Goal: Task Accomplishment & Management: Complete application form

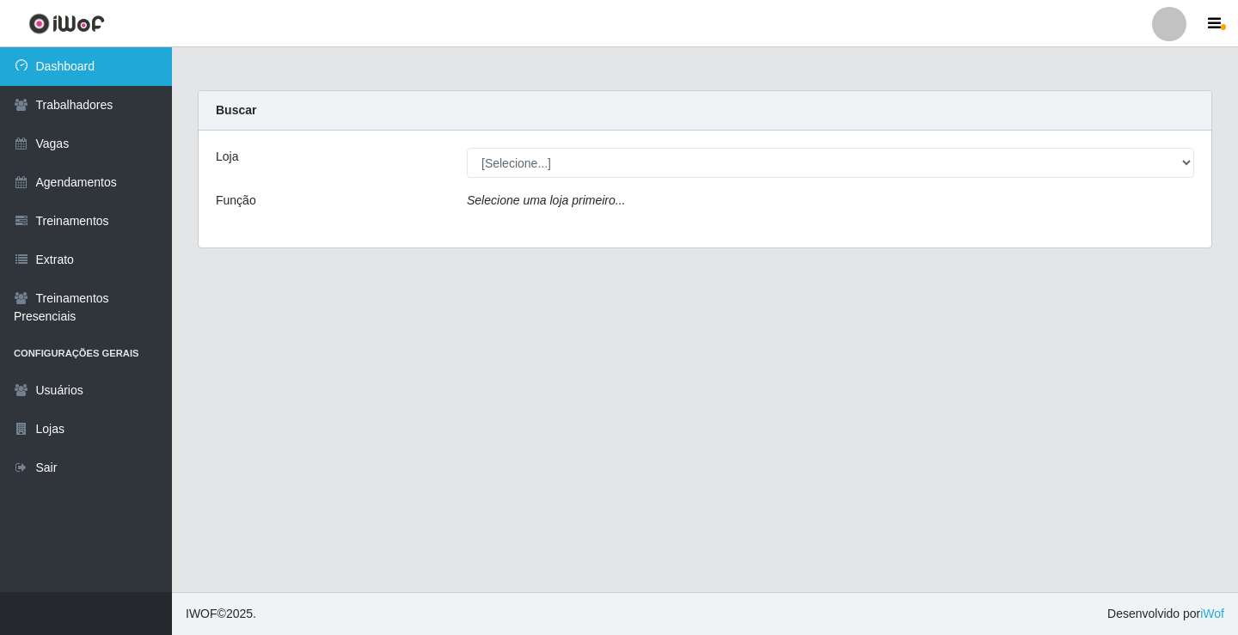
click at [119, 83] on link "Dashboard" at bounding box center [86, 66] width 172 height 39
click at [608, 179] on div "Loja [Selecione...] Supermercado VOLLET Função Selecione uma loja primeiro..." at bounding box center [705, 189] width 1012 height 117
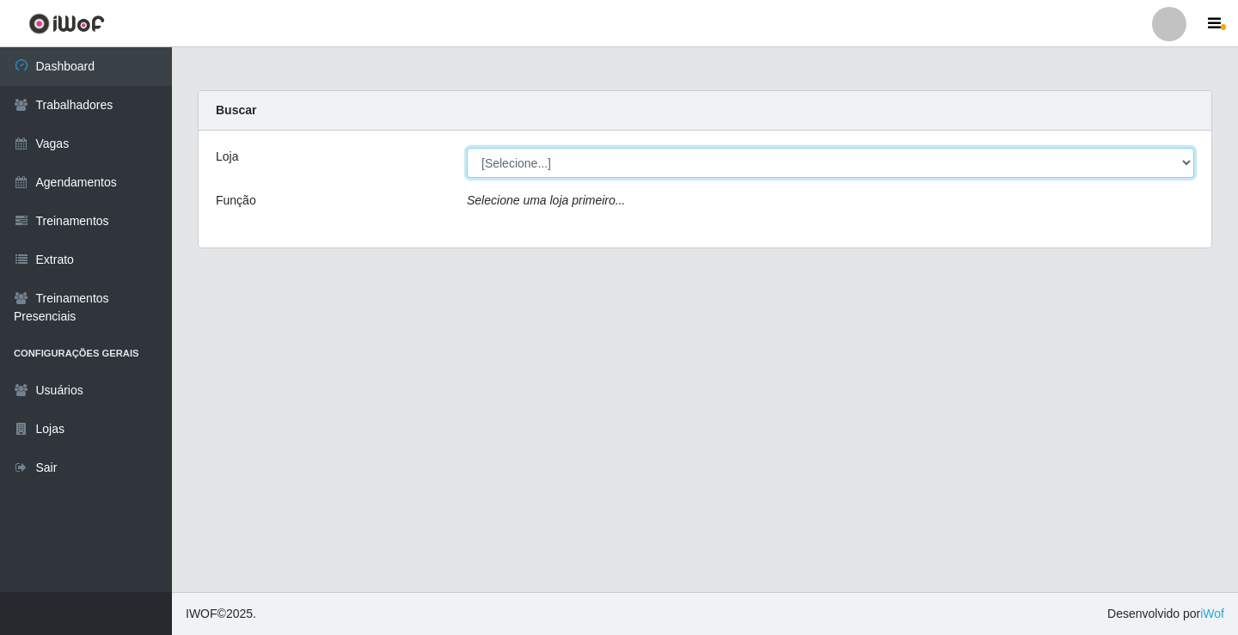
drag, startPoint x: 601, startPoint y: 159, endPoint x: 603, endPoint y: 168, distance: 9.0
click at [603, 168] on select "[Selecione...] Supermercado VOLLET" at bounding box center [830, 163] width 727 height 30
select select "72"
click at [467, 148] on select "[Selecione...] Supermercado VOLLET" at bounding box center [830, 163] width 727 height 30
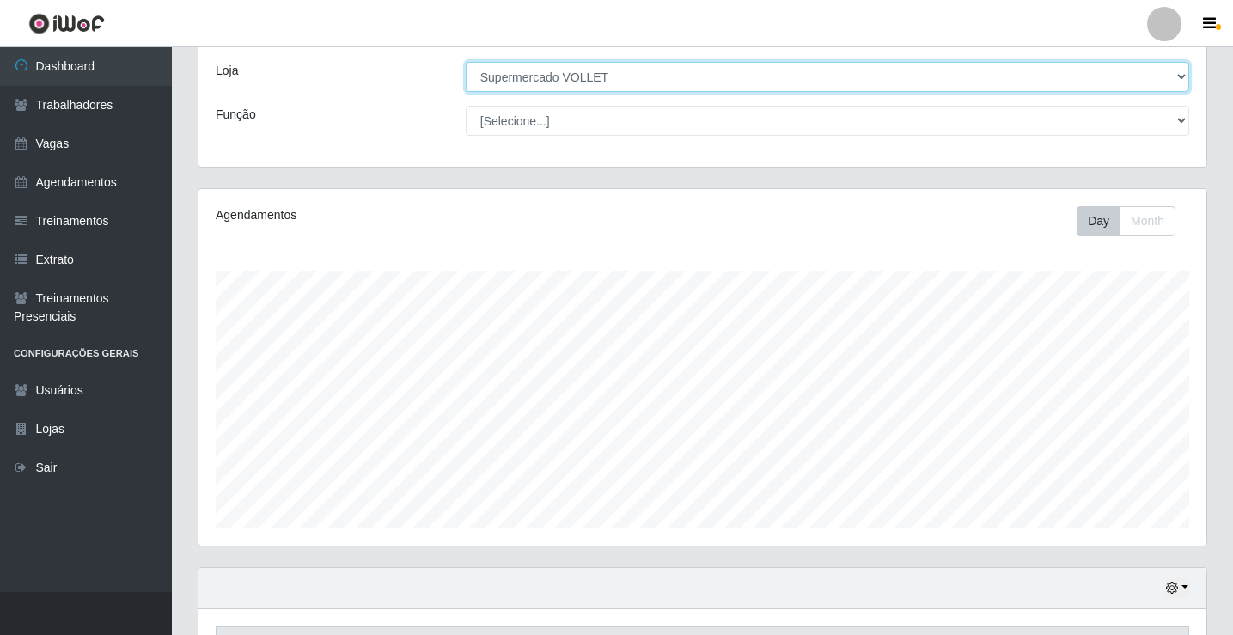
scroll to position [200, 0]
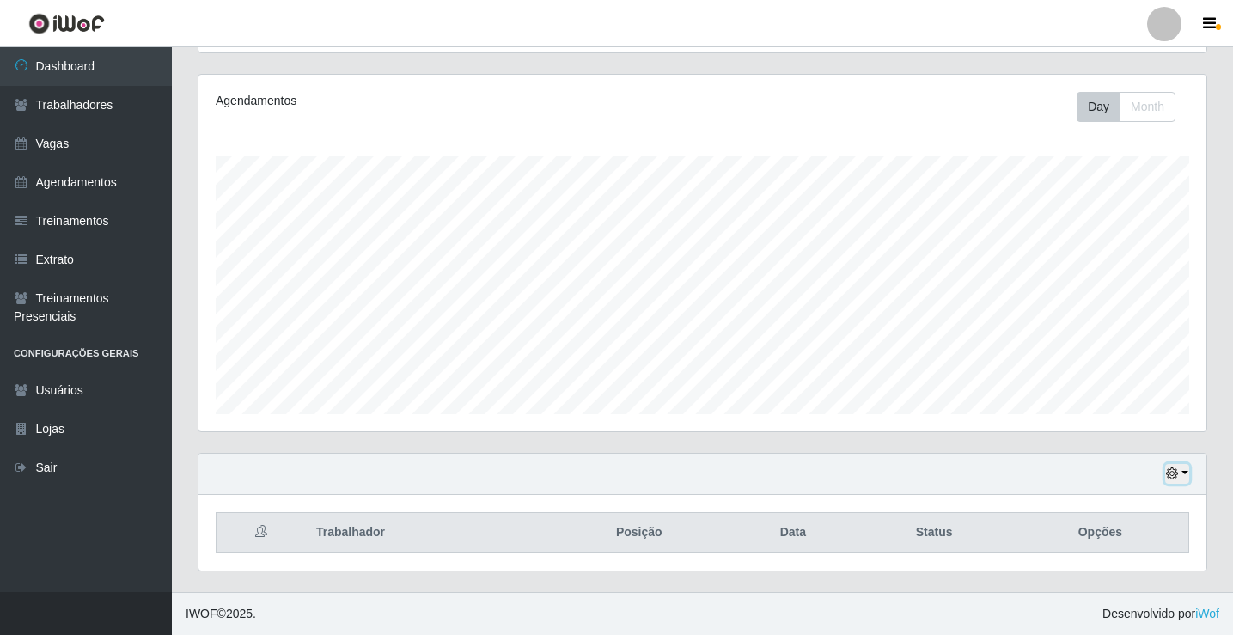
click at [1179, 469] on button "button" at bounding box center [1177, 474] width 24 height 20
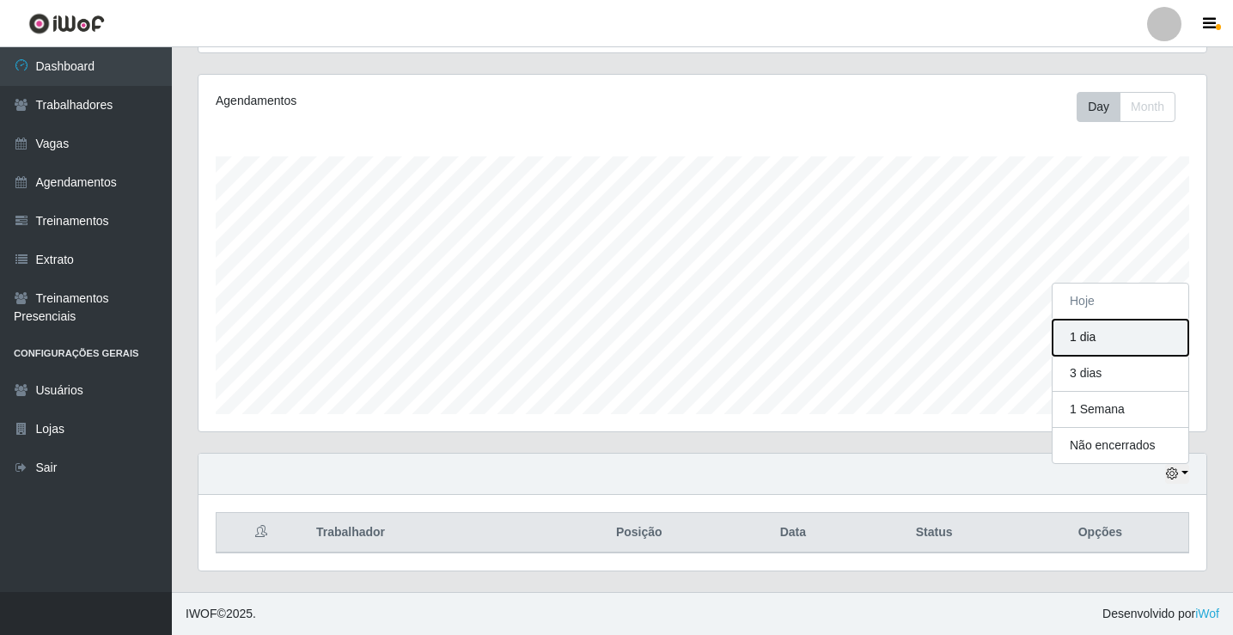
click at [1120, 339] on button "1 dia" at bounding box center [1121, 338] width 136 height 36
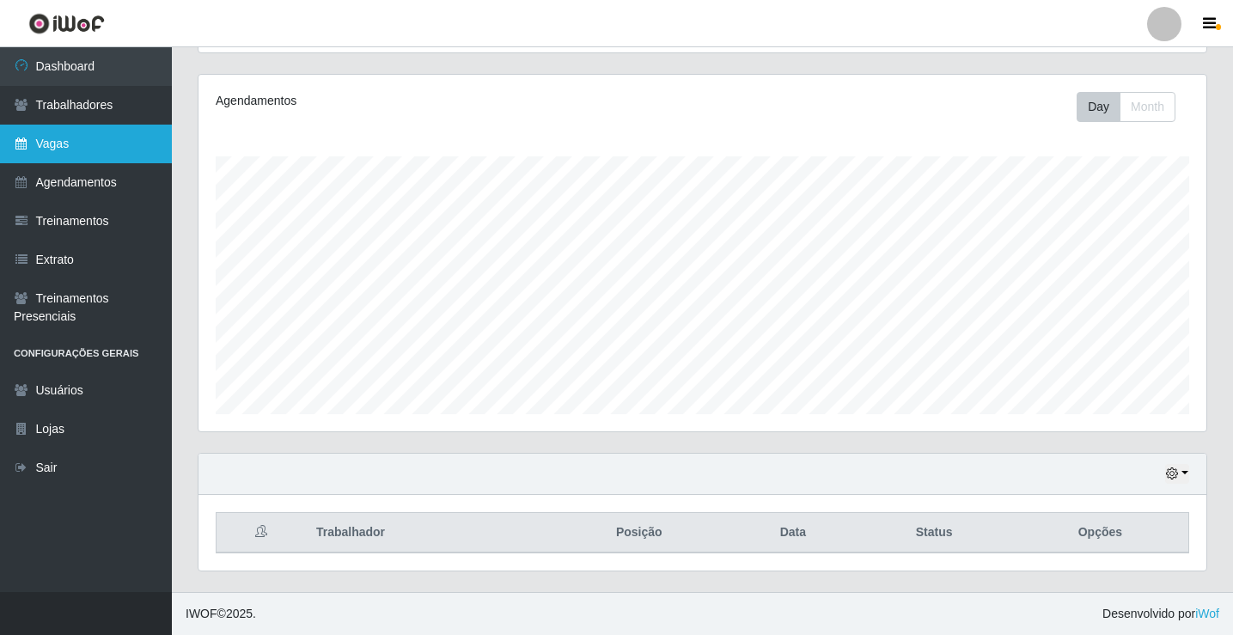
click at [110, 156] on link "Vagas" at bounding box center [86, 144] width 172 height 39
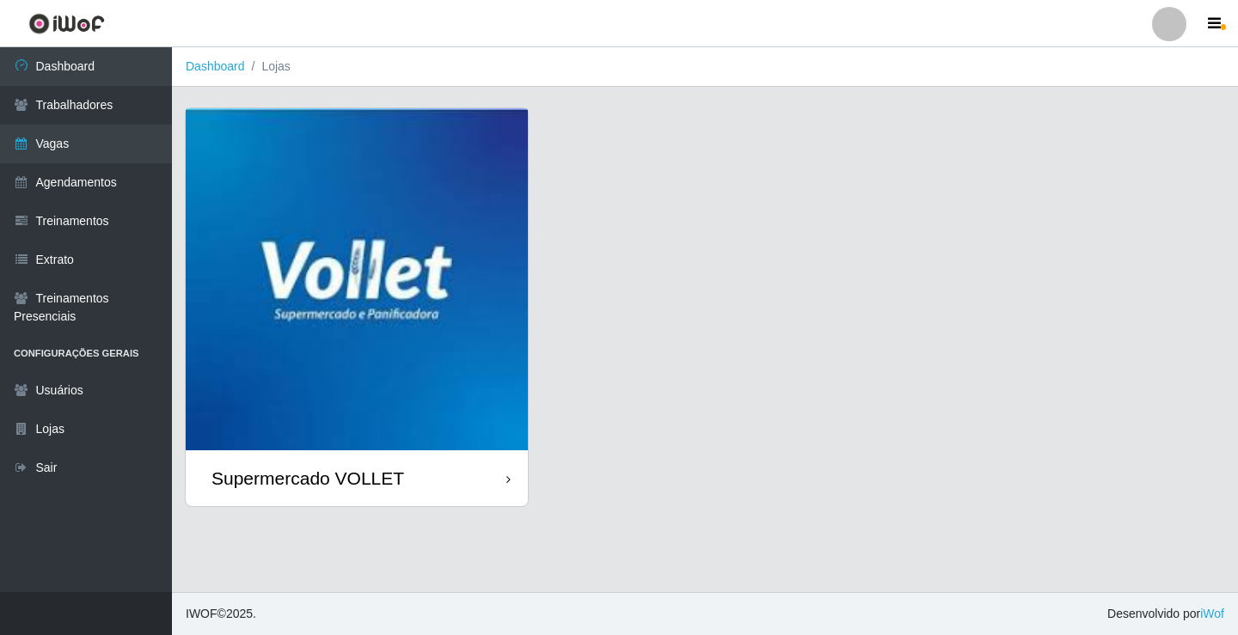
click at [325, 315] on img at bounding box center [357, 279] width 342 height 342
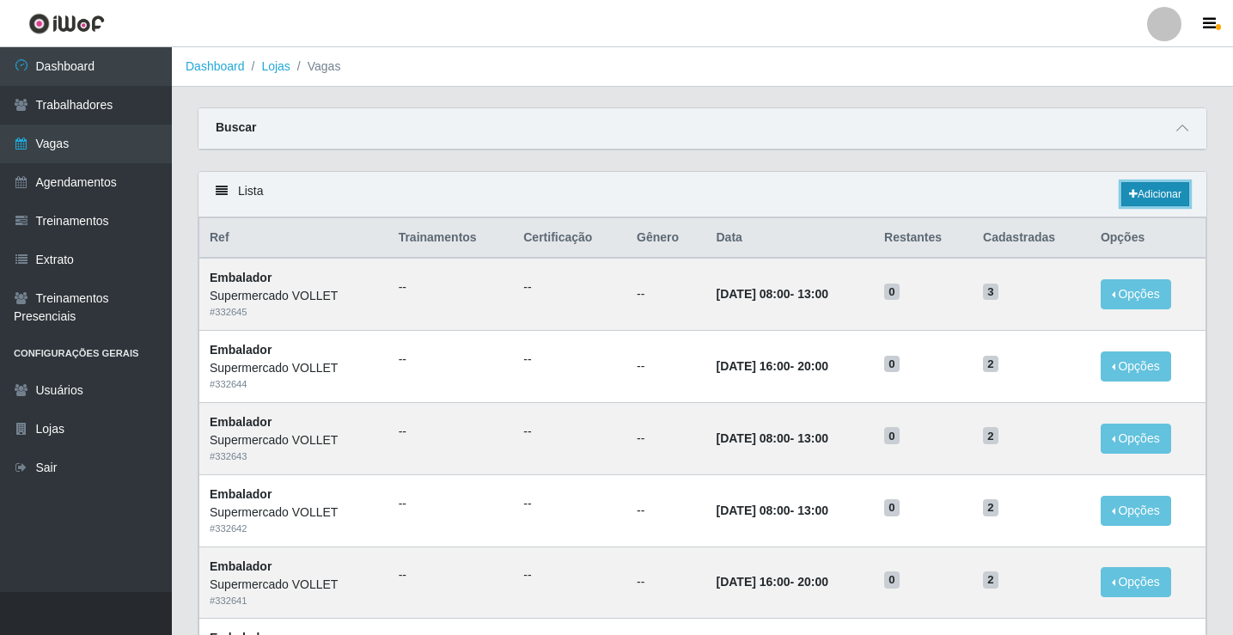
click at [1155, 195] on link "Adicionar" at bounding box center [1156, 194] width 68 height 24
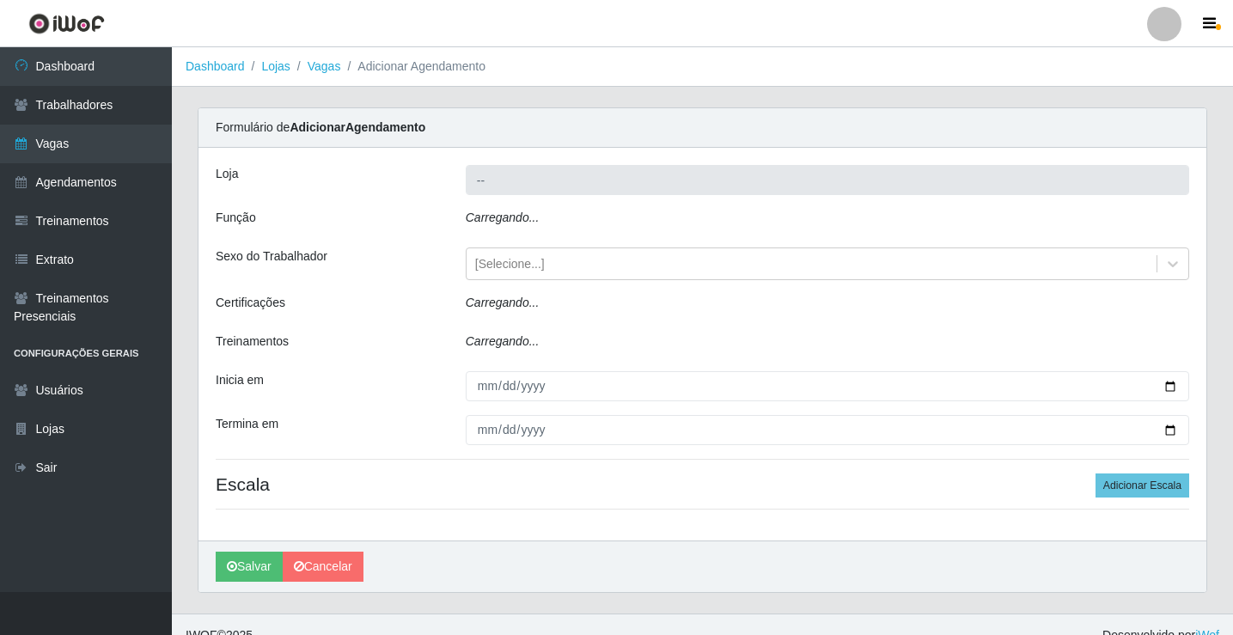
type input "Supermercado VOLLET"
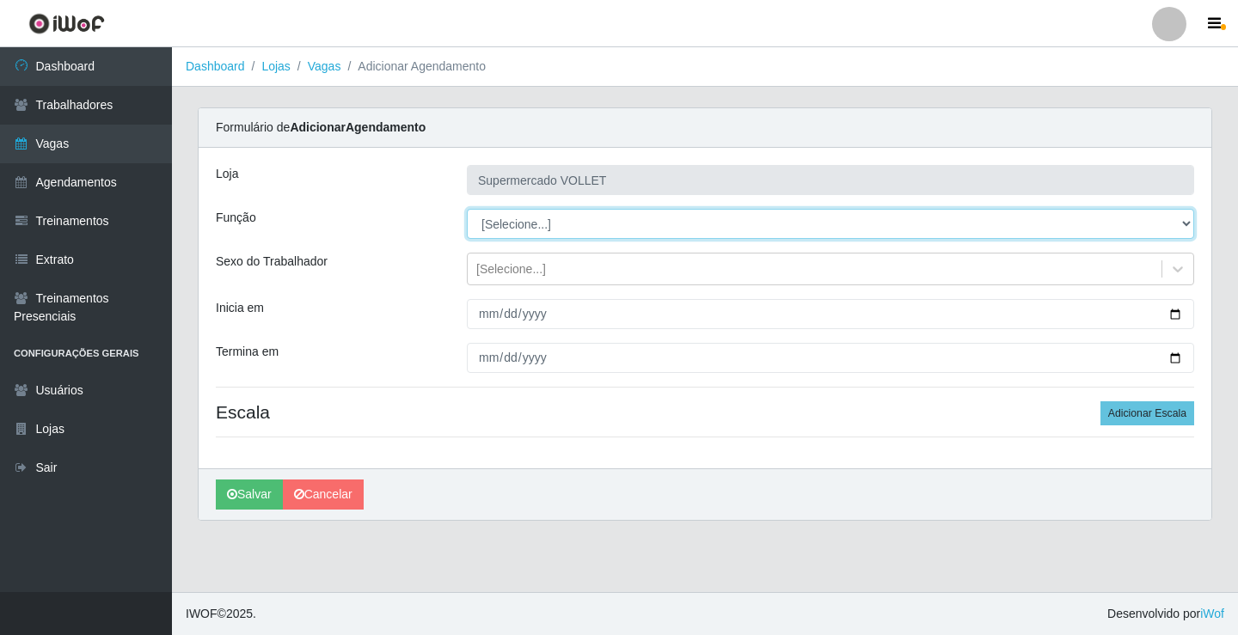
click at [663, 226] on select "[Selecione...] ASG ASG + ASG ++ Embalador Embalador + Embalador ++ Repositor Re…" at bounding box center [830, 224] width 727 height 30
select select "1"
click at [467, 209] on select "[Selecione...] ASG ASG + ASG ++ Embalador Embalador + Embalador ++ Repositor Re…" at bounding box center [830, 224] width 727 height 30
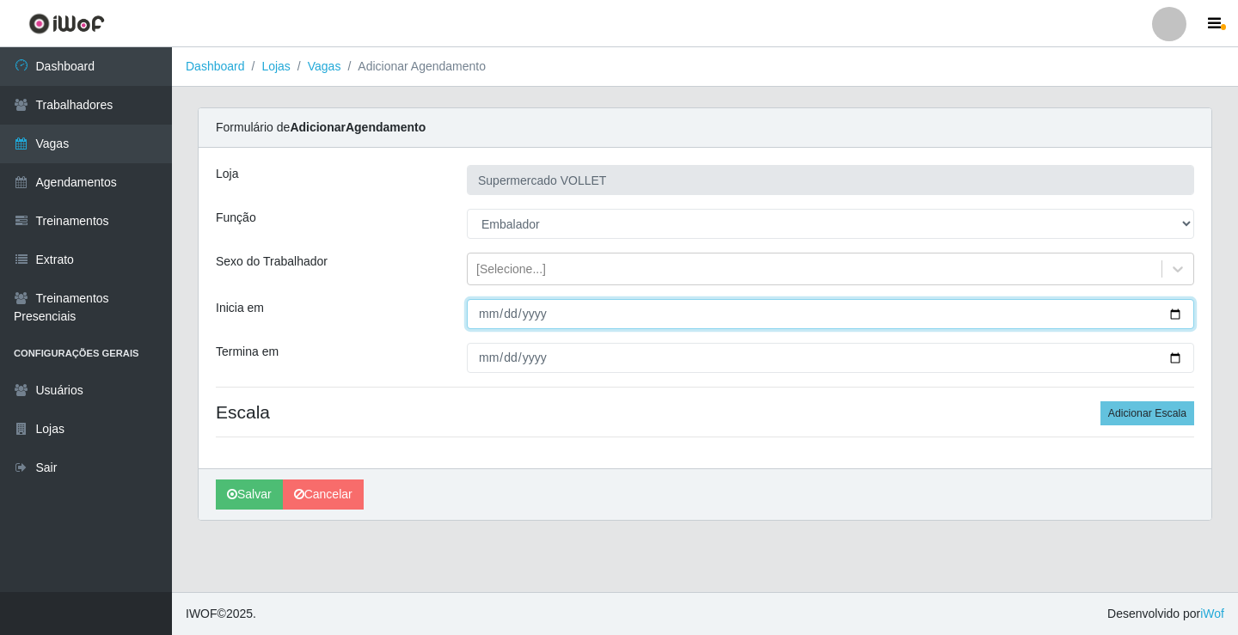
click at [1174, 326] on input "Inicia em" at bounding box center [830, 314] width 727 height 30
click at [1171, 317] on input "Inicia em" at bounding box center [830, 314] width 727 height 30
type input "[DATE]"
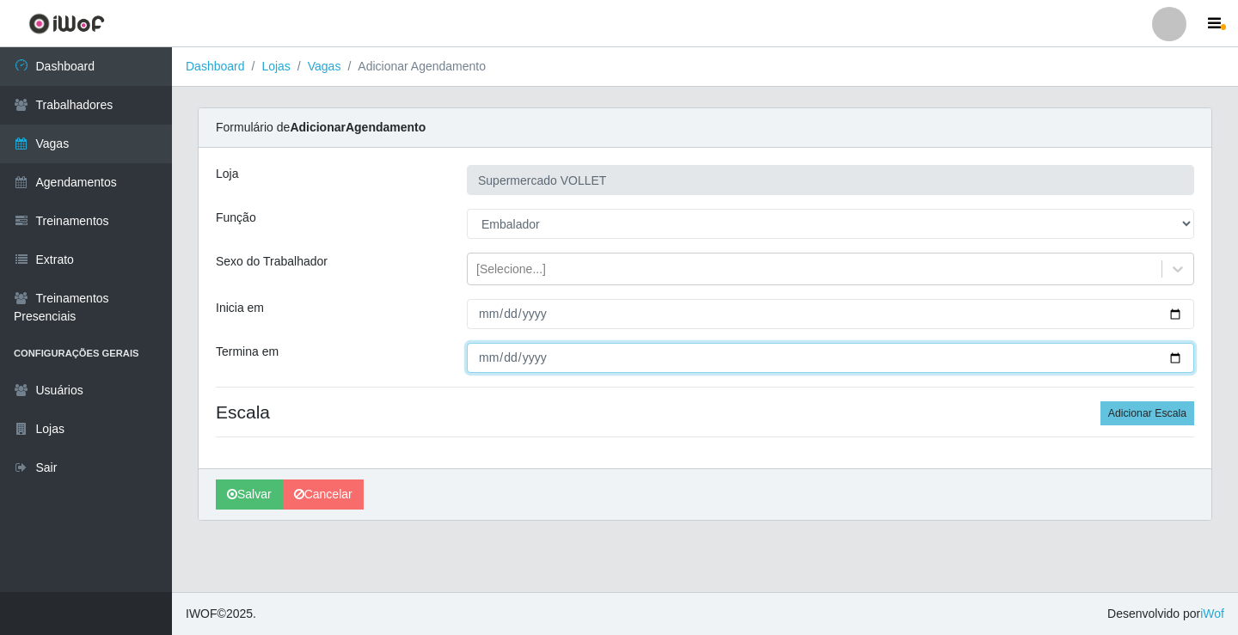
click at [1168, 357] on input "Termina em" at bounding box center [830, 358] width 727 height 30
type input "[DATE]"
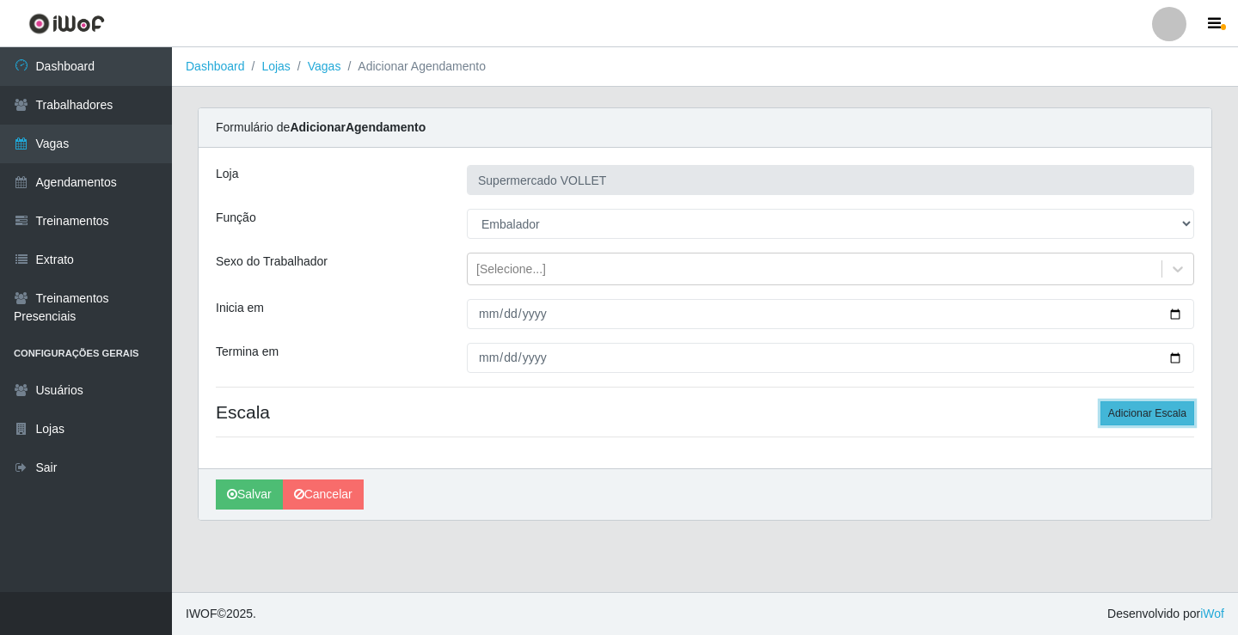
click at [1133, 414] on button "Adicionar Escala" at bounding box center [1147, 413] width 94 height 24
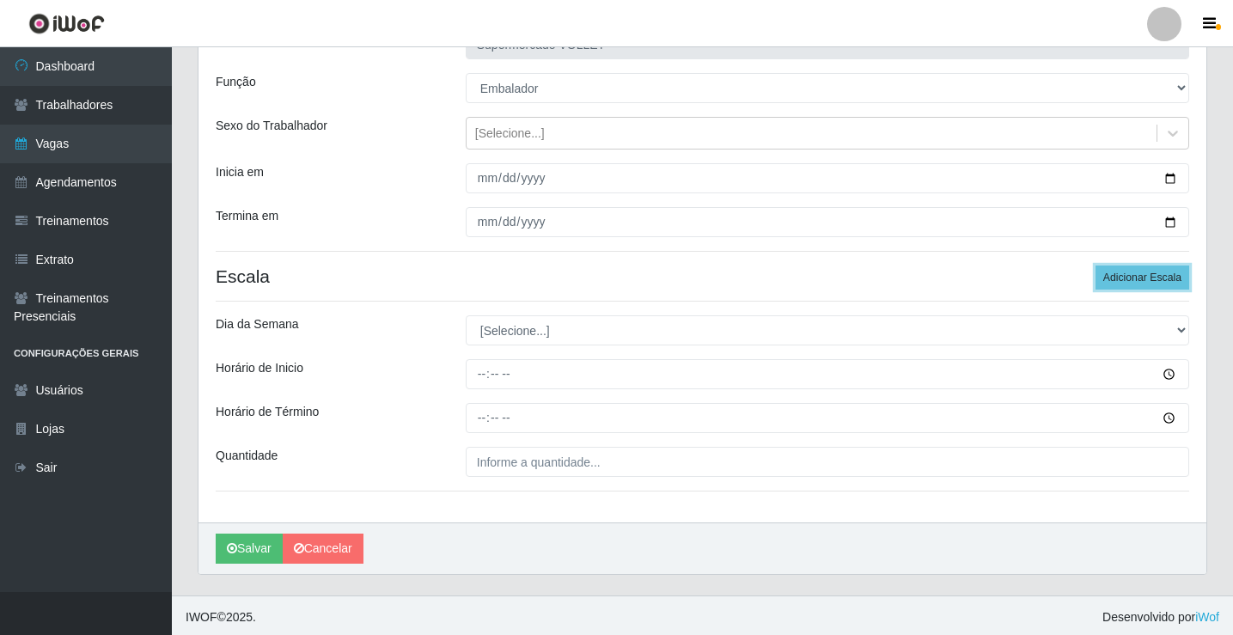
scroll to position [139, 0]
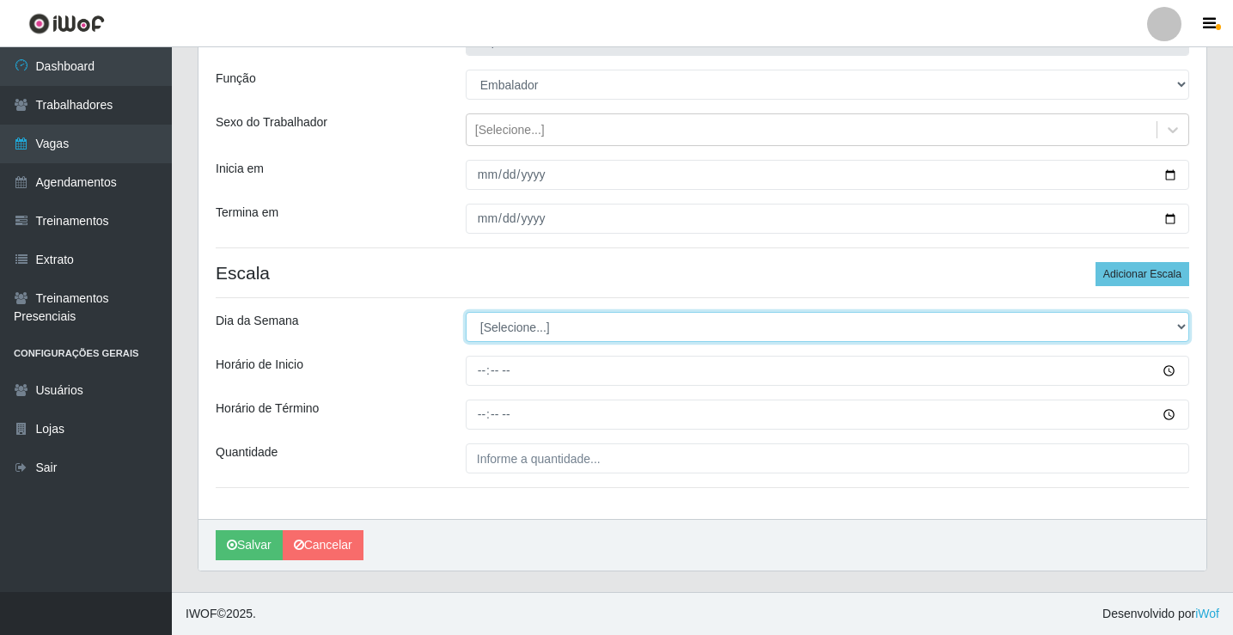
click at [608, 339] on select "[Selecione...] Segunda Terça Quarta Quinta Sexta Sábado Domingo" at bounding box center [828, 327] width 724 height 30
select select "5"
click at [466, 312] on select "[Selecione...] Segunda Terça Quarta Quinta Sexta Sábado Domingo" at bounding box center [828, 327] width 724 height 30
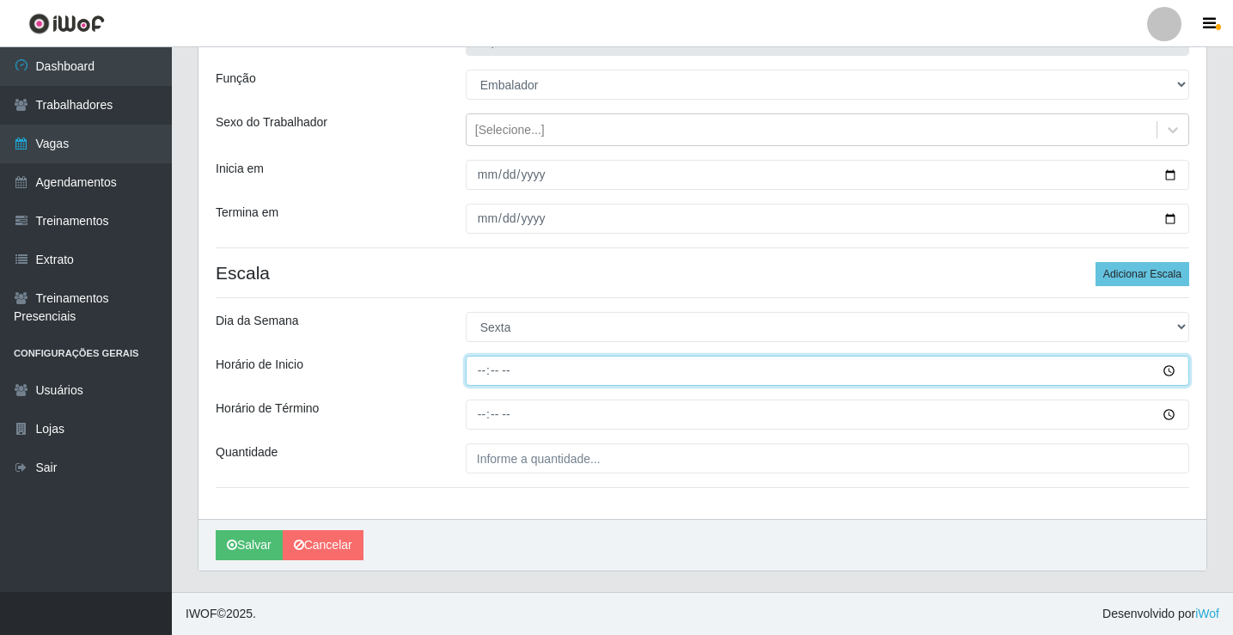
click at [487, 380] on input "Horário de Inicio" at bounding box center [828, 371] width 724 height 30
type input "16:00"
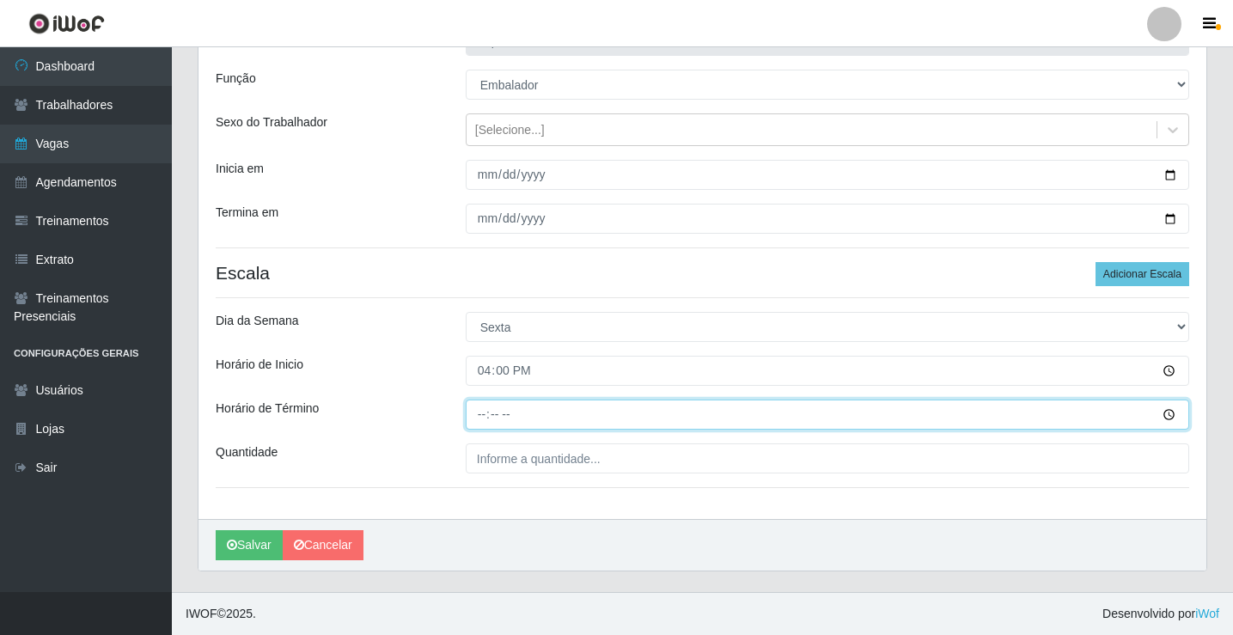
drag, startPoint x: 486, startPoint y: 411, endPoint x: 490, endPoint y: 440, distance: 29.4
click at [495, 455] on div "Loja Supermercado VOLLET Função [Selecione...] ASG ASG + ASG ++ Embalador Embal…" at bounding box center [703, 264] width 1008 height 511
type input "20:00"
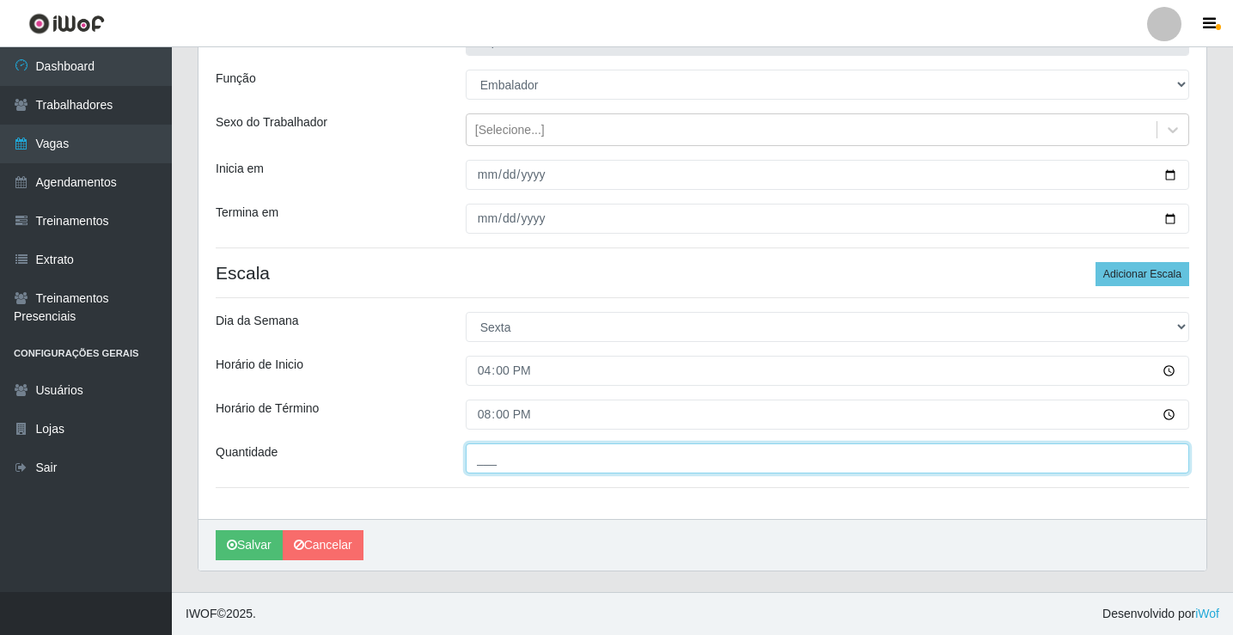
click at [505, 452] on input "___" at bounding box center [828, 458] width 724 height 30
type input "2__"
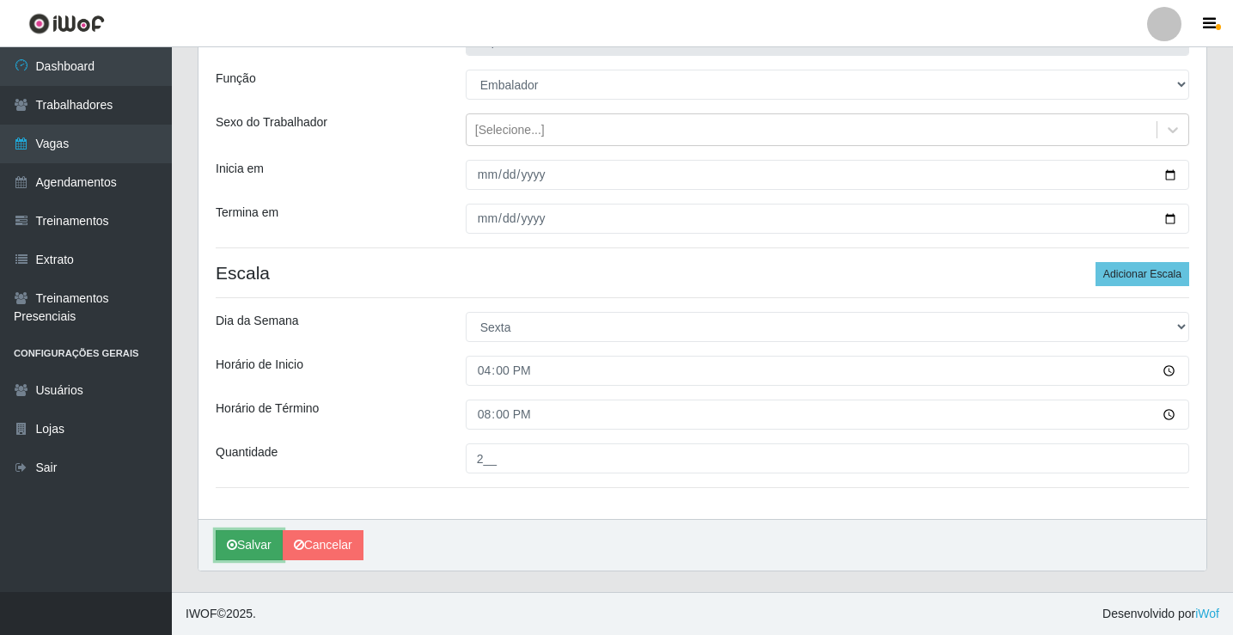
click at [241, 546] on button "Salvar" at bounding box center [249, 545] width 67 height 30
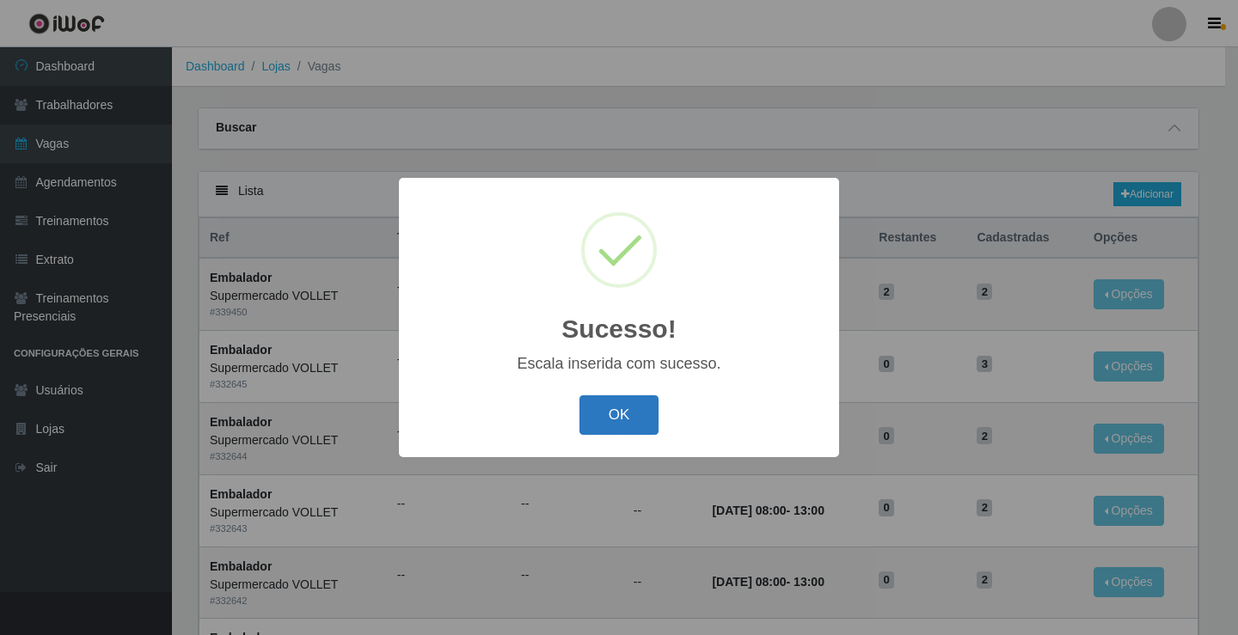
click at [639, 407] on button "OK" at bounding box center [619, 415] width 80 height 40
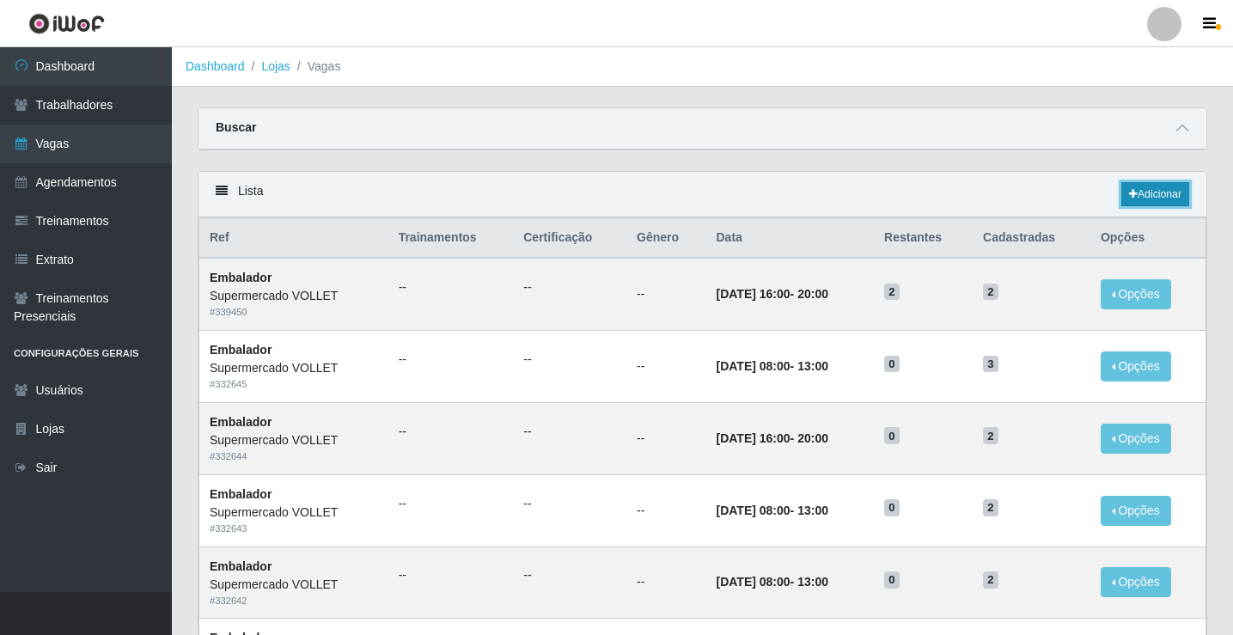
click at [1132, 199] on icon at bounding box center [1133, 194] width 9 height 10
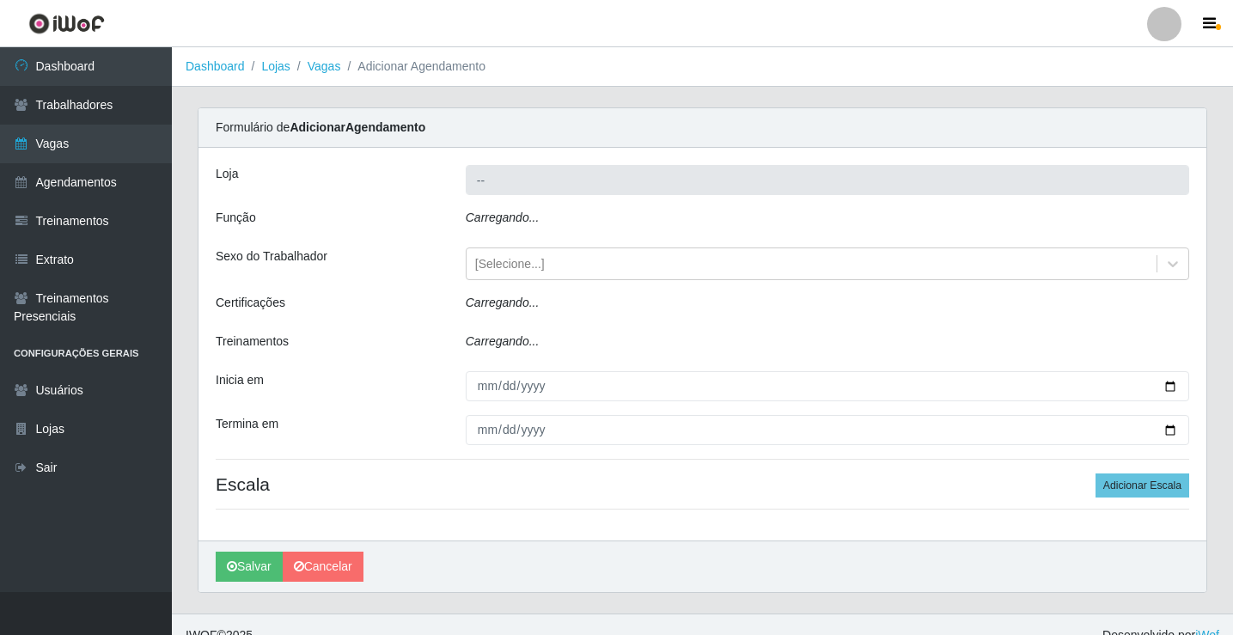
type input "Supermercado VOLLET"
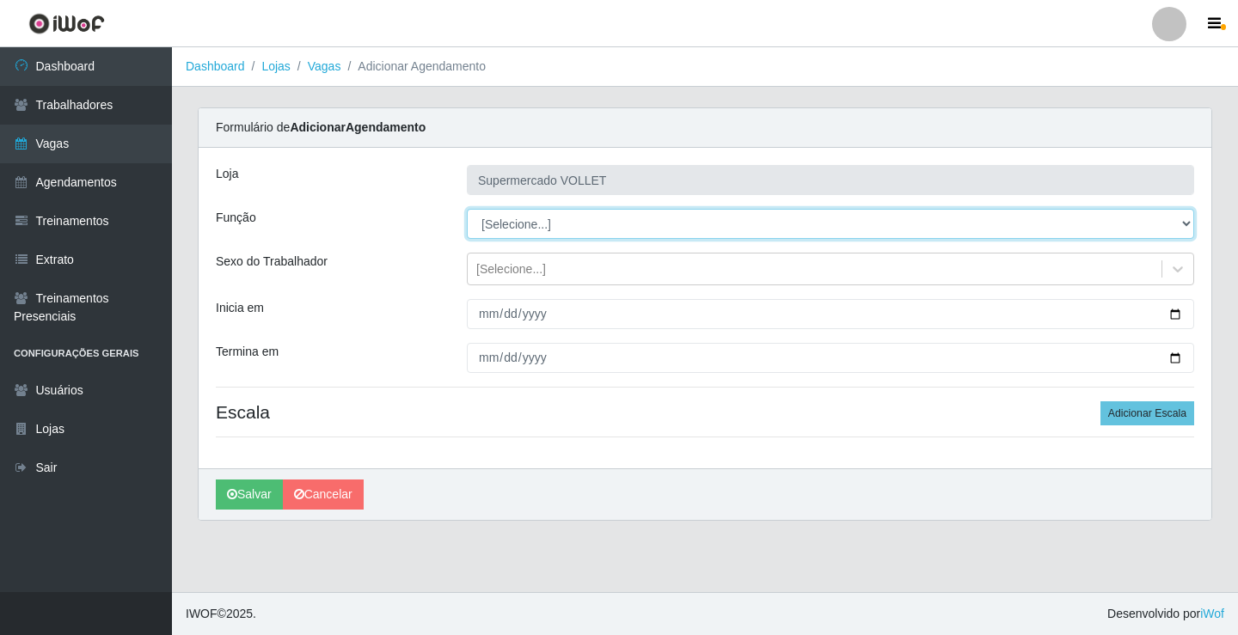
click at [513, 225] on select "[Selecione...] ASG ASG + ASG ++ Embalador Embalador + Embalador ++ Repositor Re…" at bounding box center [830, 224] width 727 height 30
select select "1"
click at [467, 209] on select "[Selecione...] ASG ASG + ASG ++ Embalador Embalador + Embalador ++ Repositor Re…" at bounding box center [830, 224] width 727 height 30
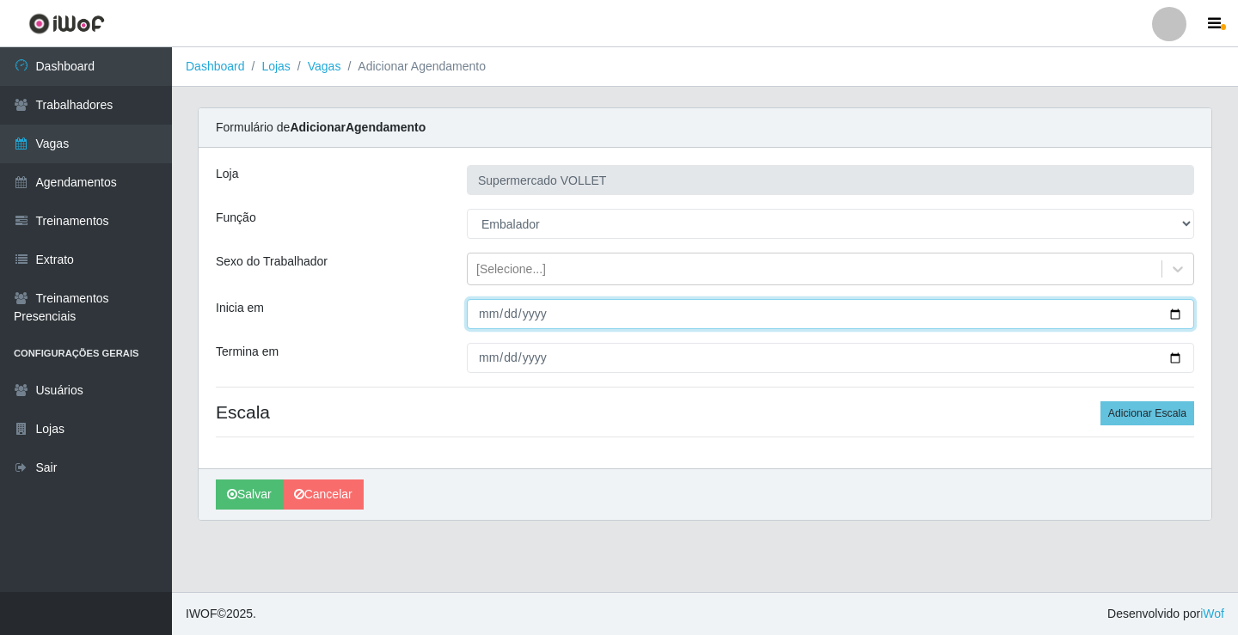
click at [1181, 311] on input "Inicia em" at bounding box center [830, 314] width 727 height 30
type input "[DATE]"
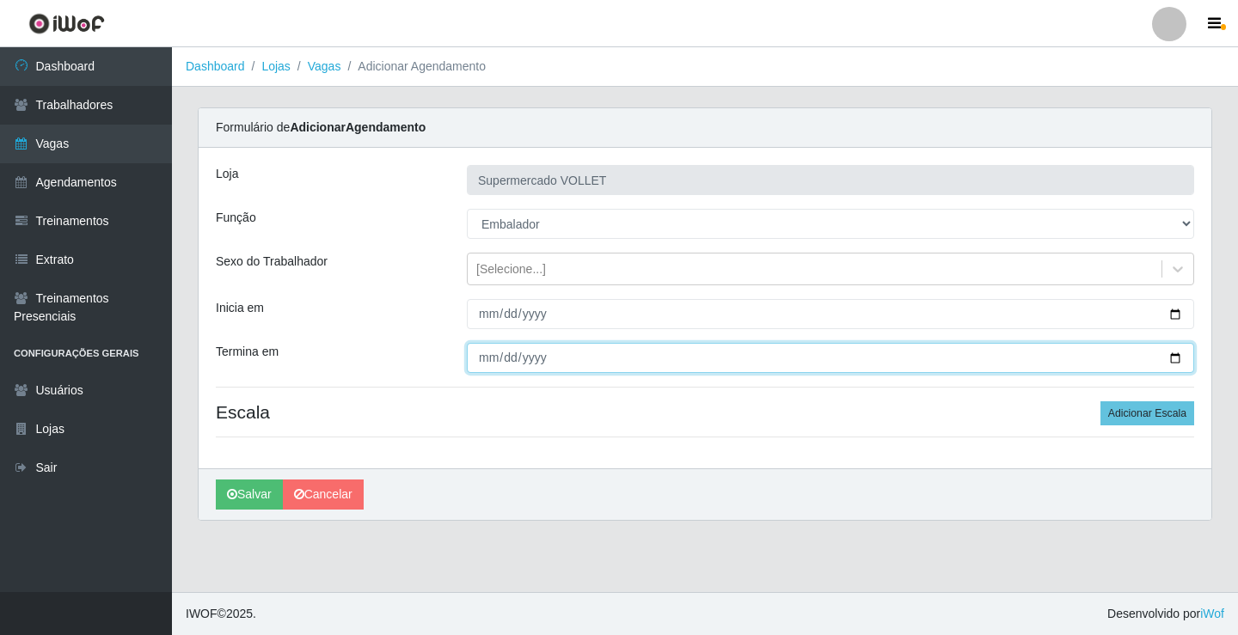
click at [1173, 358] on input "Termina em" at bounding box center [830, 358] width 727 height 30
type input "[DATE]"
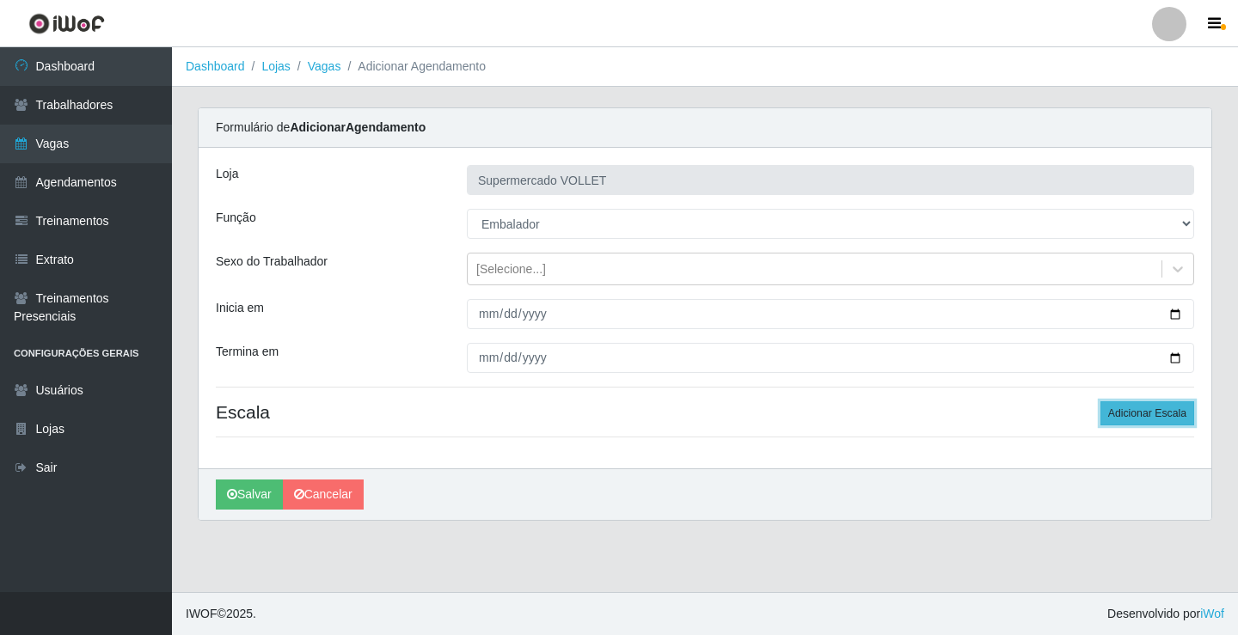
click at [1122, 419] on button "Adicionar Escala" at bounding box center [1147, 413] width 94 height 24
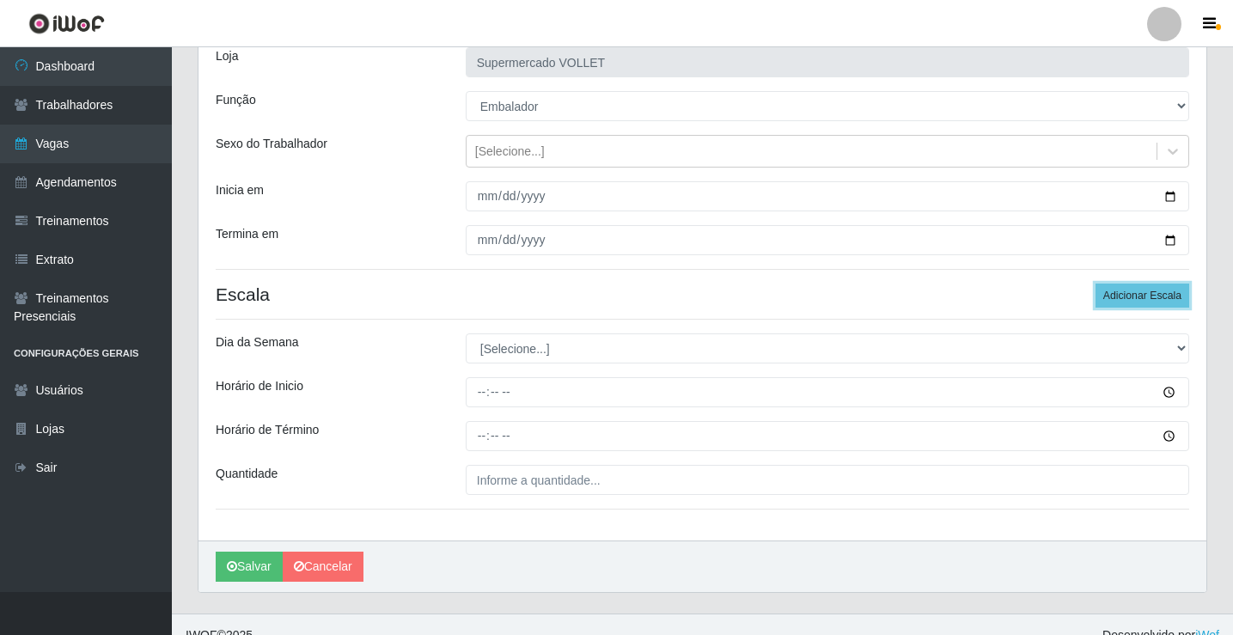
scroll to position [139, 0]
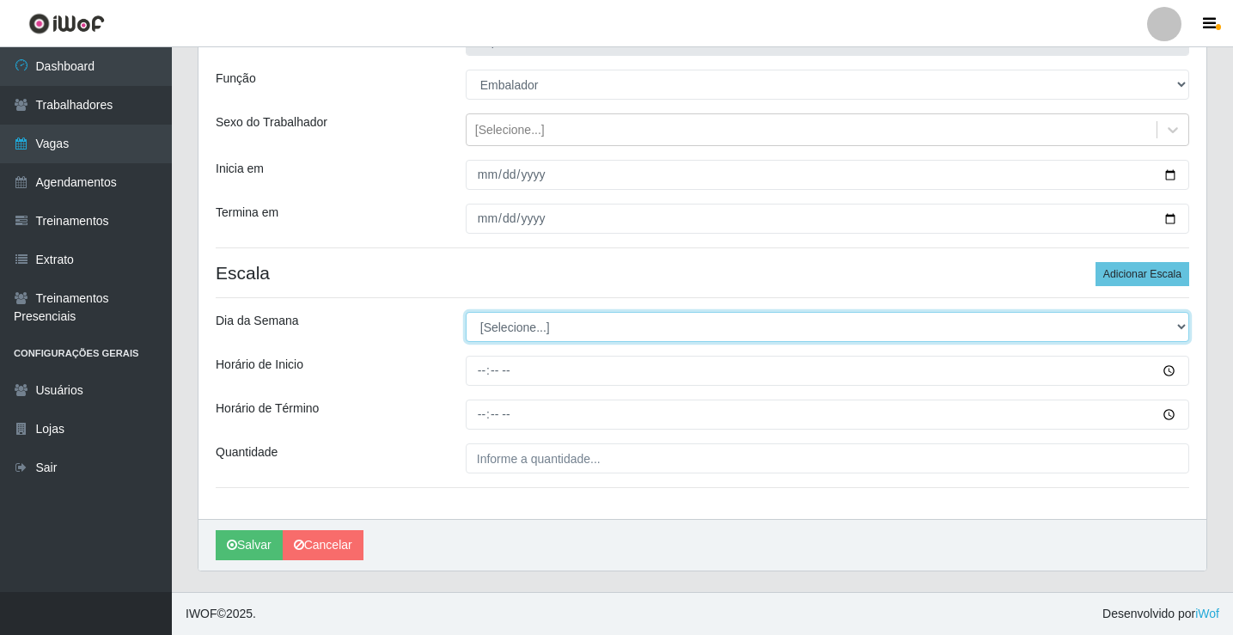
click at [560, 333] on select "[Selecione...] Segunda Terça Quarta Quinta Sexta Sábado Domingo" at bounding box center [828, 327] width 724 height 30
select select "6"
click at [466, 312] on select "[Selecione...] Segunda Terça Quarta Quinta Sexta Sábado Domingo" at bounding box center [828, 327] width 724 height 30
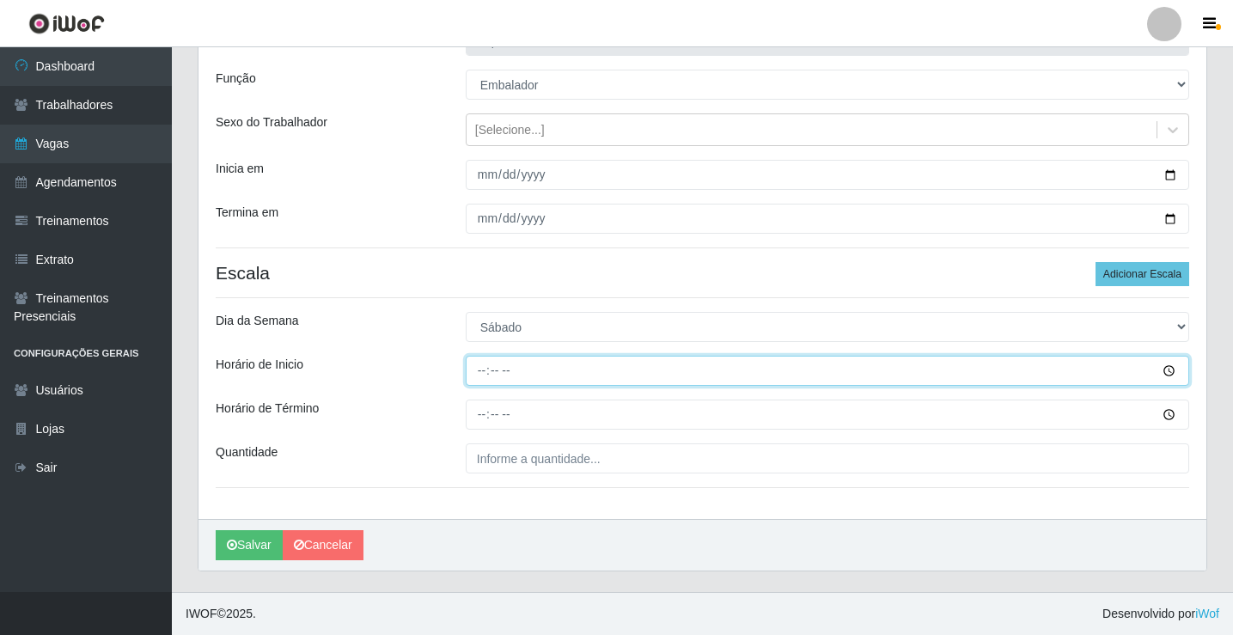
click at [481, 376] on input "Horário de Inicio" at bounding box center [828, 371] width 724 height 30
type input "08:00"
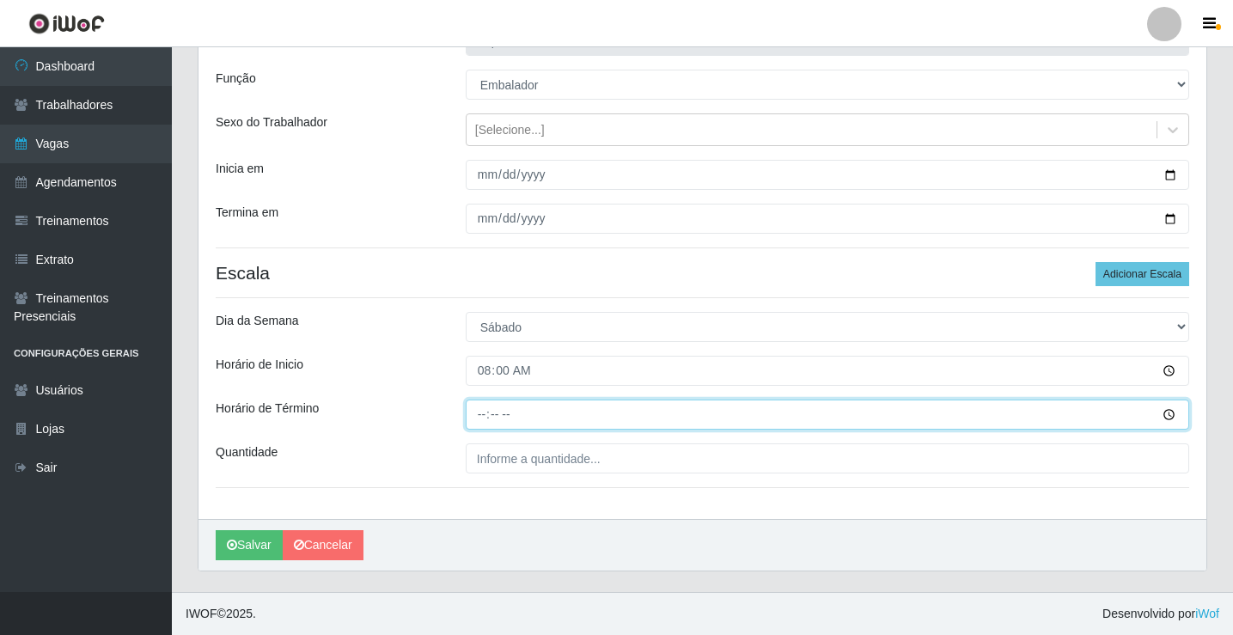
click at [472, 414] on input "Horário de Término" at bounding box center [828, 415] width 724 height 30
type input "13:00"
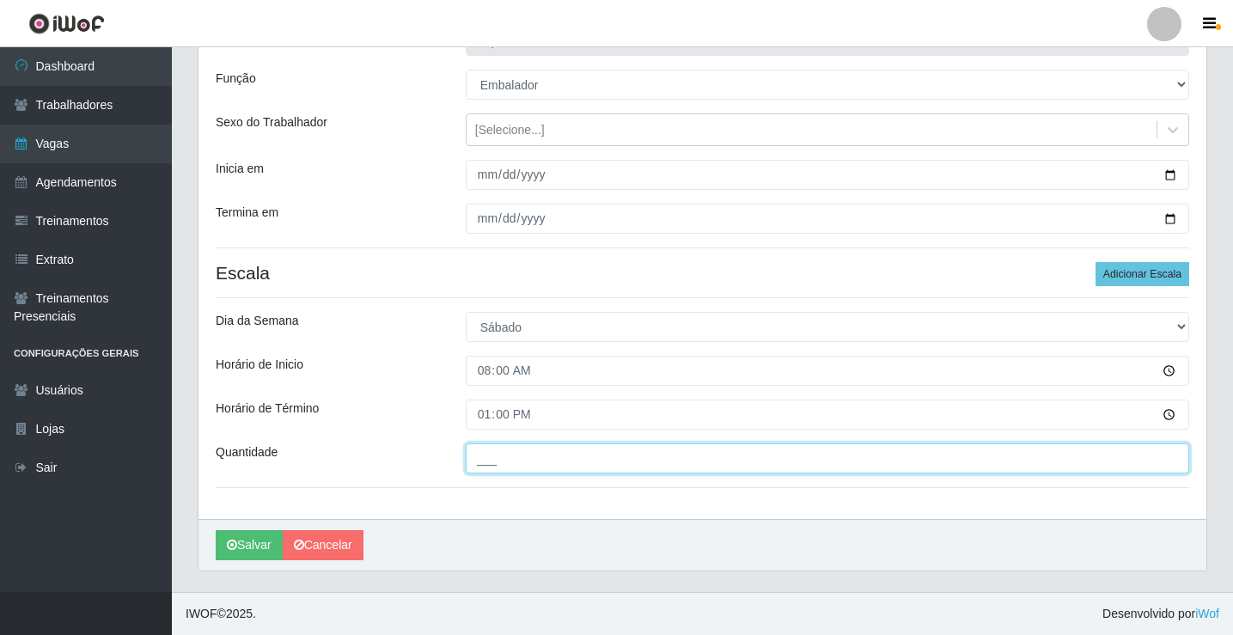
click at [478, 457] on input "___" at bounding box center [828, 458] width 724 height 30
type input "3__"
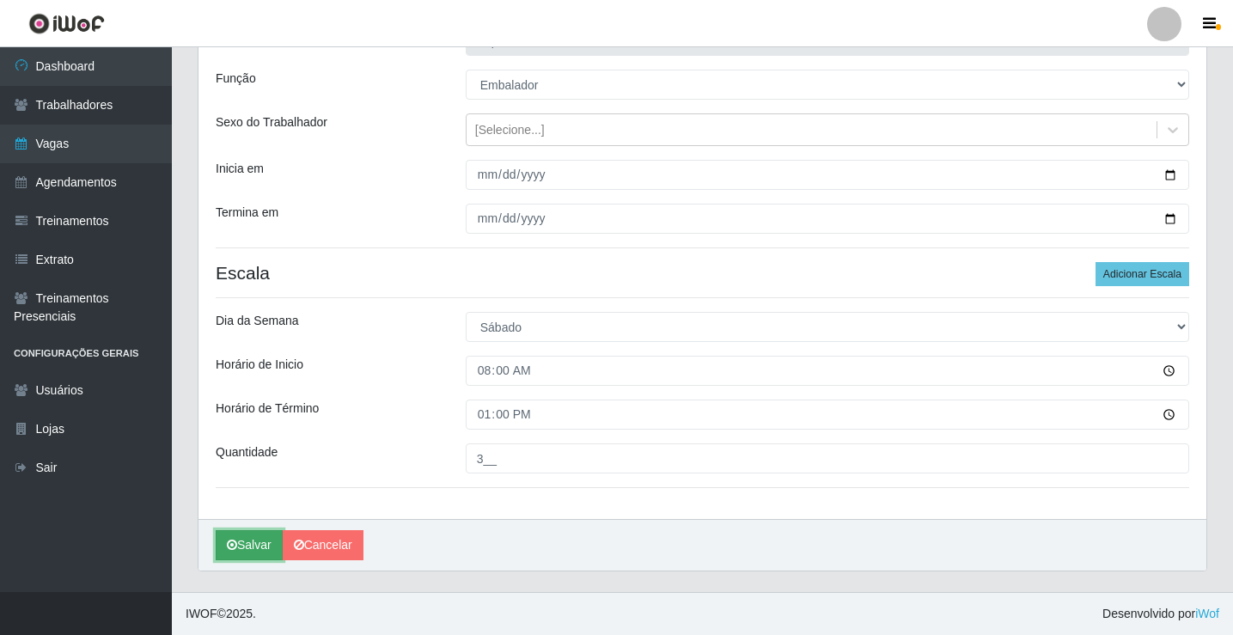
click at [248, 545] on button "Salvar" at bounding box center [249, 545] width 67 height 30
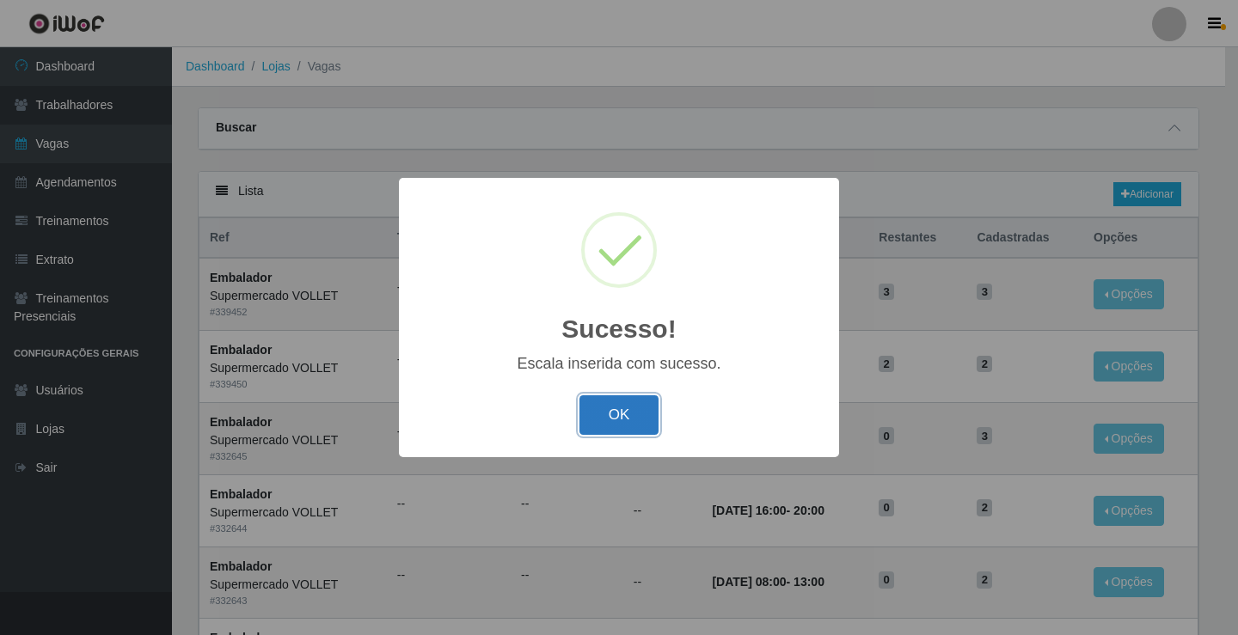
click at [612, 411] on button "OK" at bounding box center [619, 415] width 80 height 40
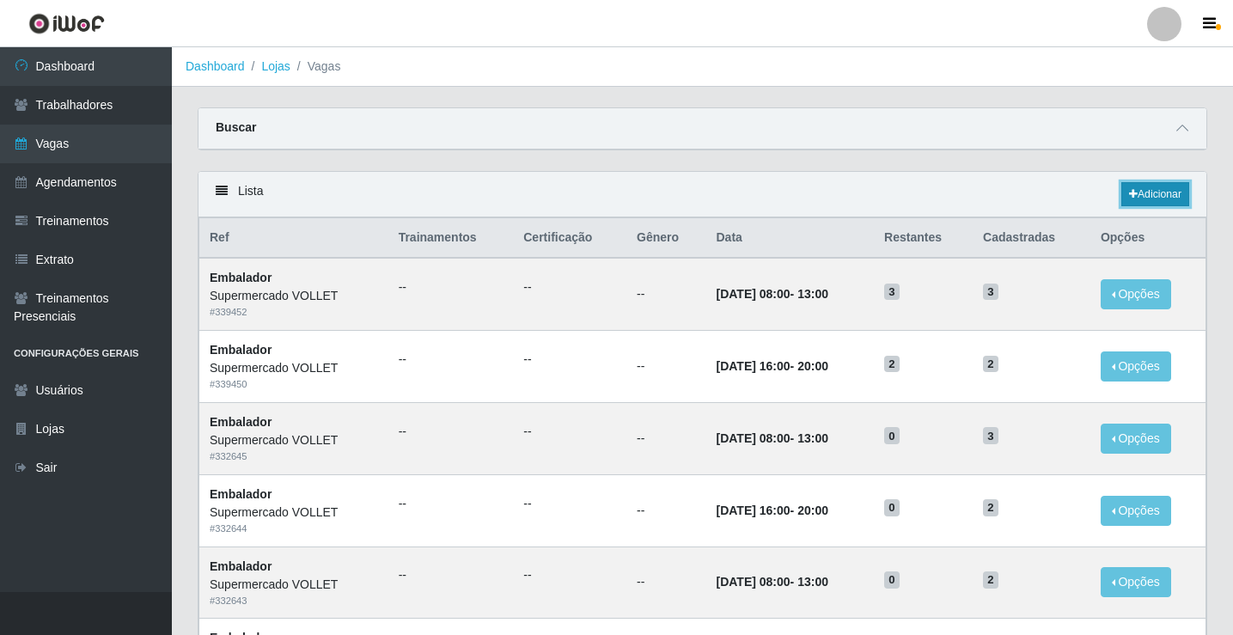
click at [1174, 198] on link "Adicionar" at bounding box center [1156, 194] width 68 height 24
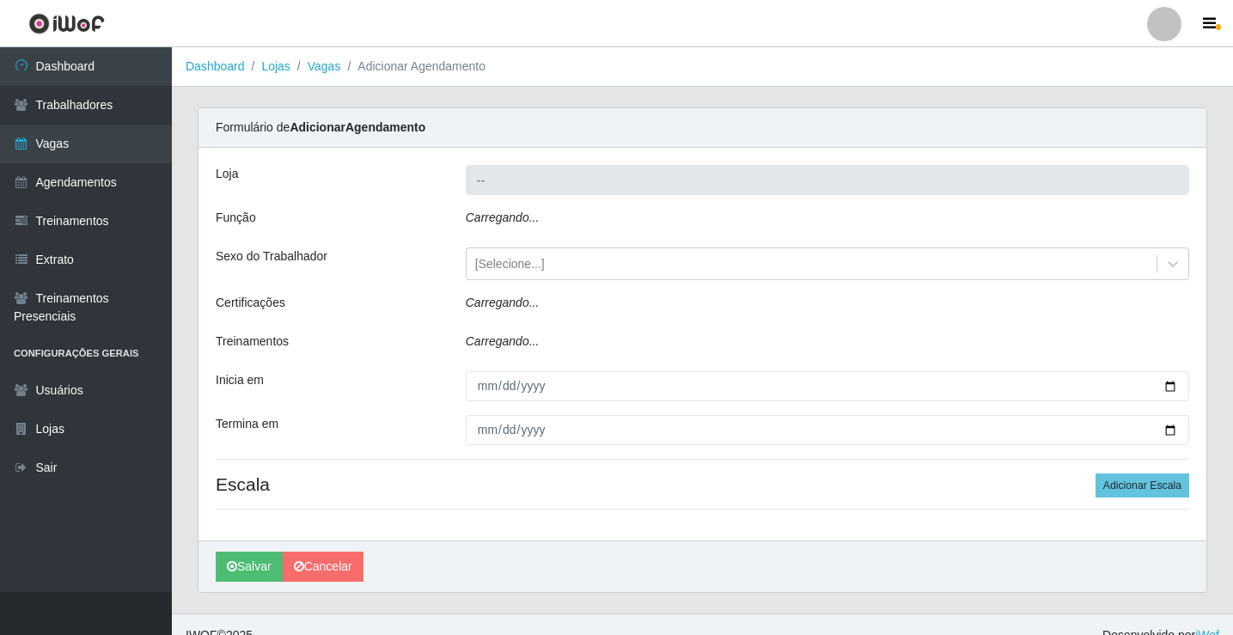
type input "Supermercado VOLLET"
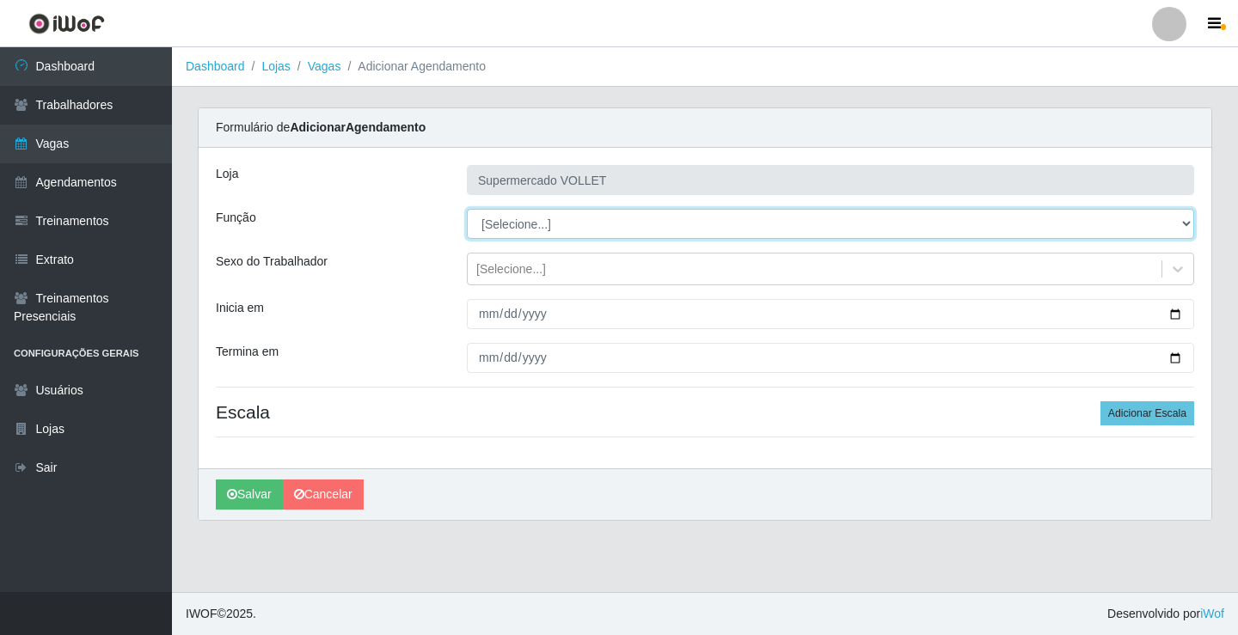
click at [523, 220] on select "[Selecione...] ASG ASG + ASG ++ Embalador Embalador + Embalador ++ Repositor Re…" at bounding box center [830, 224] width 727 height 30
select select "1"
click at [467, 209] on select "[Selecione...] ASG ASG + ASG ++ Embalador Embalador + Embalador ++ Repositor Re…" at bounding box center [830, 224] width 727 height 30
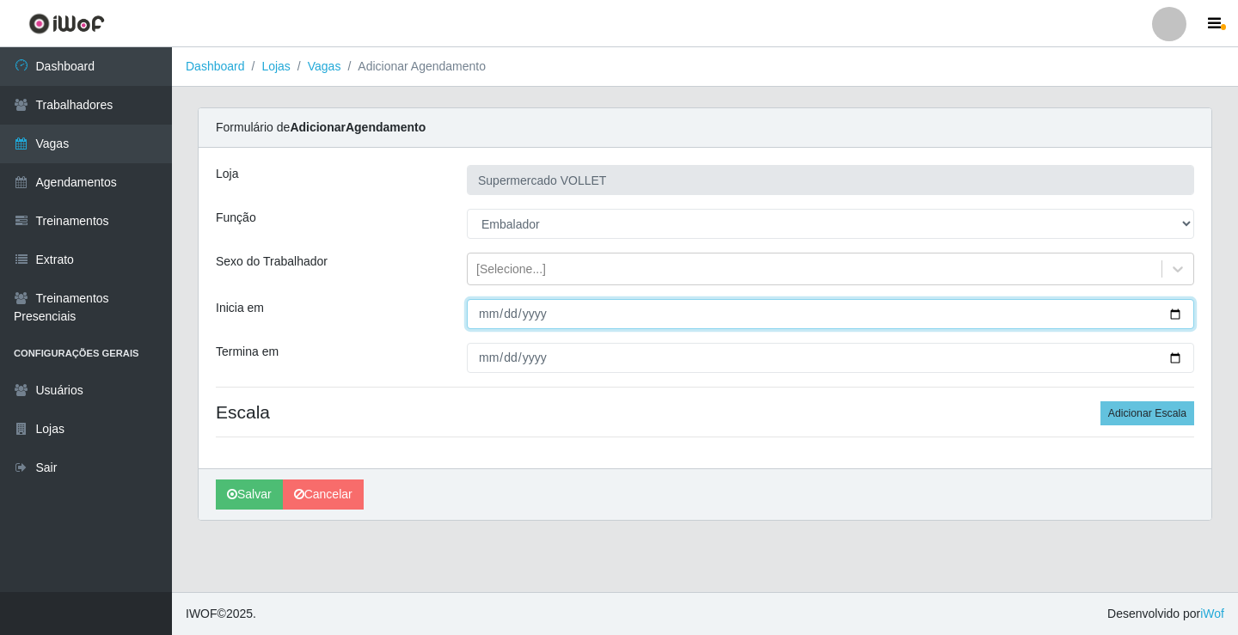
click at [1170, 314] on input "Inicia em" at bounding box center [830, 314] width 727 height 30
type input "[DATE]"
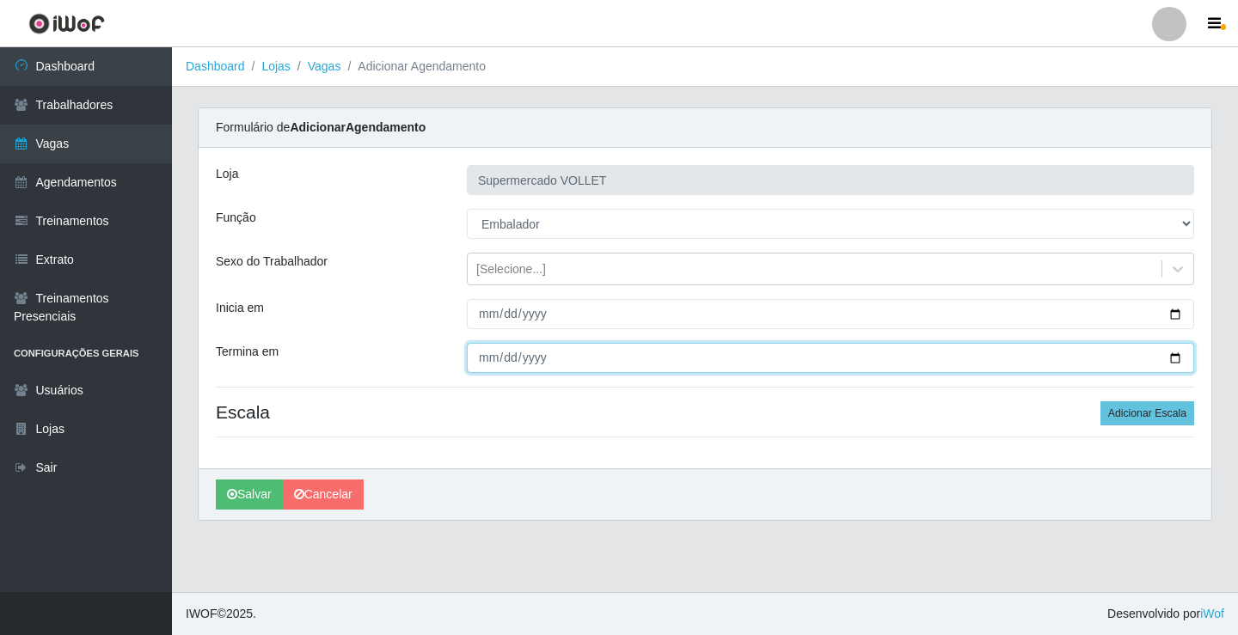
click at [1173, 356] on input "Termina em" at bounding box center [830, 358] width 727 height 30
type input "[DATE]"
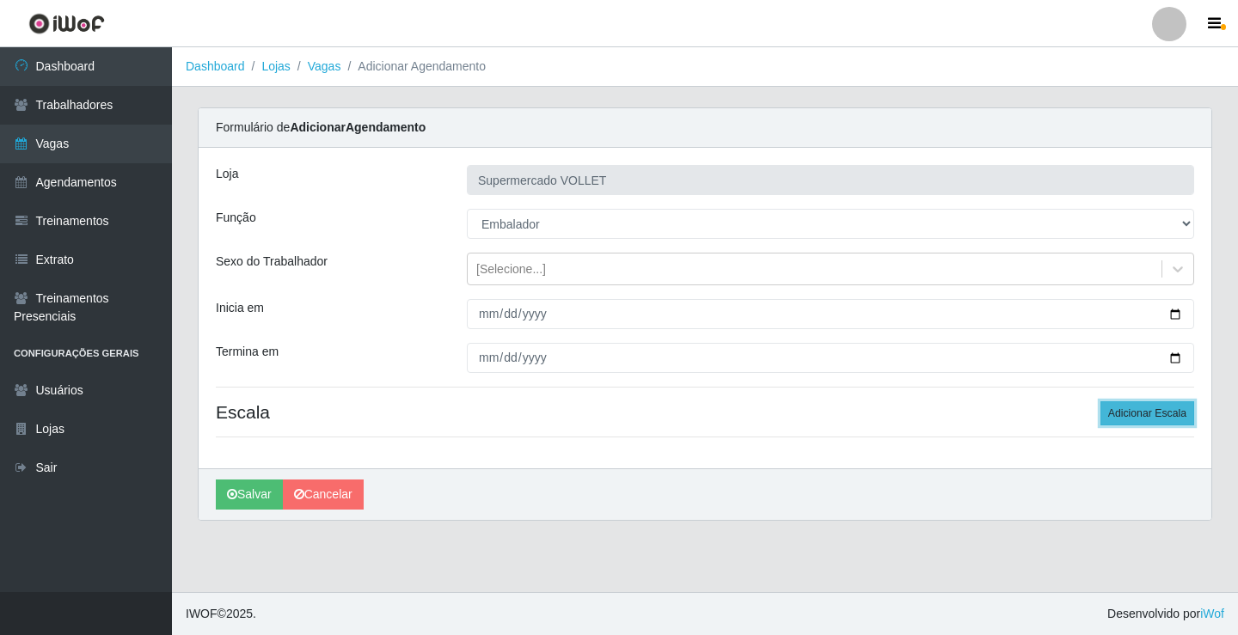
click at [1134, 413] on button "Adicionar Escala" at bounding box center [1147, 413] width 94 height 24
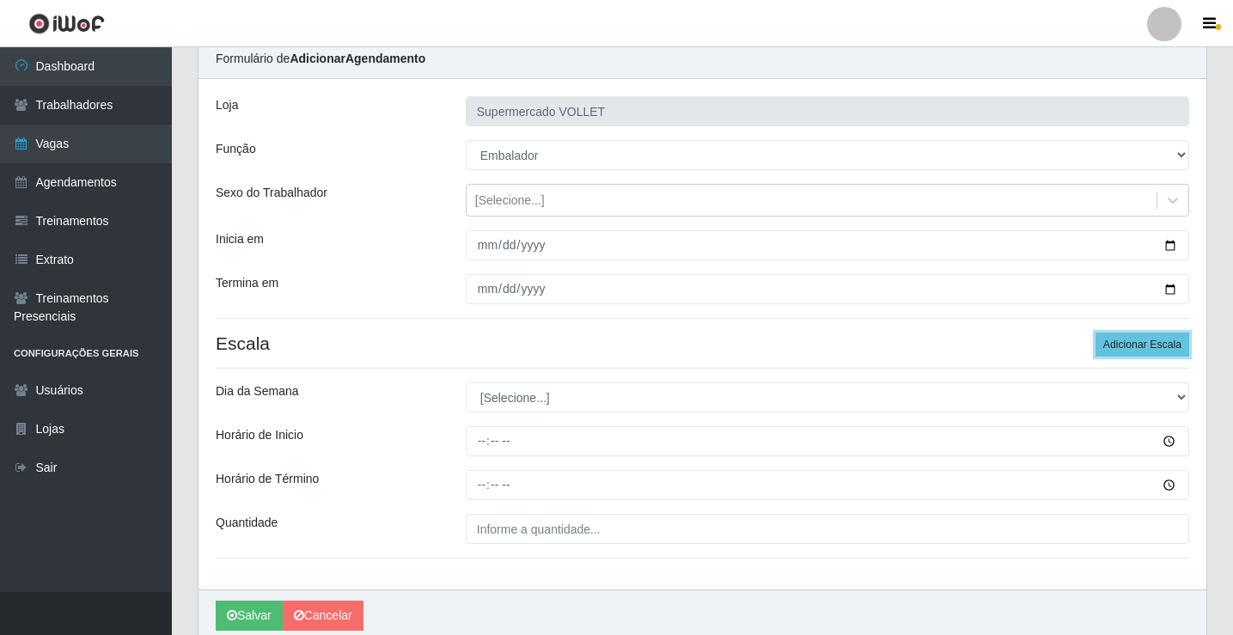
scroll to position [139, 0]
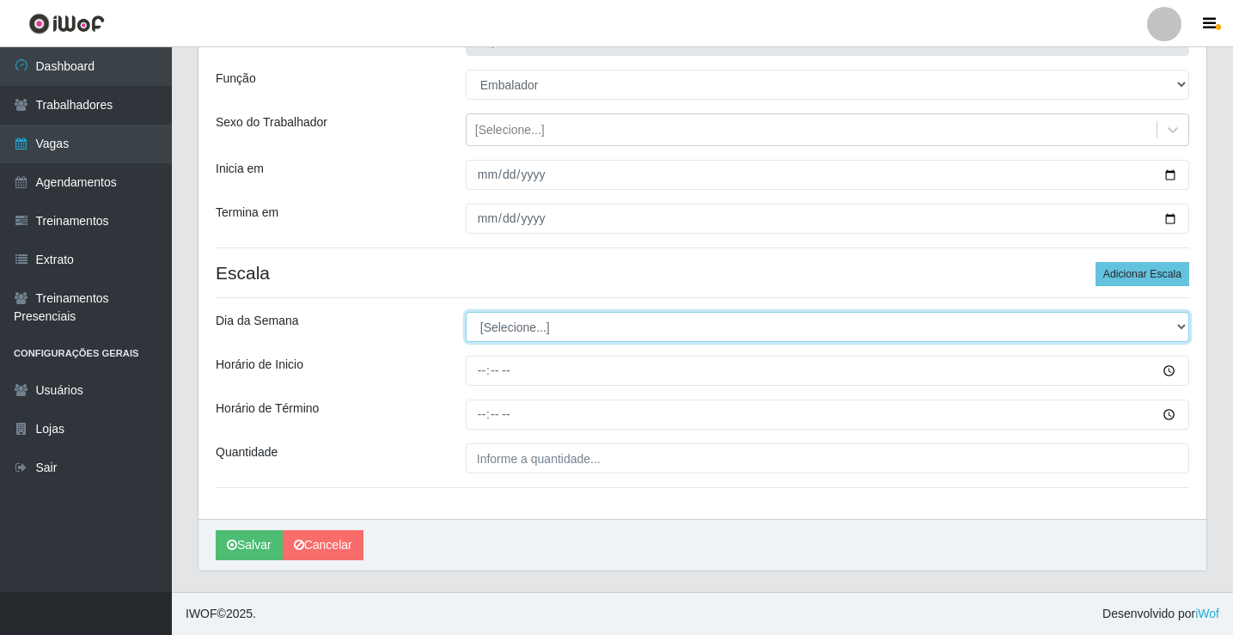
click at [553, 333] on select "[Selecione...] Segunda Terça Quarta Quinta Sexta Sábado Domingo" at bounding box center [828, 327] width 724 height 30
select select "6"
click at [466, 312] on select "[Selecione...] Segunda Terça Quarta Quinta Sexta Sábado Domingo" at bounding box center [828, 327] width 724 height 30
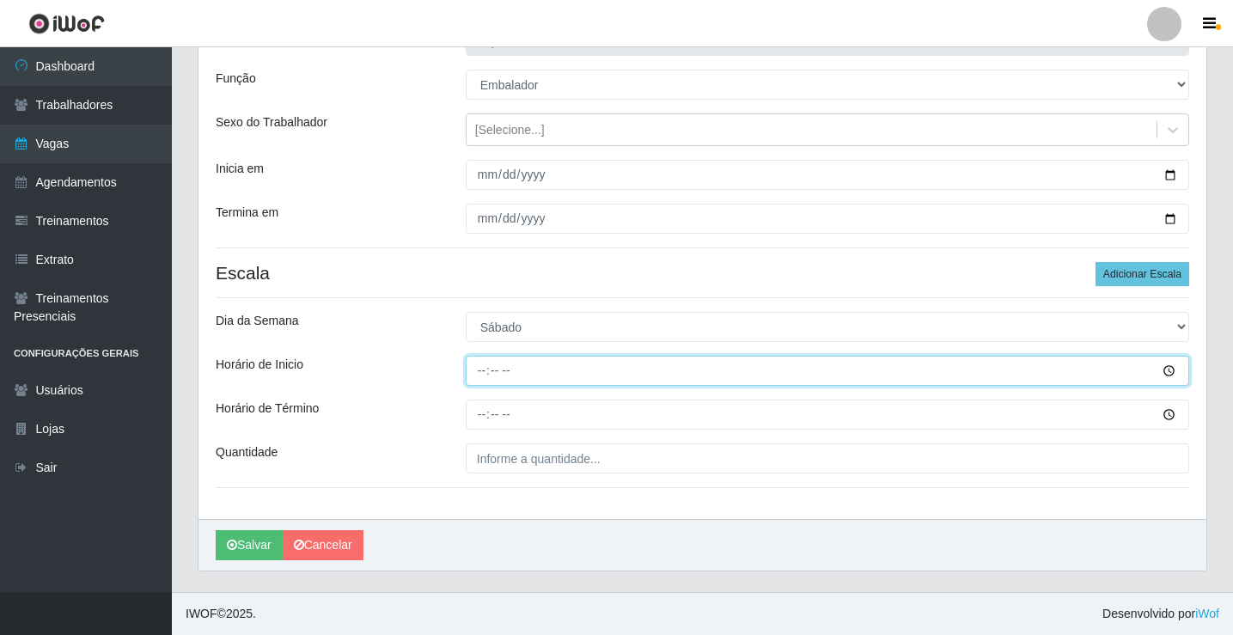
click at [484, 377] on input "Horário de Inicio" at bounding box center [828, 371] width 724 height 30
type input "15:00"
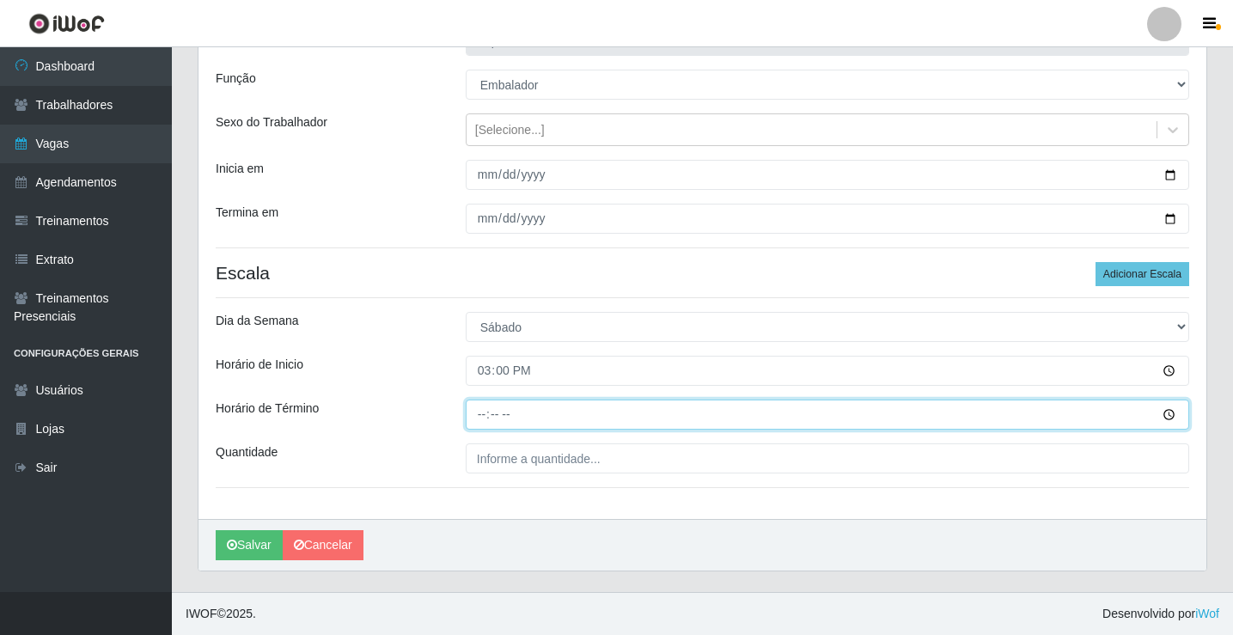
click at [478, 418] on input "Horário de Término" at bounding box center [828, 415] width 724 height 30
type input "20:00"
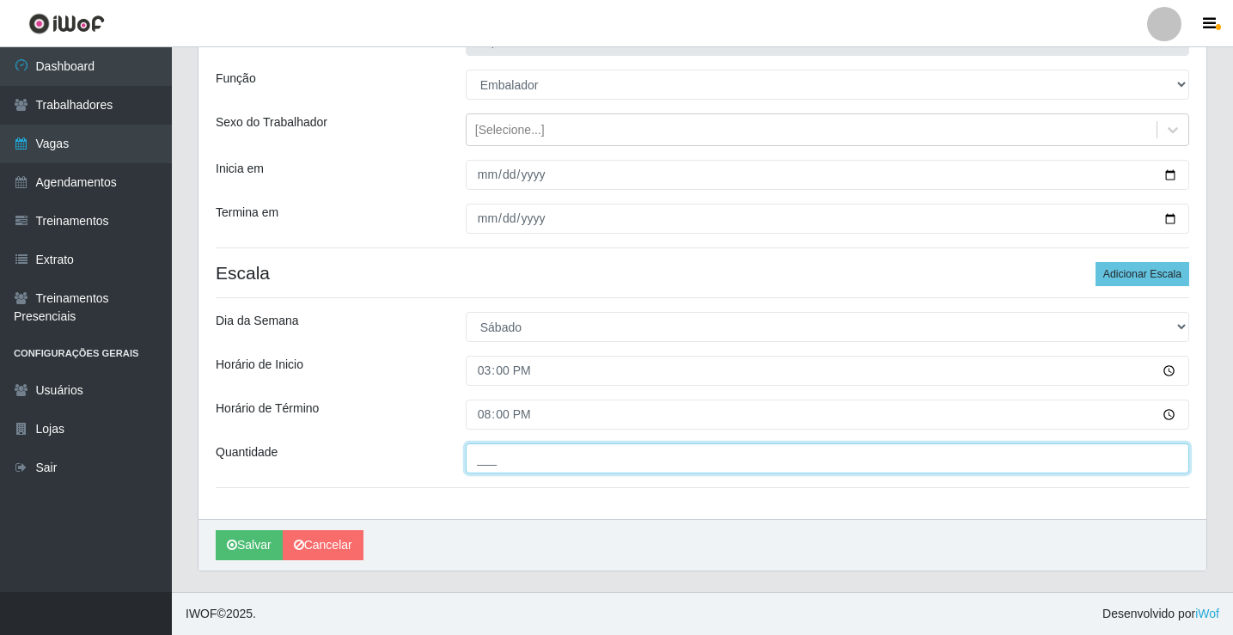
click at [491, 467] on input "___" at bounding box center [828, 458] width 724 height 30
type input "3__"
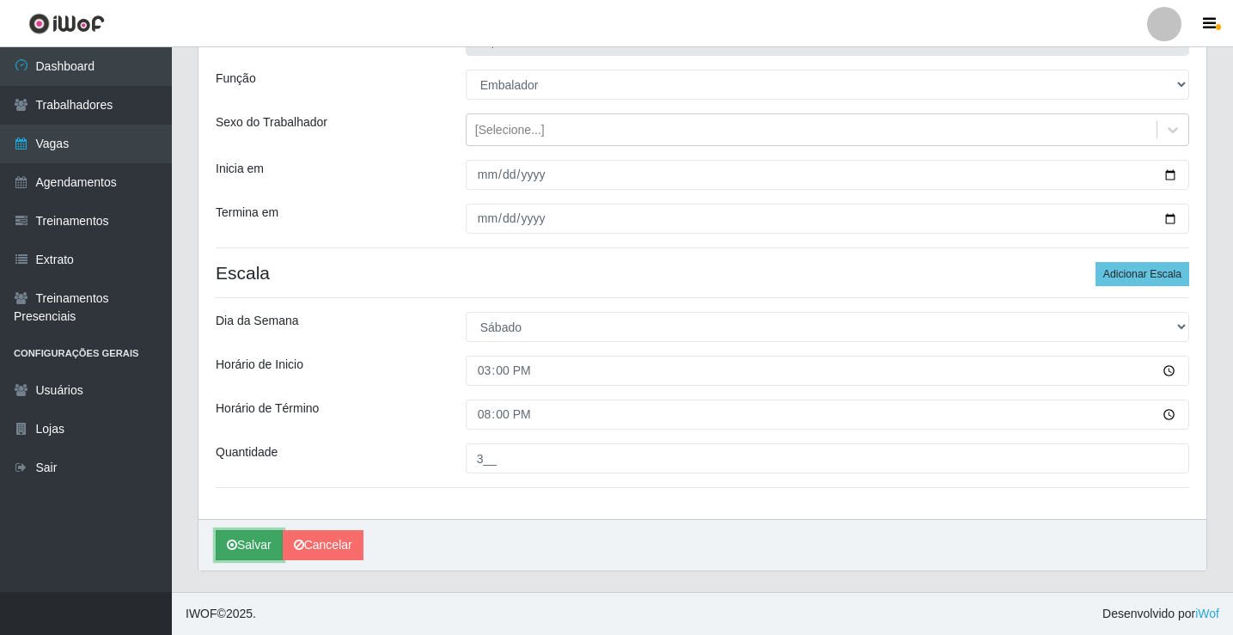
click at [255, 541] on button "Salvar" at bounding box center [249, 545] width 67 height 30
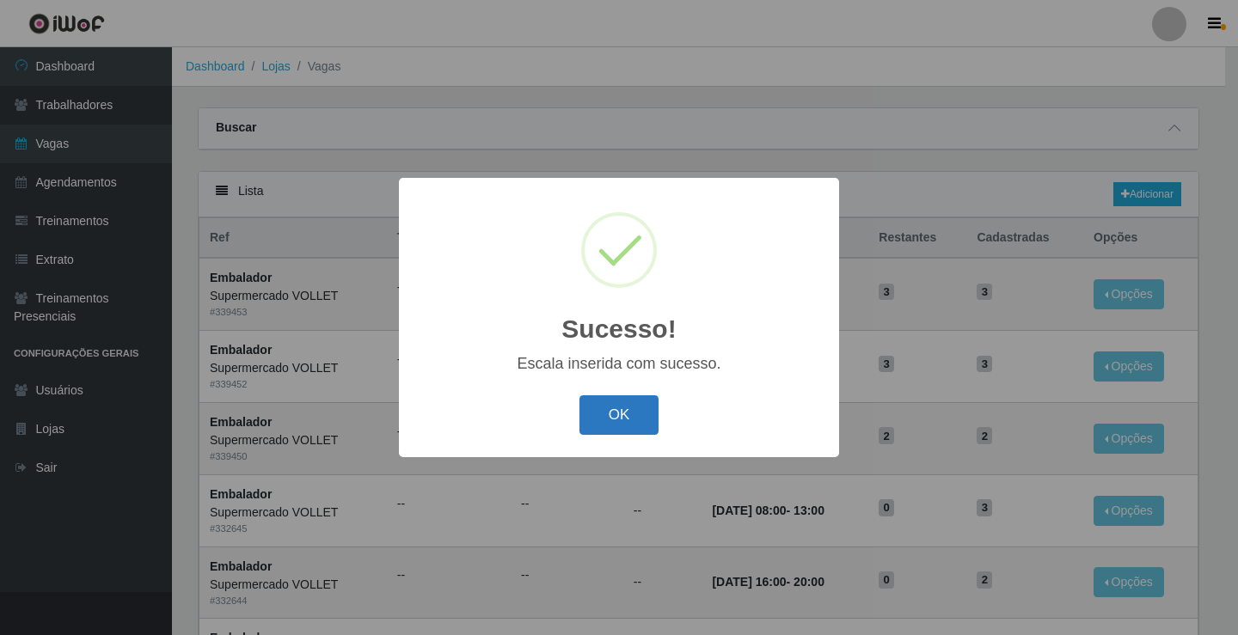
click at [628, 425] on button "OK" at bounding box center [619, 415] width 80 height 40
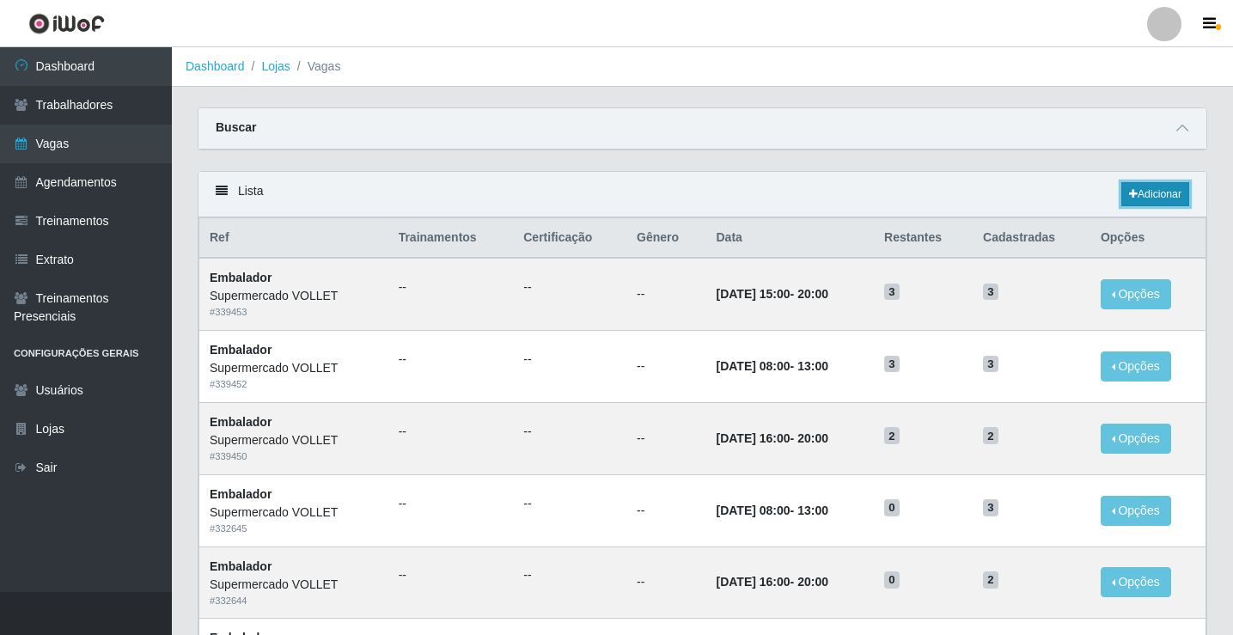
click at [1139, 200] on link "Adicionar" at bounding box center [1156, 194] width 68 height 24
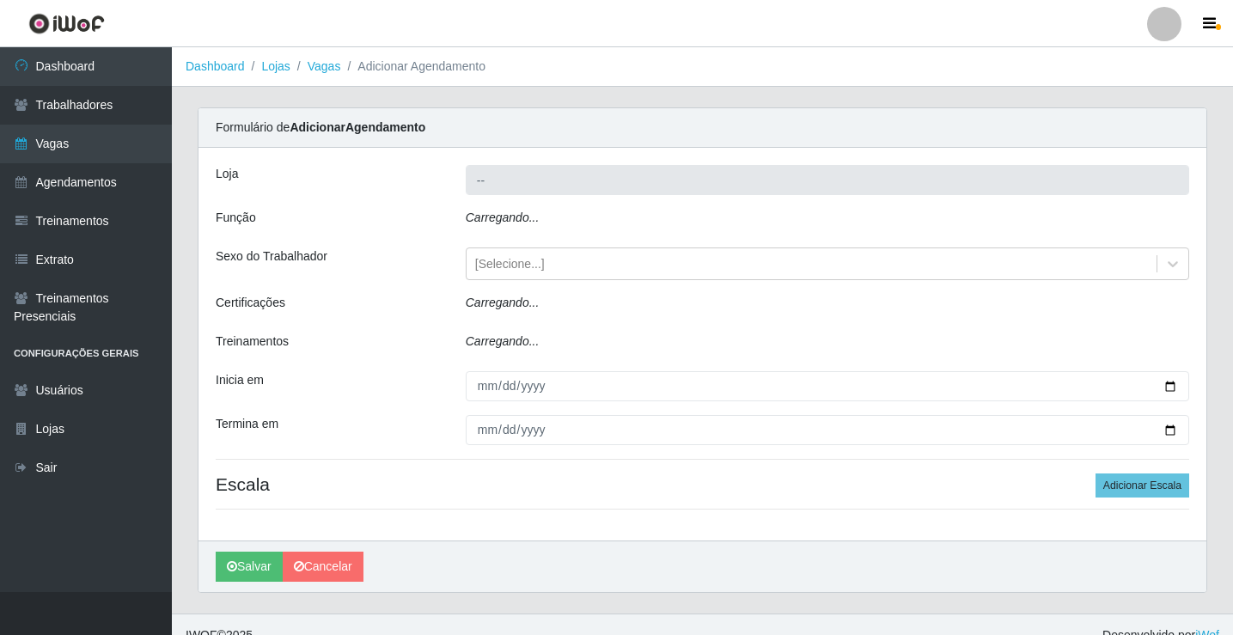
type input "Supermercado VOLLET"
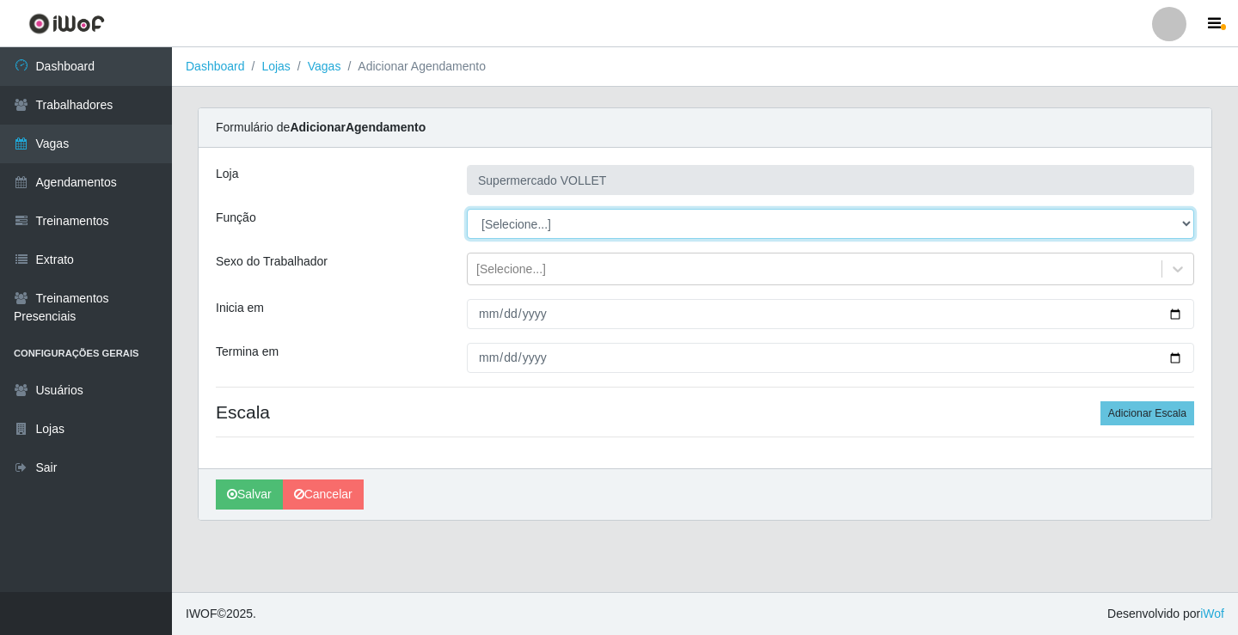
click at [514, 231] on select "[Selecione...] ASG ASG + ASG ++ Embalador Embalador + Embalador ++ Repositor Re…" at bounding box center [830, 224] width 727 height 30
select select "1"
click at [467, 209] on select "[Selecione...] ASG ASG + ASG ++ Embalador Embalador + Embalador ++ Repositor Re…" at bounding box center [830, 224] width 727 height 30
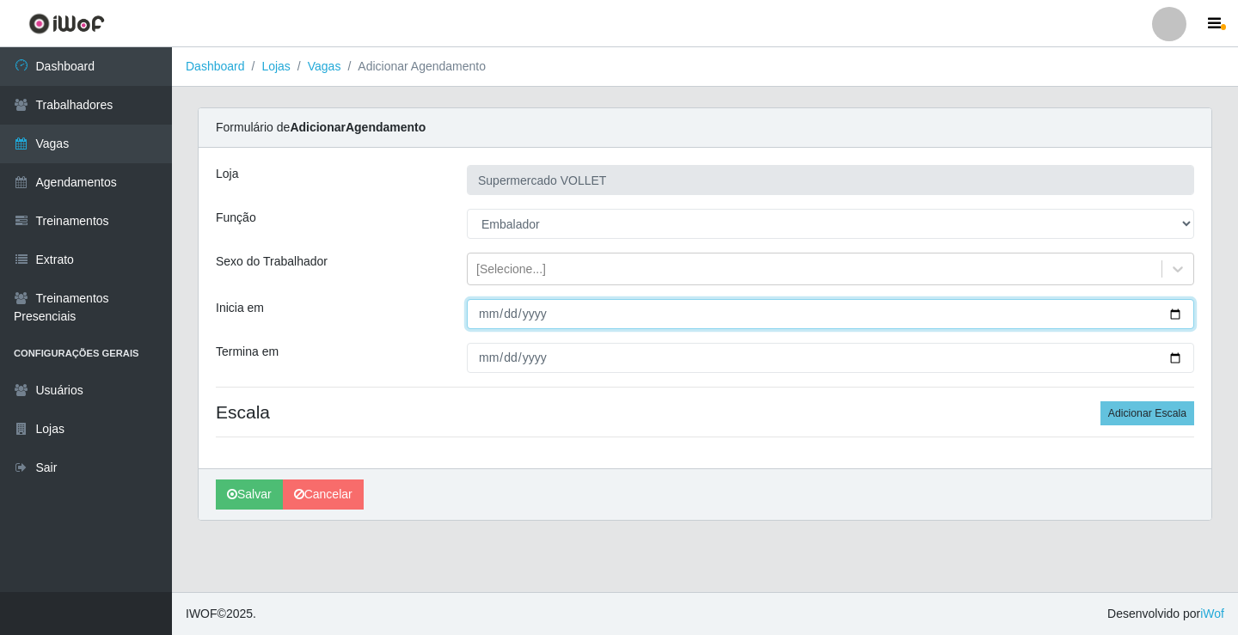
click at [1167, 315] on input "Inicia em" at bounding box center [830, 314] width 727 height 30
type input "[DATE]"
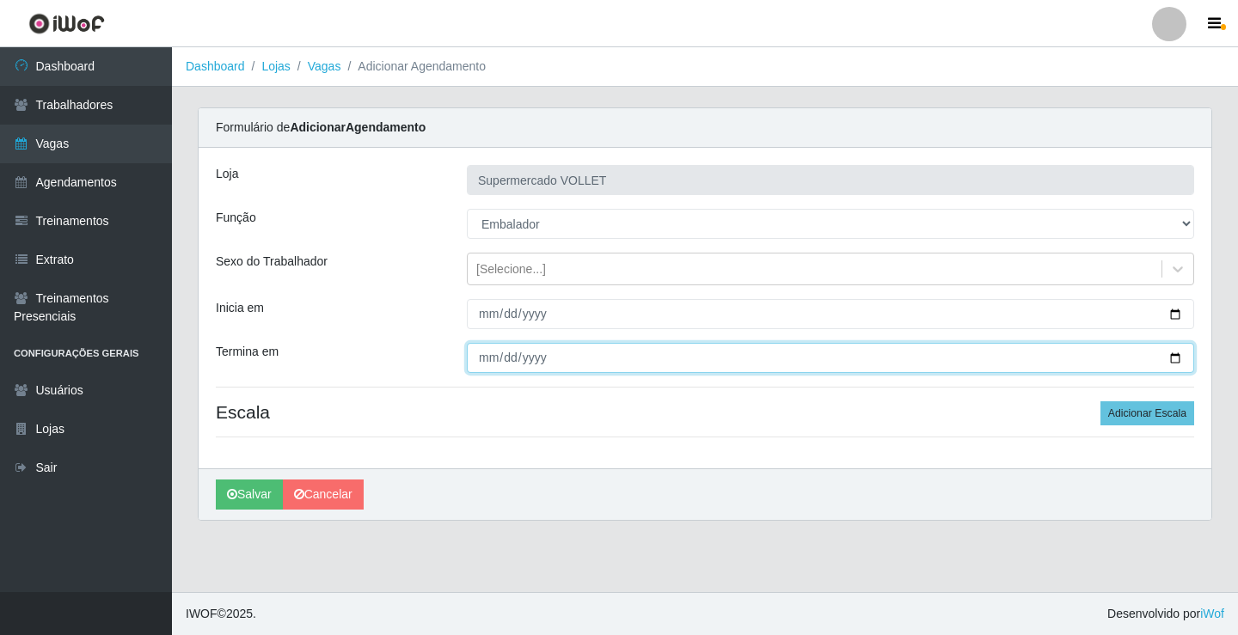
click at [1171, 361] on input "Termina em" at bounding box center [830, 358] width 727 height 30
type input "[DATE]"
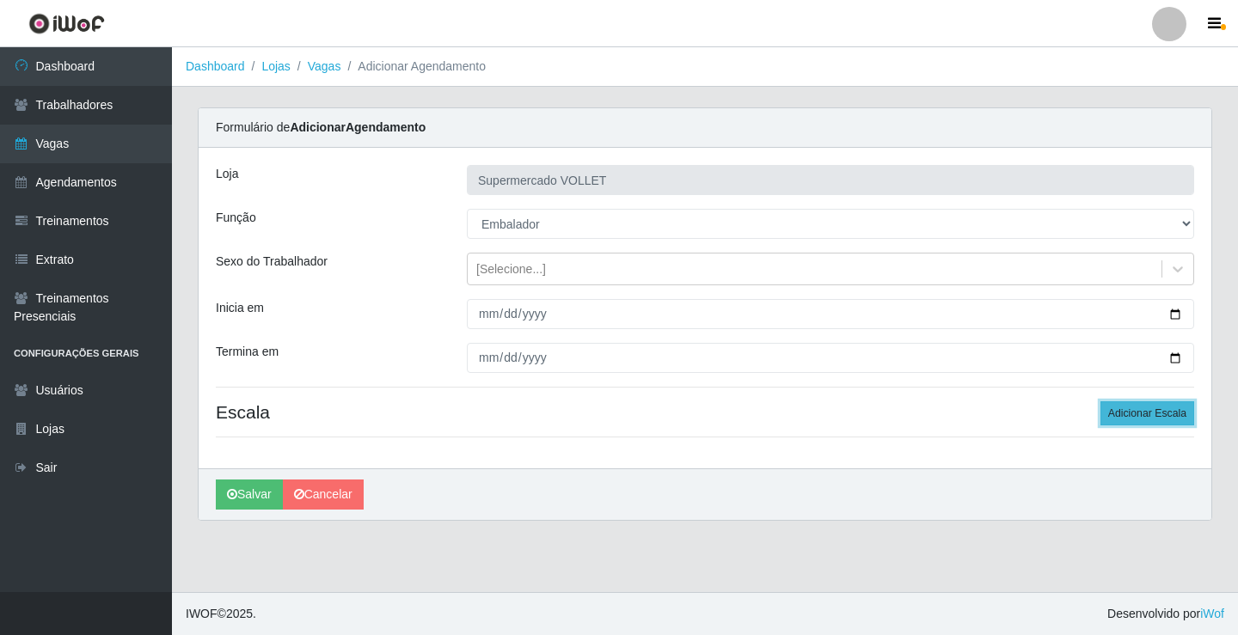
click at [1140, 404] on button "Adicionar Escala" at bounding box center [1147, 413] width 94 height 24
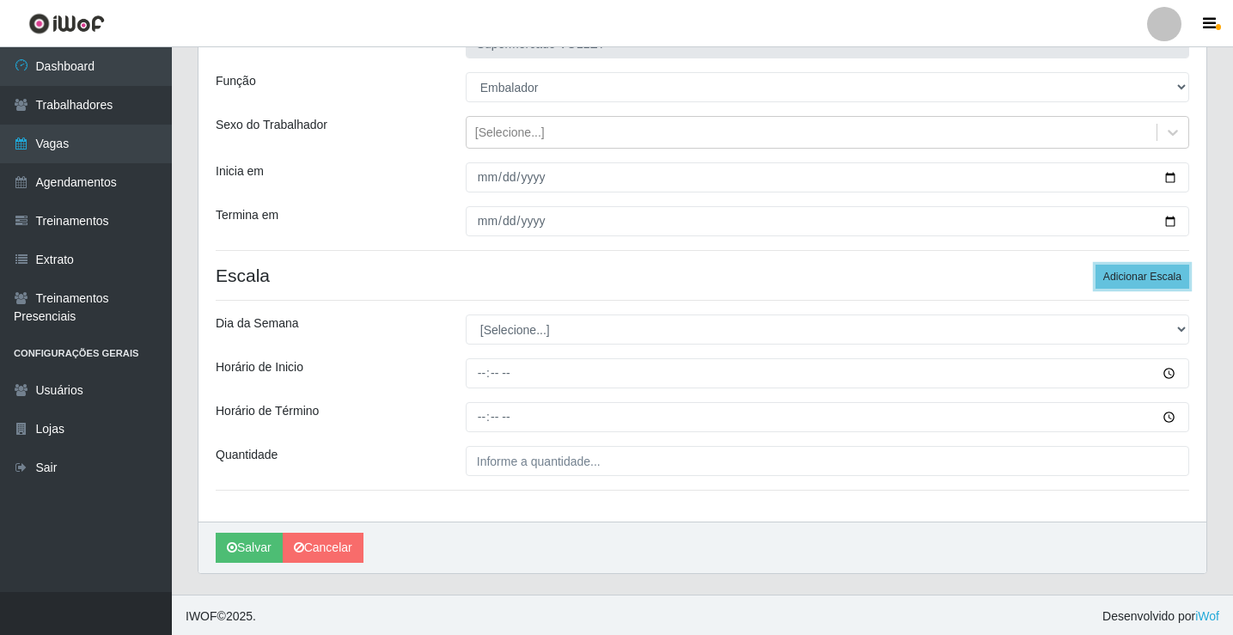
scroll to position [139, 0]
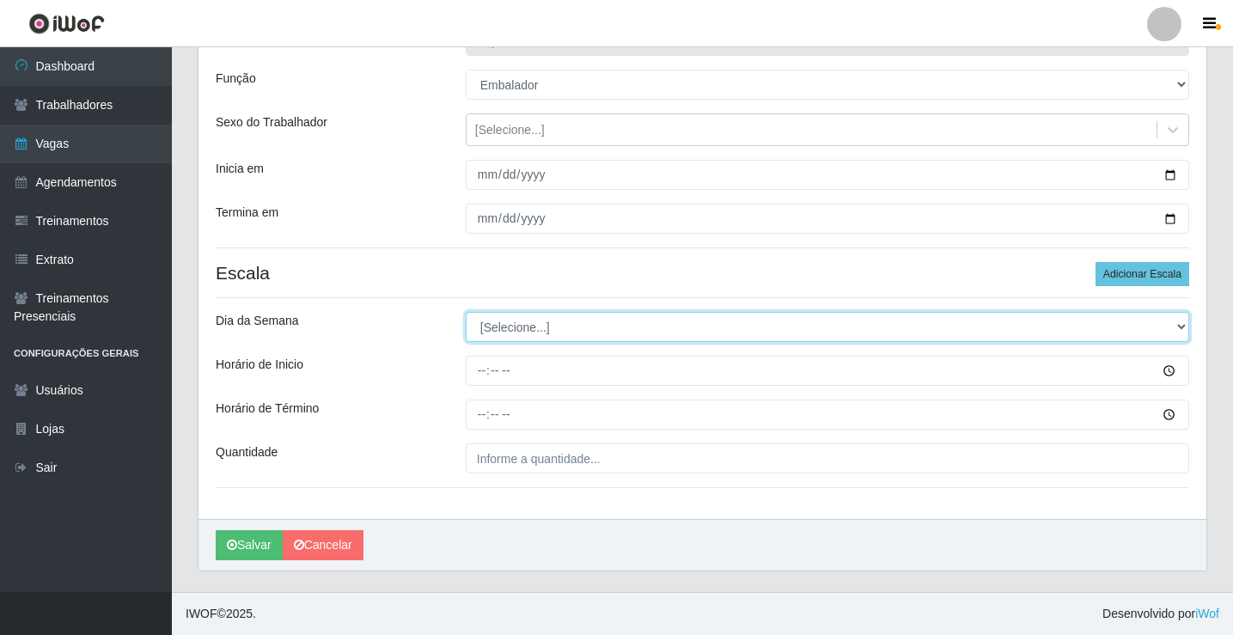
click at [537, 332] on select "[Selecione...] Segunda Terça Quarta Quinta Sexta Sábado Domingo" at bounding box center [828, 327] width 724 height 30
select select "0"
click at [466, 312] on select "[Selecione...] Segunda Terça Quarta Quinta Sexta Sábado Domingo" at bounding box center [828, 327] width 724 height 30
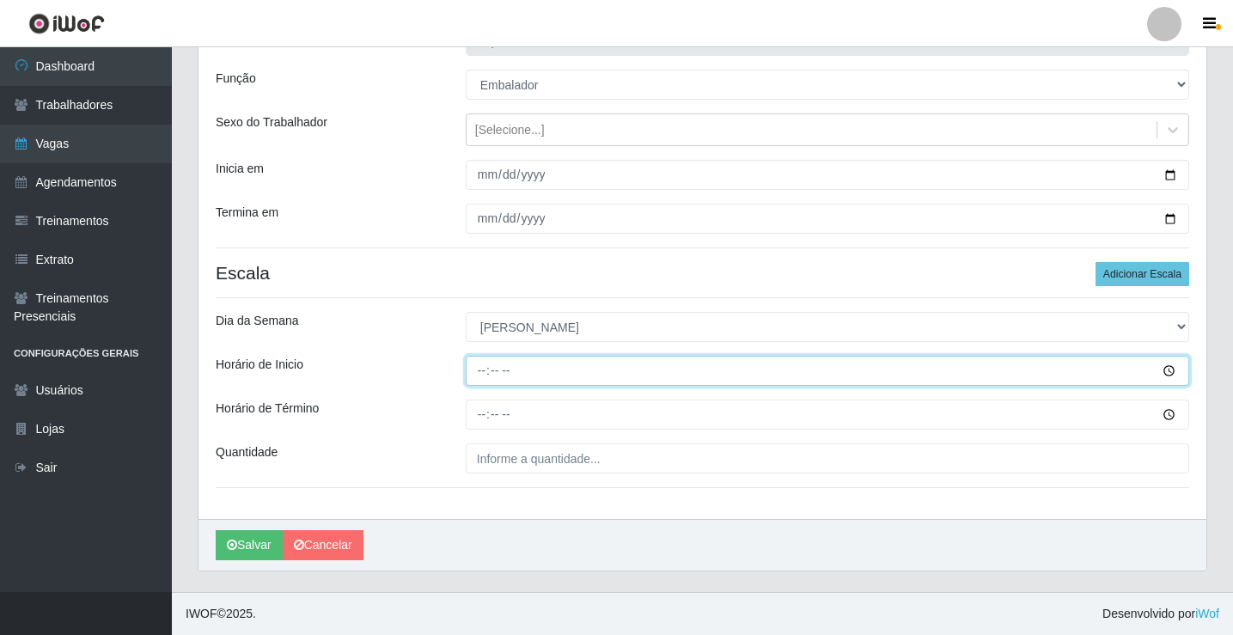
click at [486, 381] on input "Horário de Inicio" at bounding box center [828, 371] width 724 height 30
type input "08:00"
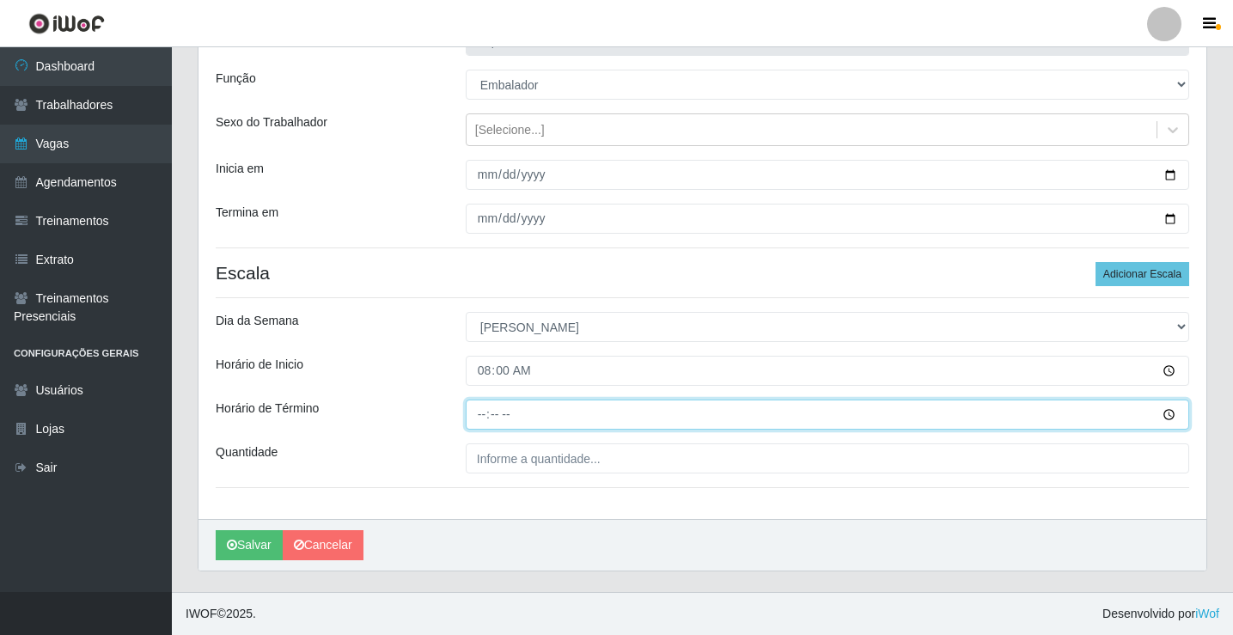
click at [481, 413] on input "Horário de Término" at bounding box center [828, 415] width 724 height 30
type input "13:00"
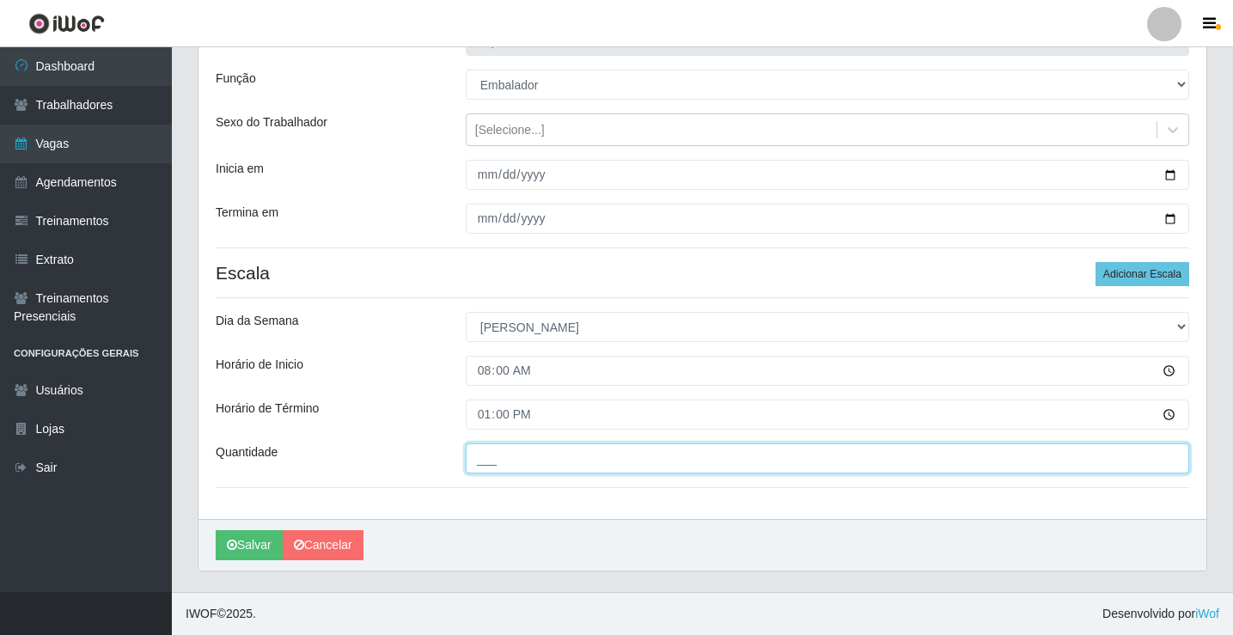
click at [531, 461] on input "___" at bounding box center [828, 458] width 724 height 30
type input "3__"
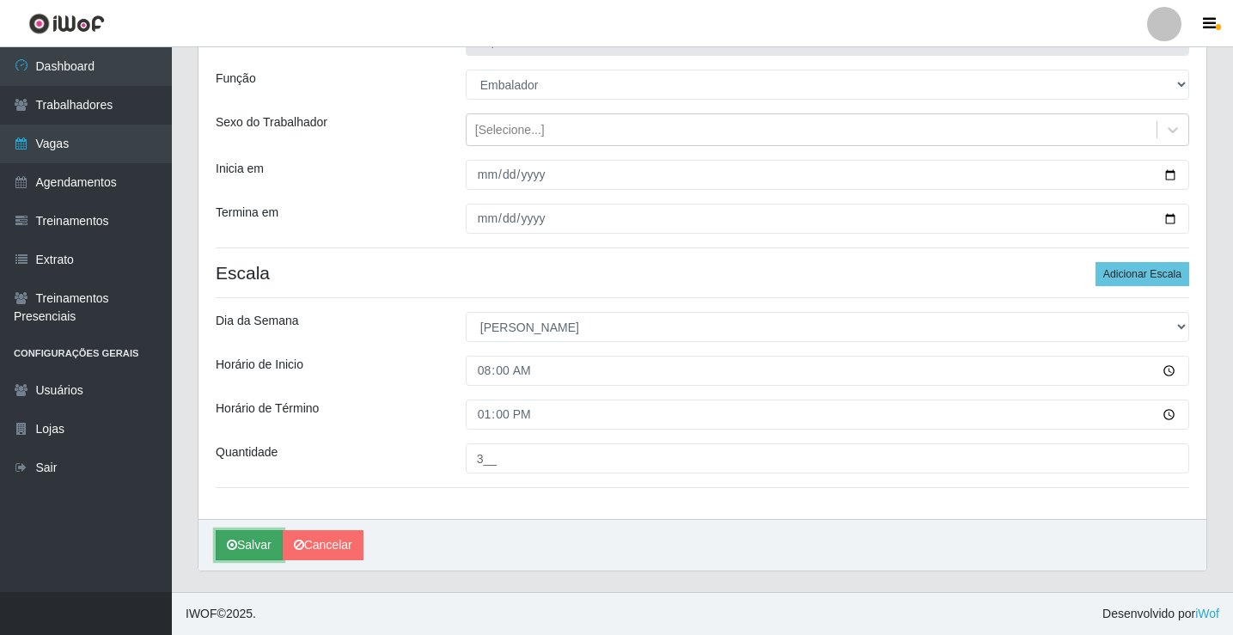
click at [251, 539] on button "Salvar" at bounding box center [249, 545] width 67 height 30
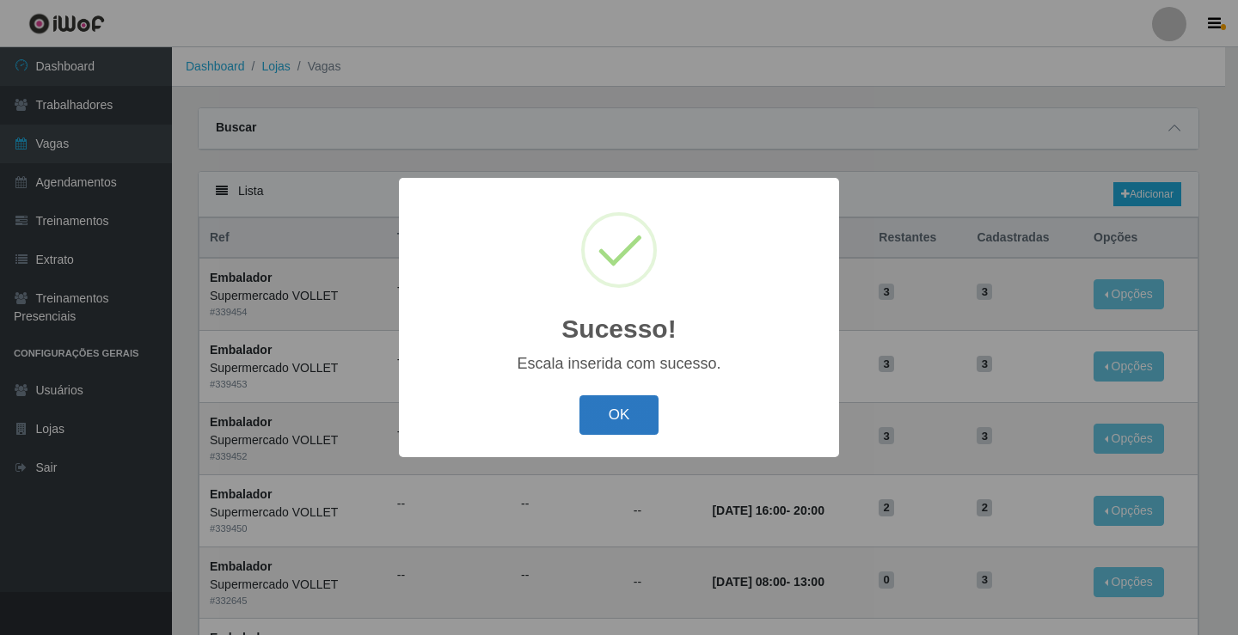
click at [608, 407] on button "OK" at bounding box center [619, 415] width 80 height 40
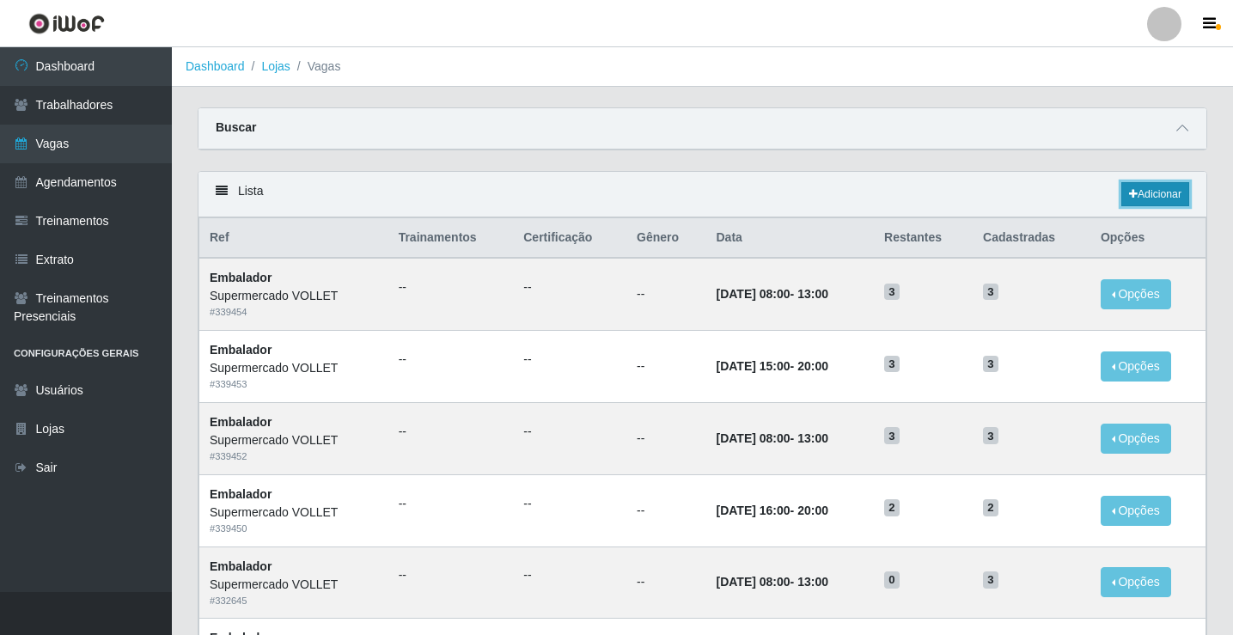
click at [1148, 193] on link "Adicionar" at bounding box center [1156, 194] width 68 height 24
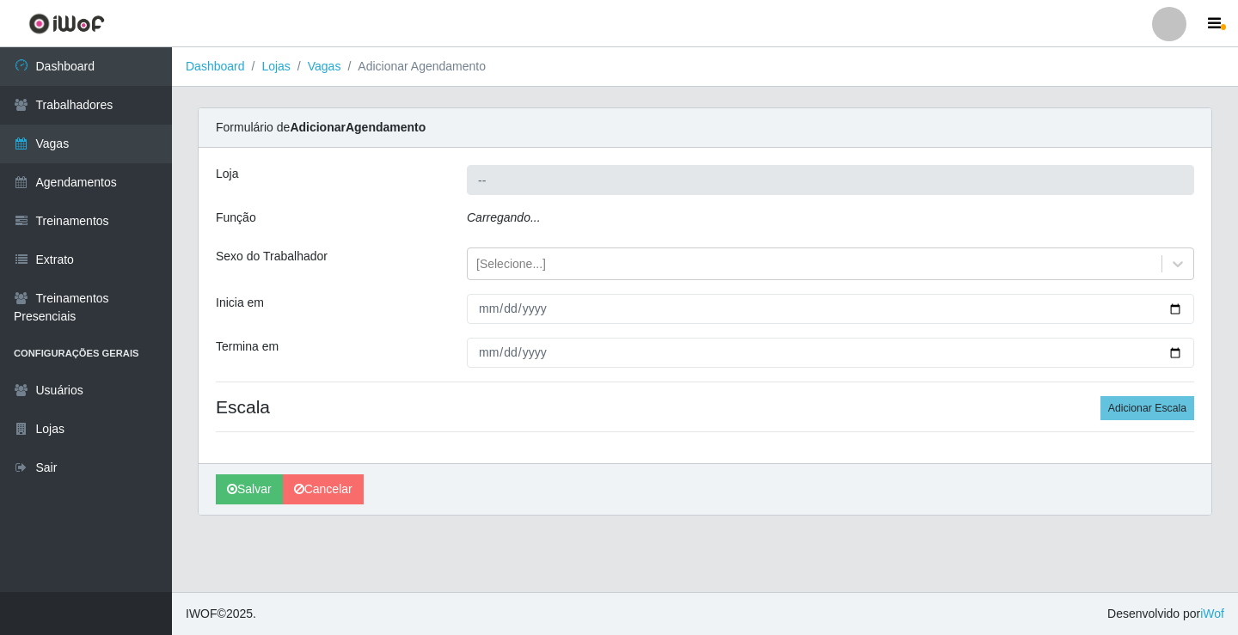
type input "Supermercado VOLLET"
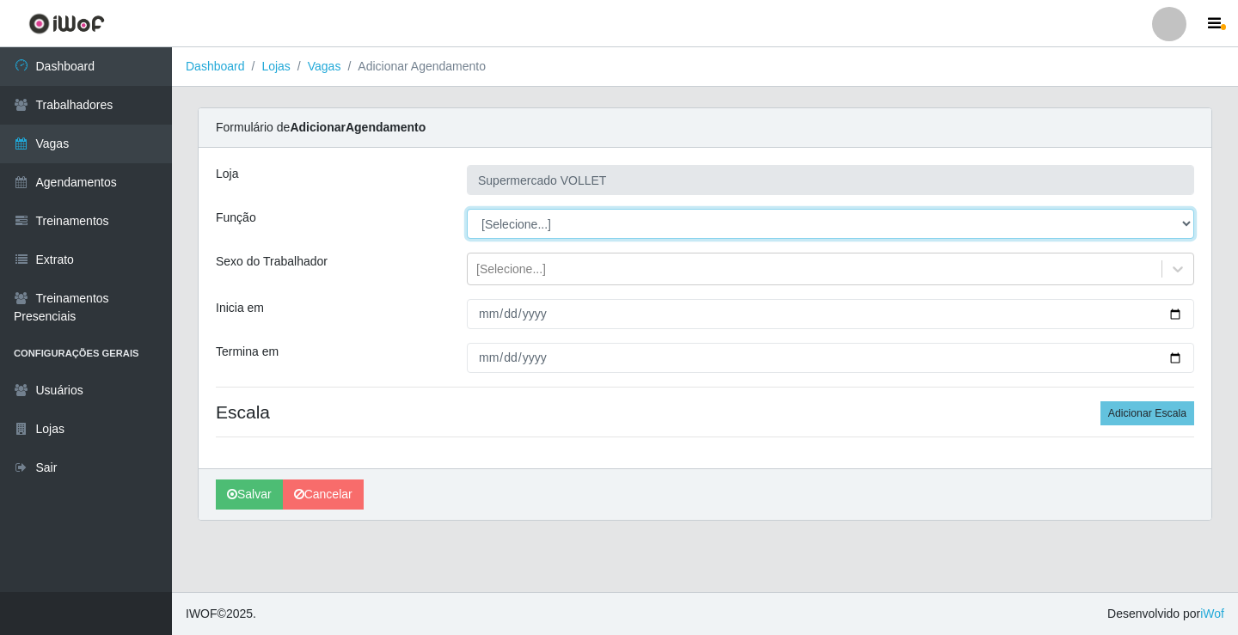
click at [641, 219] on select "[Selecione...] ASG ASG + ASG ++ Embalador Embalador + Embalador ++ Repositor Re…" at bounding box center [830, 224] width 727 height 30
select select "1"
click at [467, 209] on select "[Selecione...] ASG ASG + ASG ++ Embalador Embalador + Embalador ++ Repositor Re…" at bounding box center [830, 224] width 727 height 30
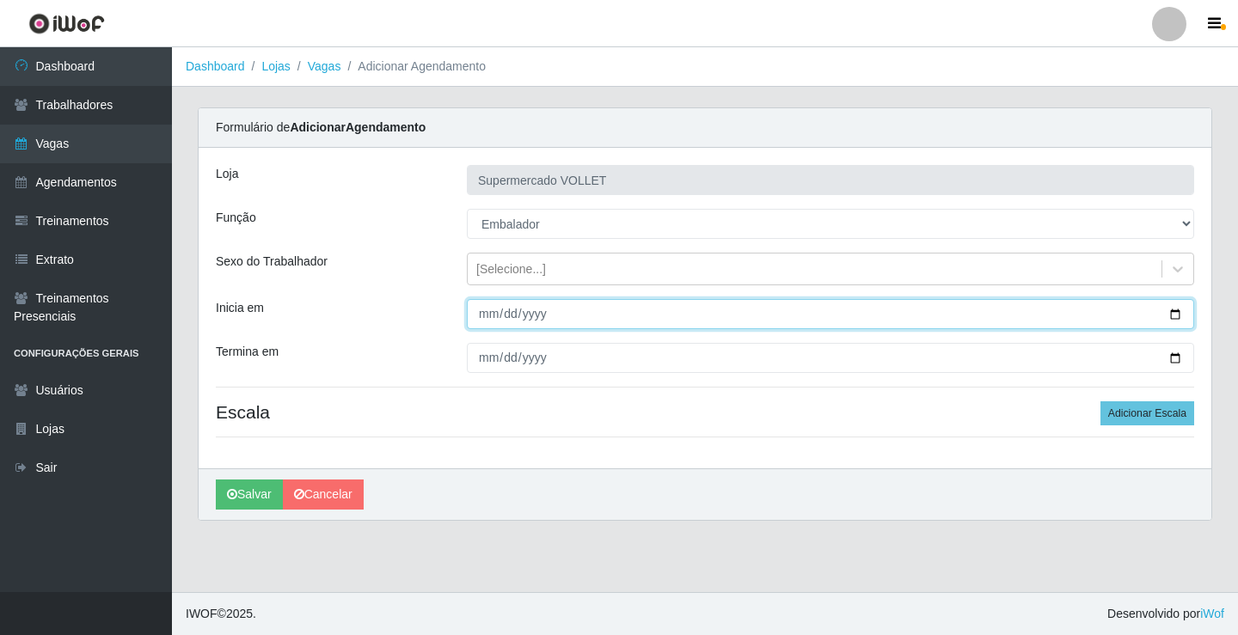
click at [1175, 313] on input "Inicia em" at bounding box center [830, 314] width 727 height 30
type input "[DATE]"
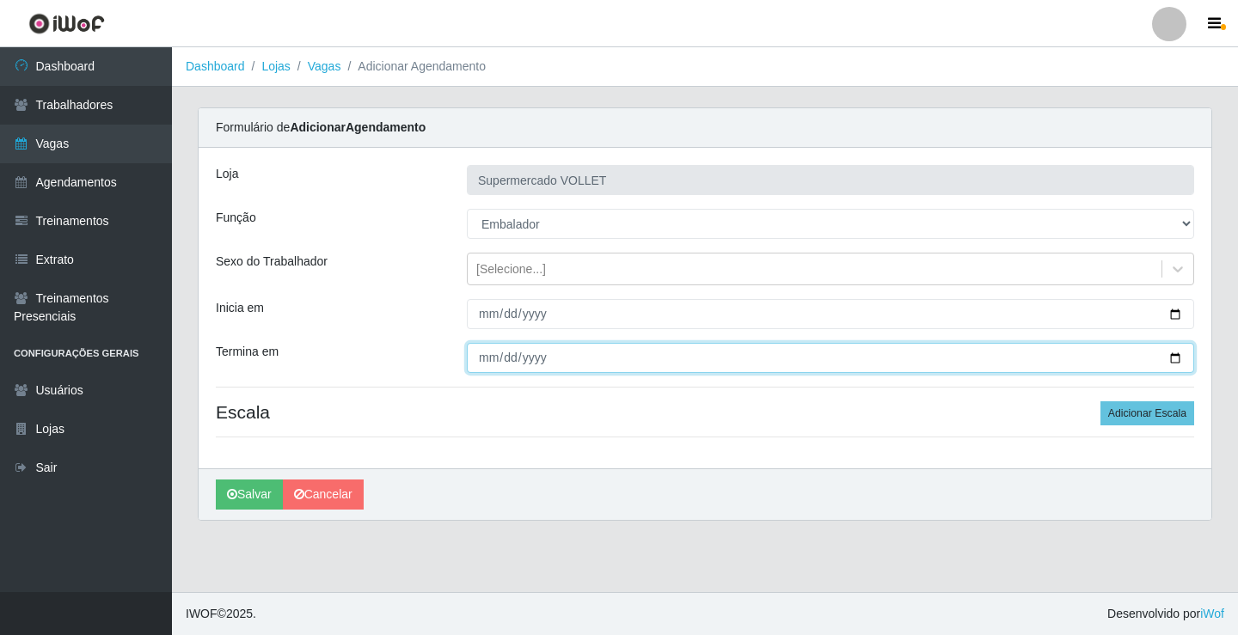
click at [1177, 358] on input "Termina em" at bounding box center [830, 358] width 727 height 30
type input "[DATE]"
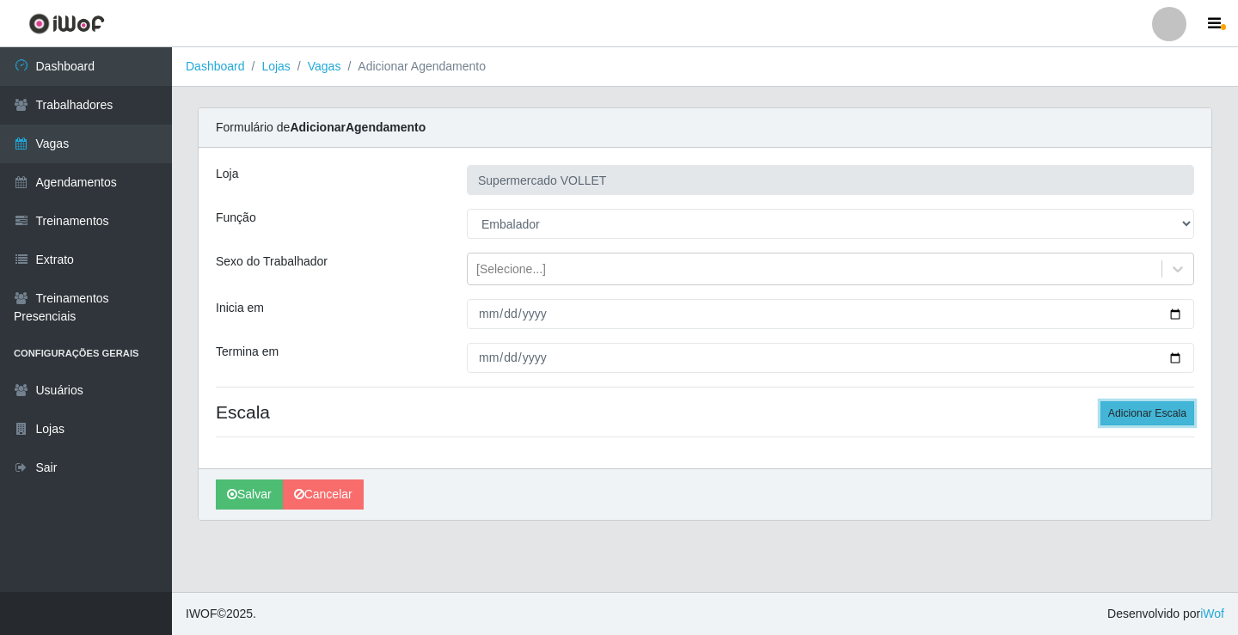
click at [1126, 409] on button "Adicionar Escala" at bounding box center [1147, 413] width 94 height 24
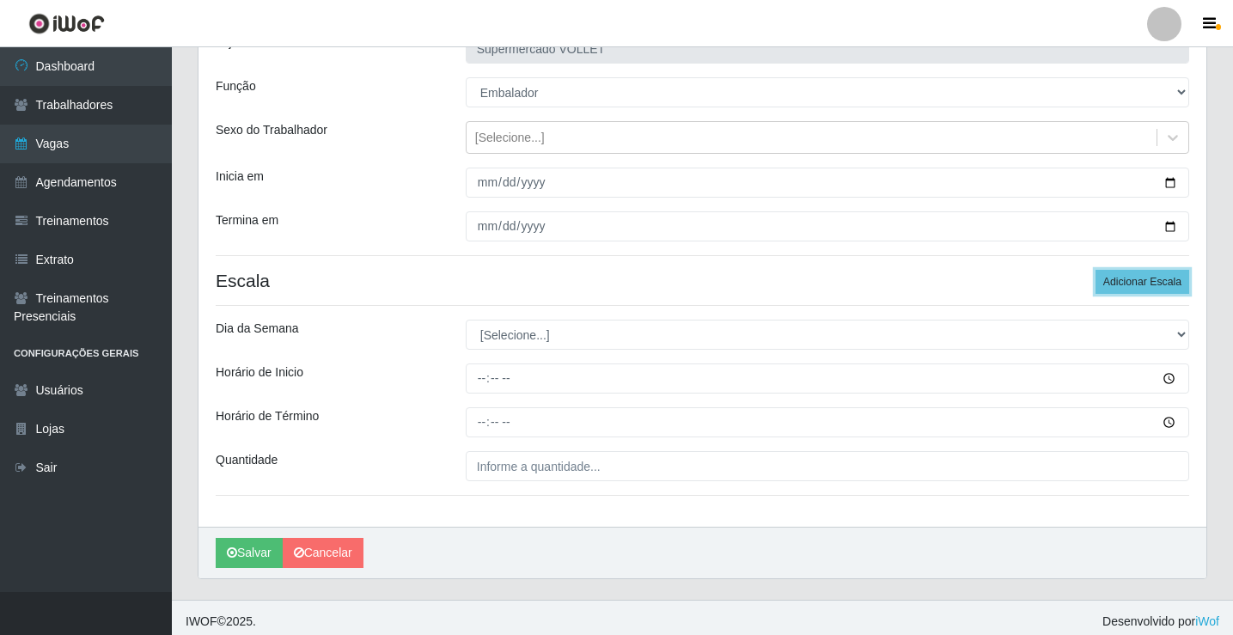
scroll to position [139, 0]
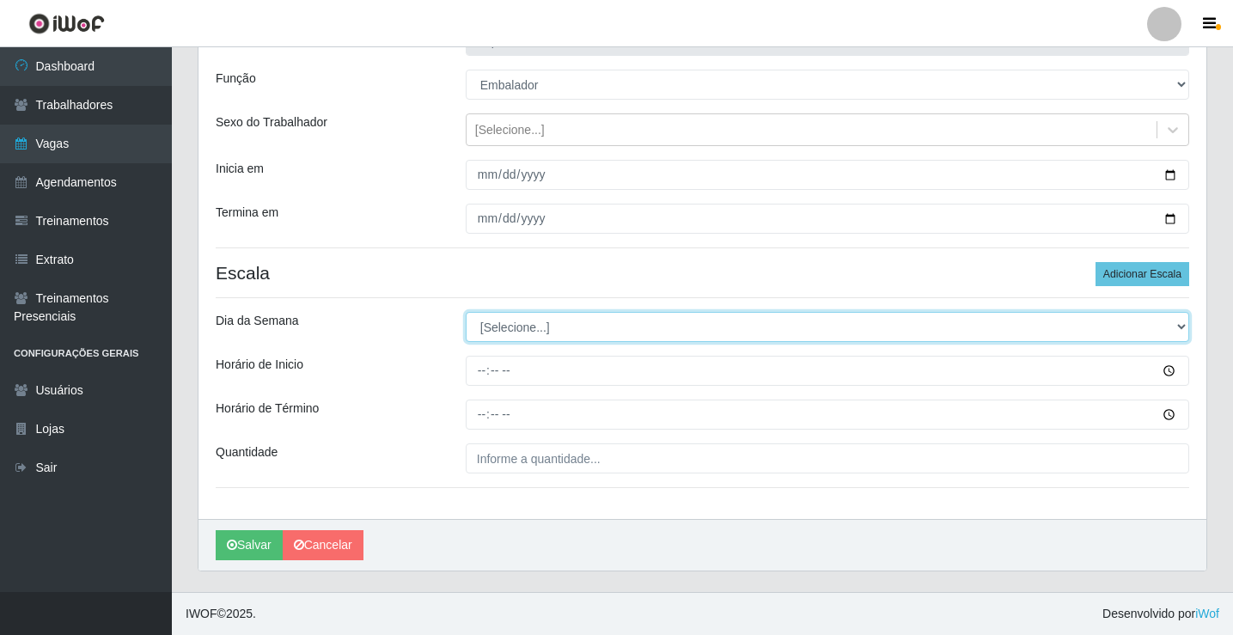
click at [533, 331] on select "[Selecione...] Segunda Terça Quarta Quinta Sexta Sábado Domingo" at bounding box center [828, 327] width 724 height 30
select select "1"
click at [466, 312] on select "[Selecione...] Segunda Terça Quarta Quinta Sexta Sábado Domingo" at bounding box center [828, 327] width 724 height 30
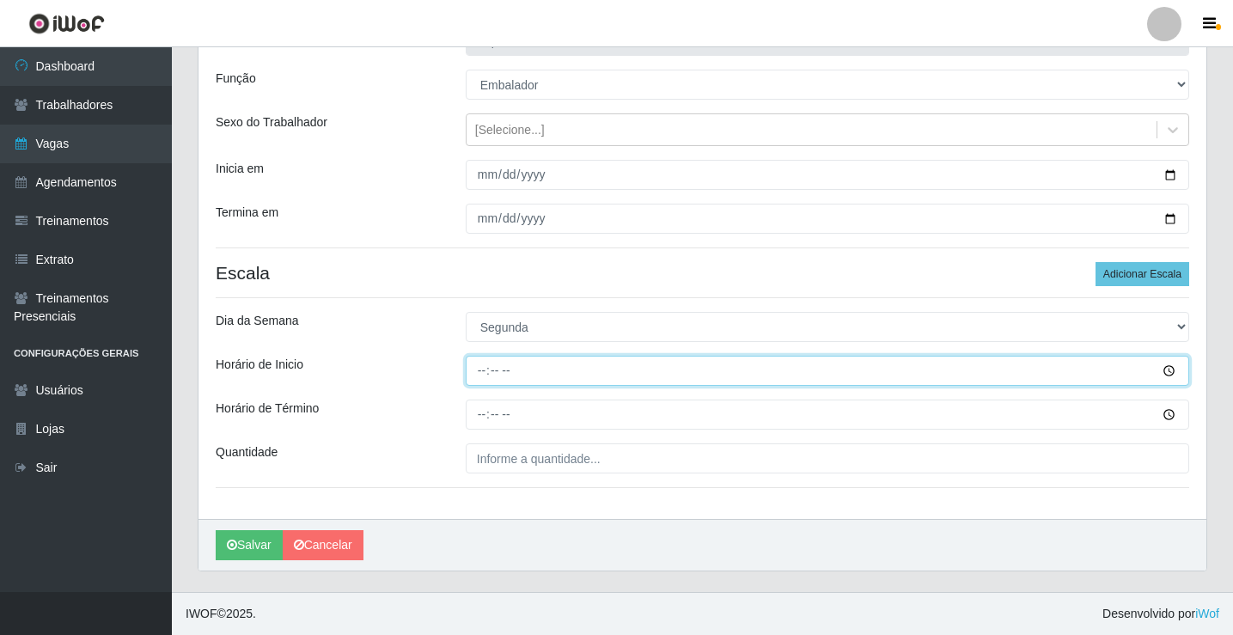
drag, startPoint x: 474, startPoint y: 369, endPoint x: 479, endPoint y: 376, distance: 9.3
click at [479, 376] on input "Horário de Inicio" at bounding box center [828, 371] width 724 height 30
type input "16:00"
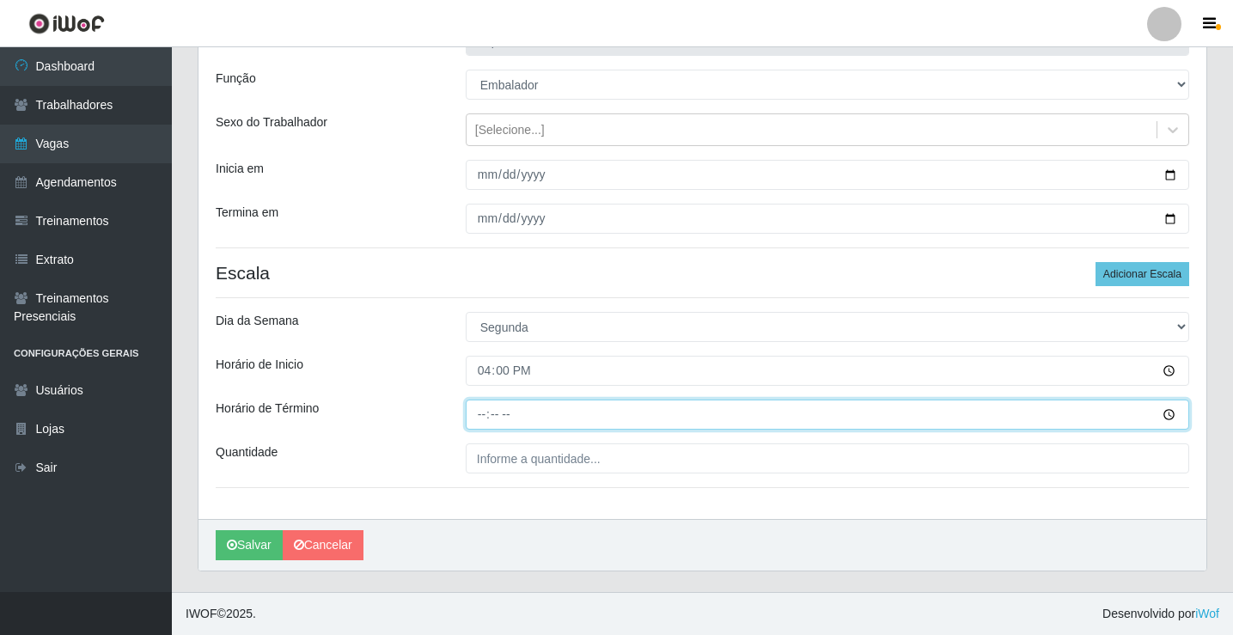
click at [481, 407] on input "Horário de Término" at bounding box center [828, 415] width 724 height 30
type input "20:00"
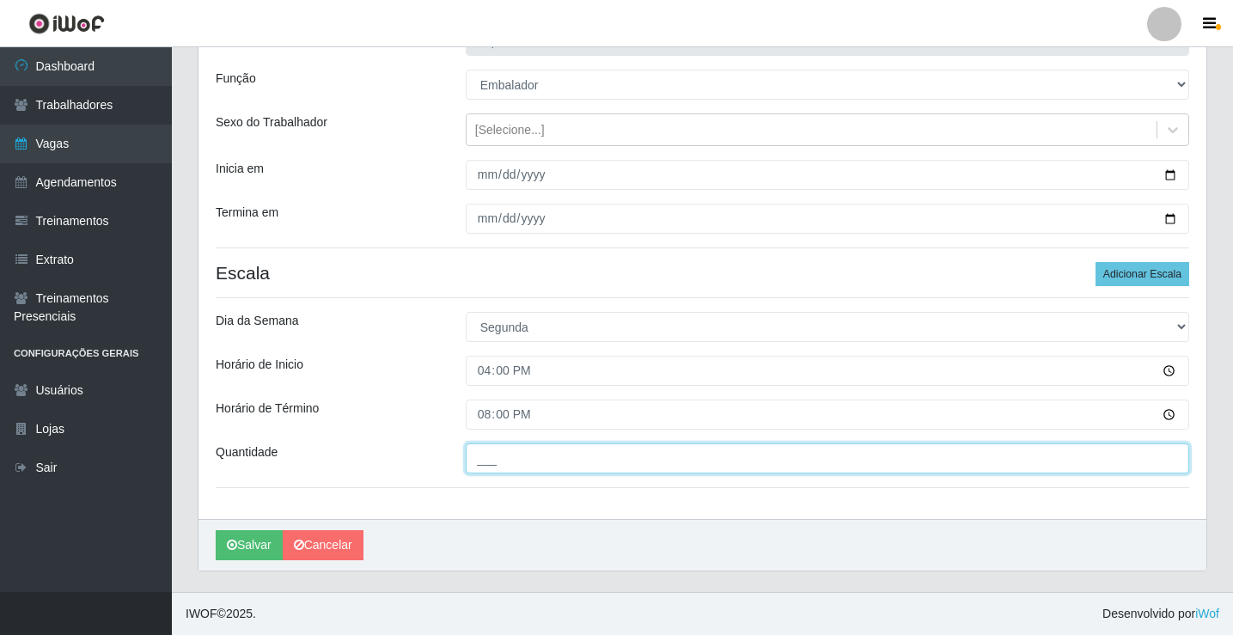
click at [532, 458] on input "___" at bounding box center [828, 458] width 724 height 30
type input "2__"
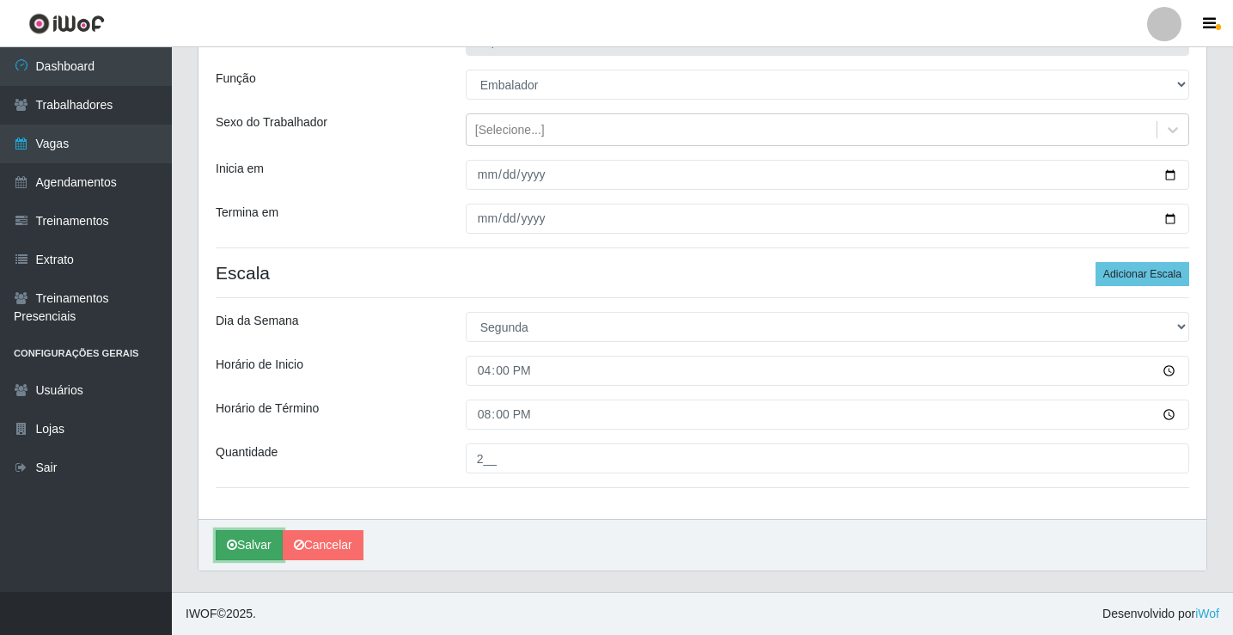
click at [253, 543] on button "Salvar" at bounding box center [249, 545] width 67 height 30
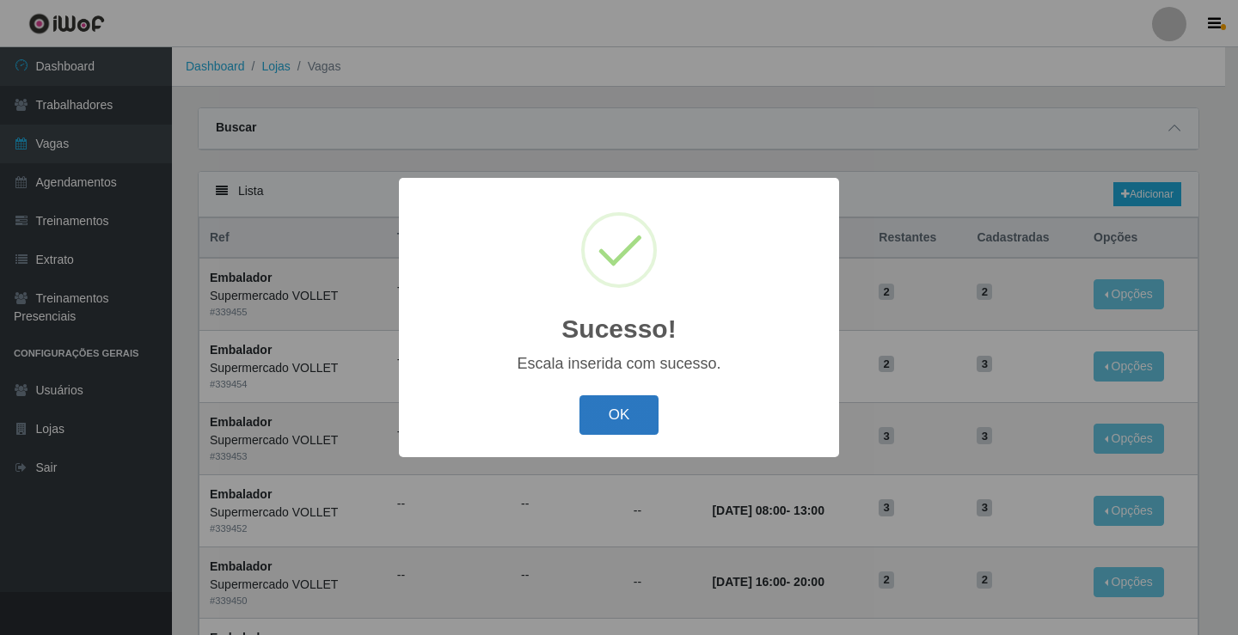
click at [622, 420] on button "OK" at bounding box center [619, 415] width 80 height 40
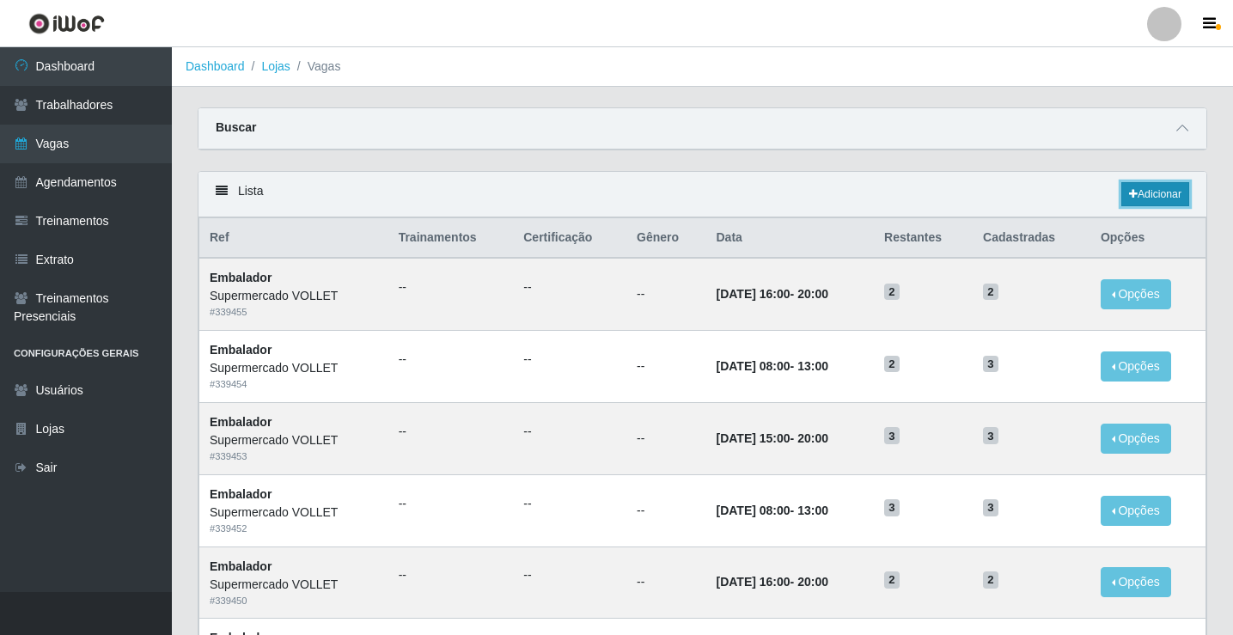
click at [1140, 189] on link "Adicionar" at bounding box center [1156, 194] width 68 height 24
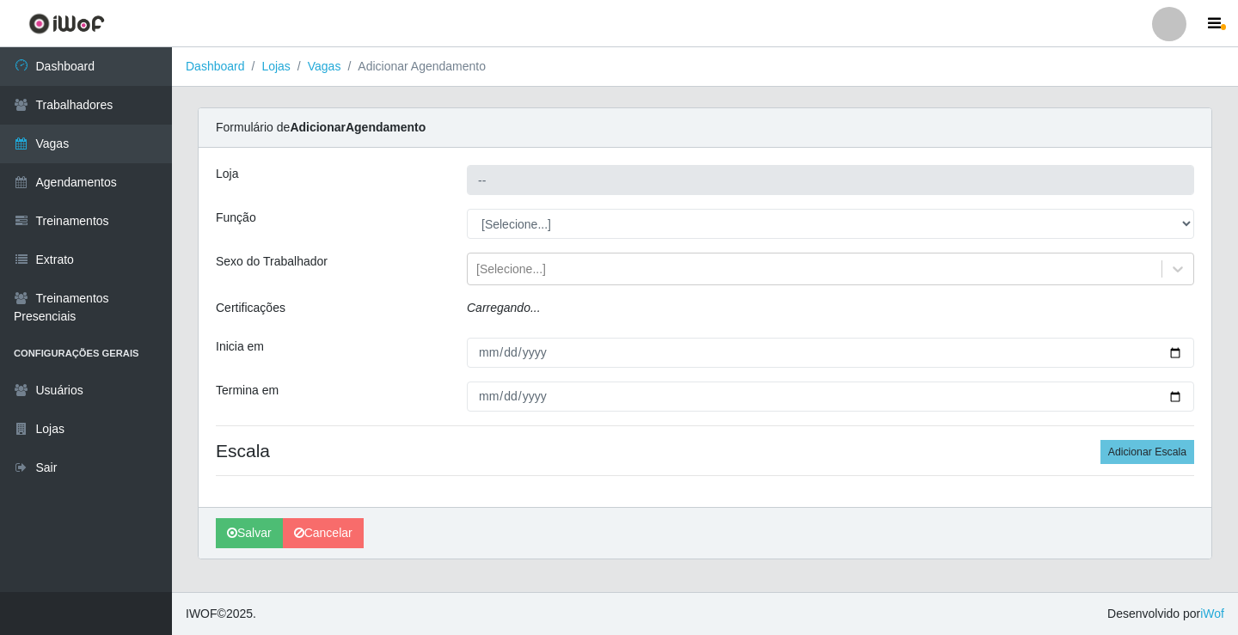
type input "Supermercado VOLLET"
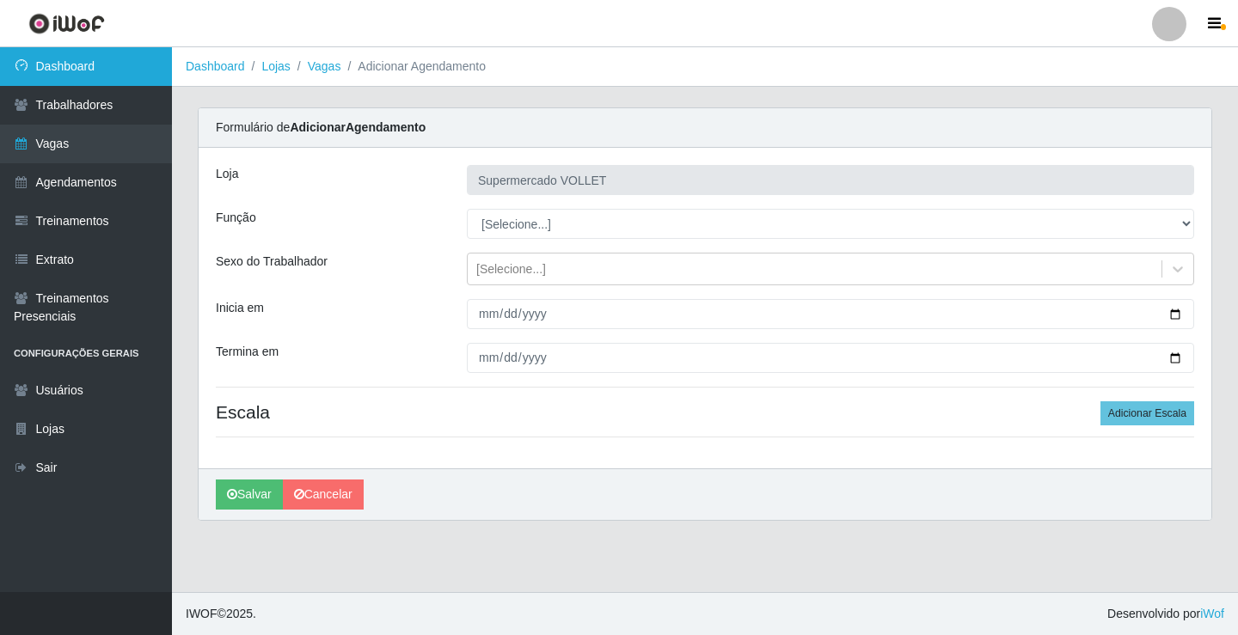
click at [100, 75] on link "Dashboard" at bounding box center [86, 66] width 172 height 39
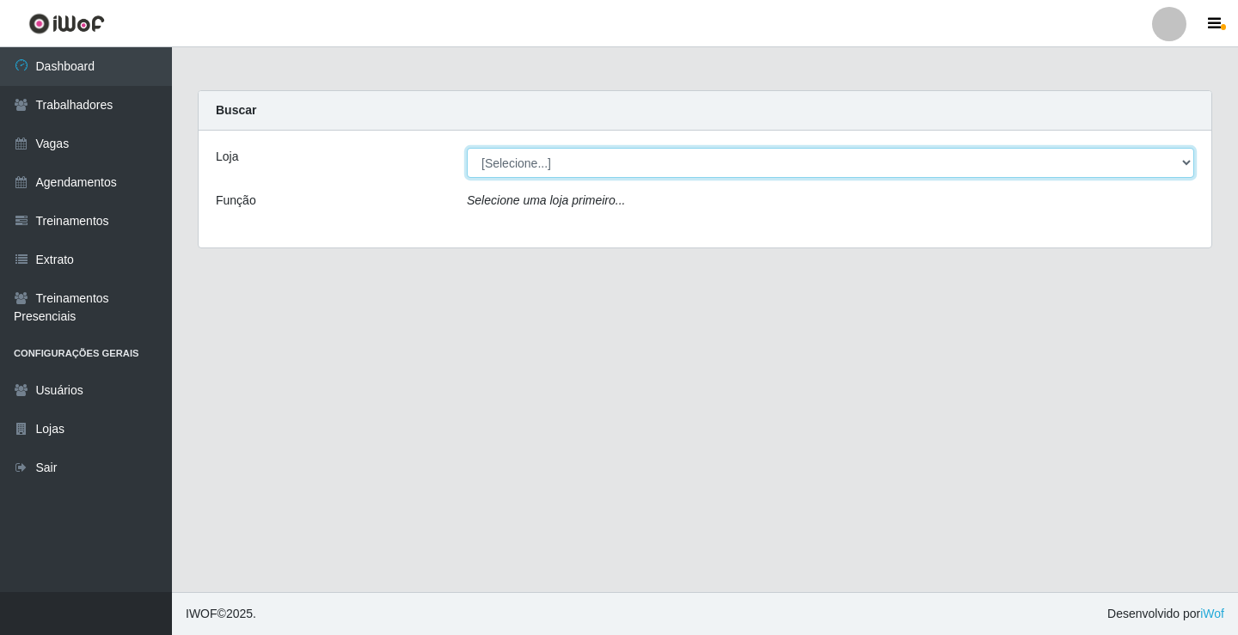
click at [590, 167] on select "[Selecione...] Supermercado VOLLET" at bounding box center [830, 163] width 727 height 30
select select "72"
click at [467, 148] on select "[Selecione...] Supermercado VOLLET" at bounding box center [830, 163] width 727 height 30
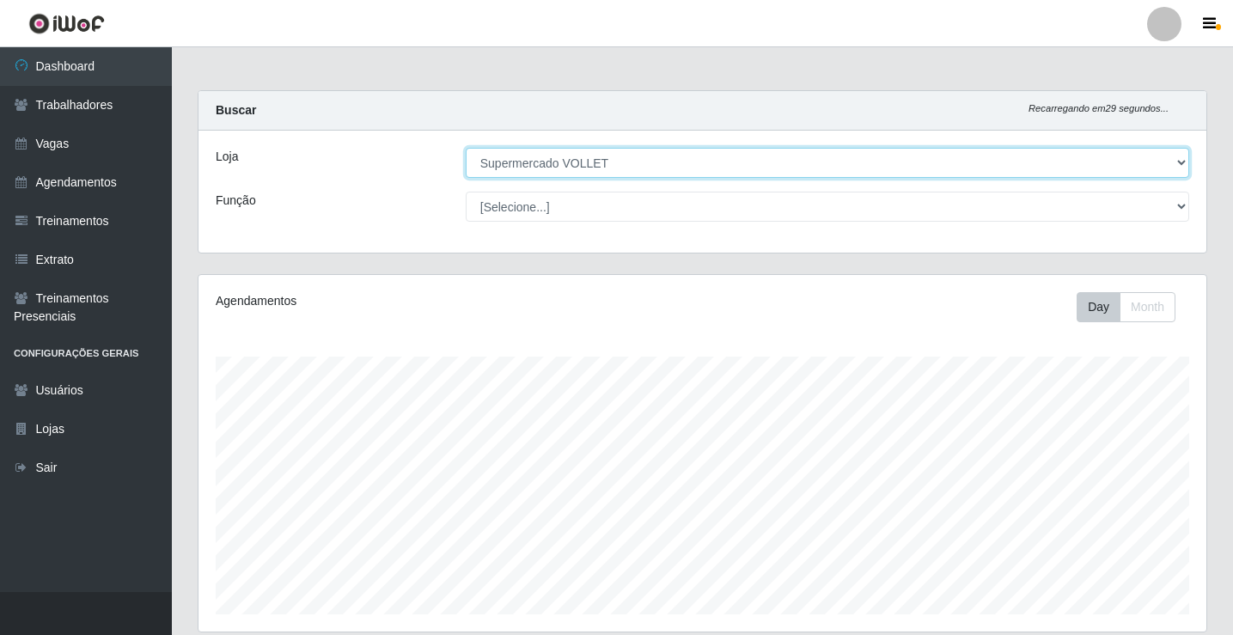
scroll to position [357, 1008]
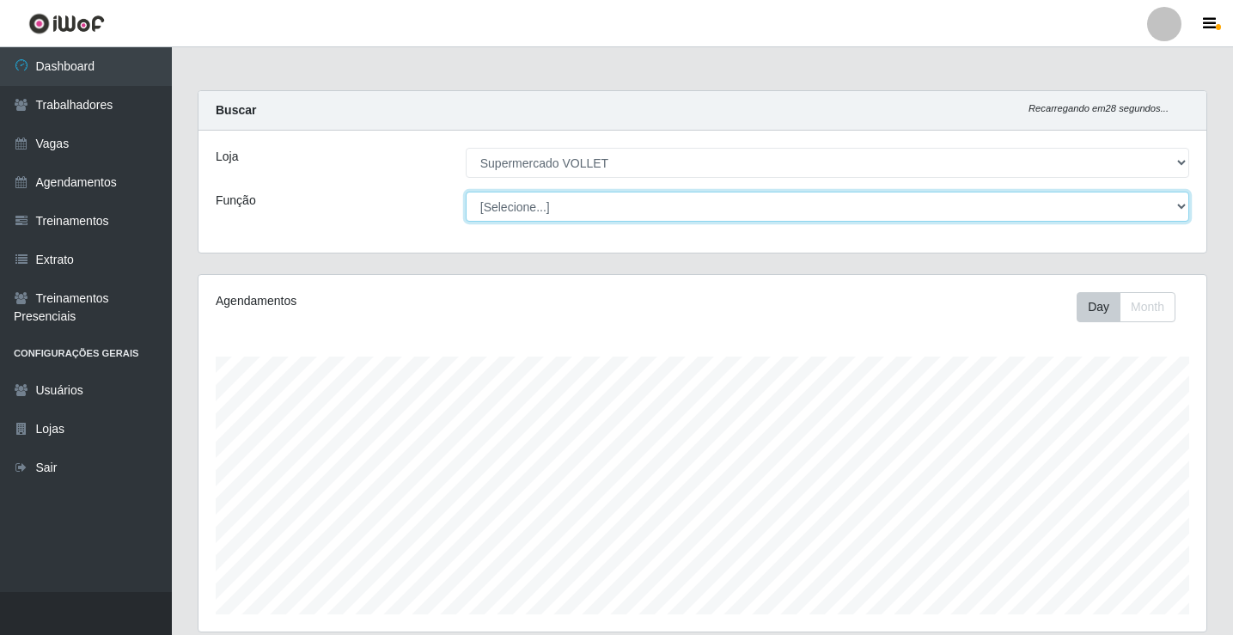
drag, startPoint x: 590, startPoint y: 174, endPoint x: 597, endPoint y: 208, distance: 35.1
click at [597, 208] on select "[Selecione...] ASG ASG + ASG ++ Embalador Embalador + Embalador ++ Repositor Re…" at bounding box center [828, 207] width 724 height 30
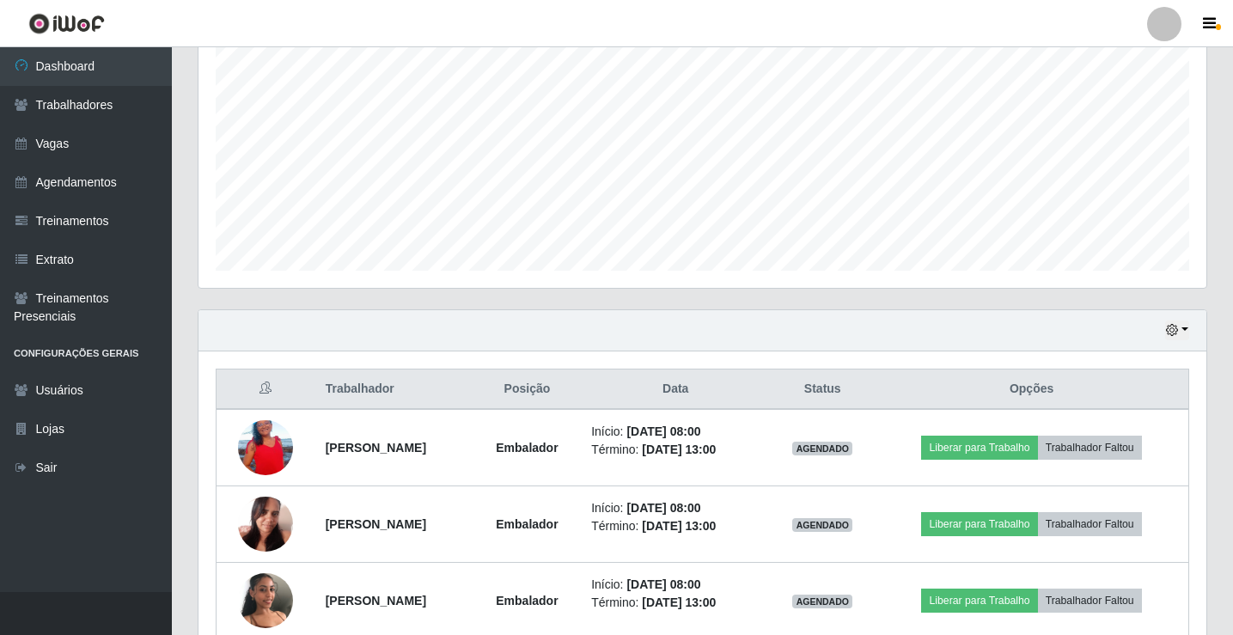
scroll to position [430, 0]
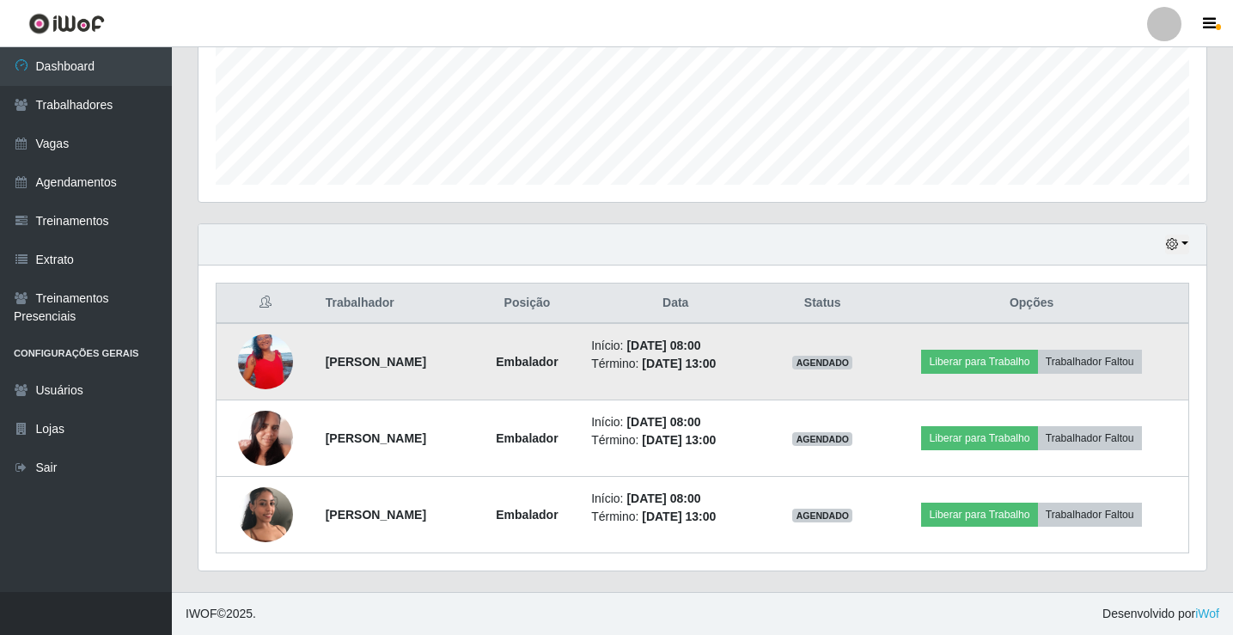
click at [283, 359] on img at bounding box center [265, 362] width 55 height 98
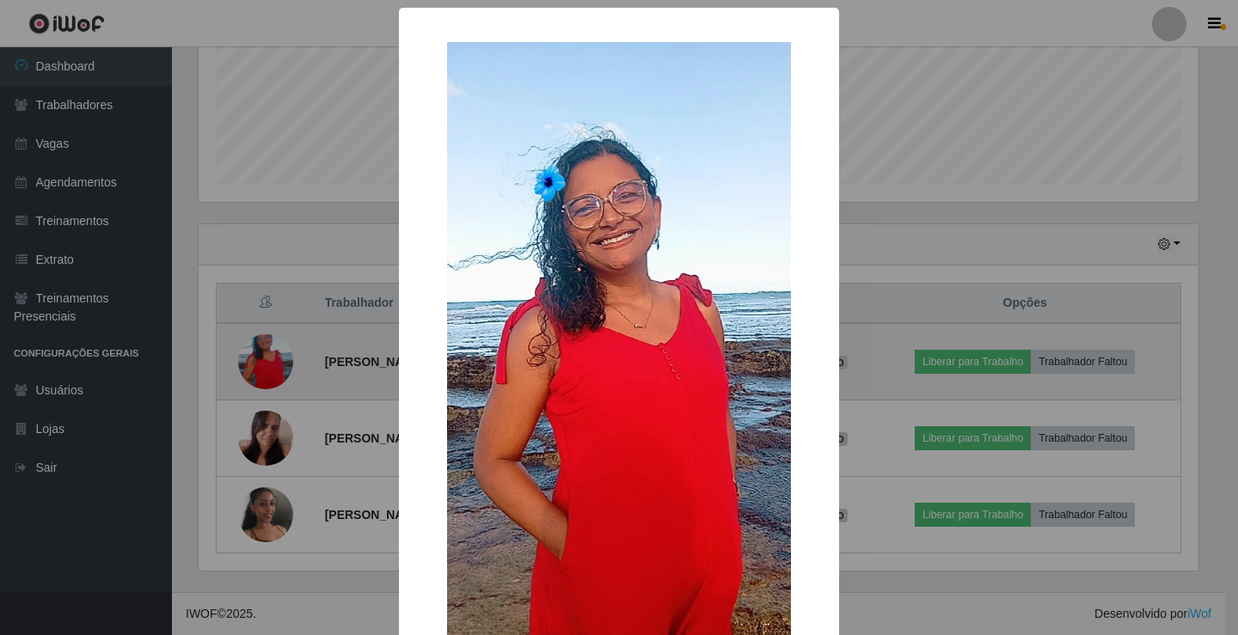
click at [283, 359] on div "× OK Cancel" at bounding box center [619, 317] width 1238 height 635
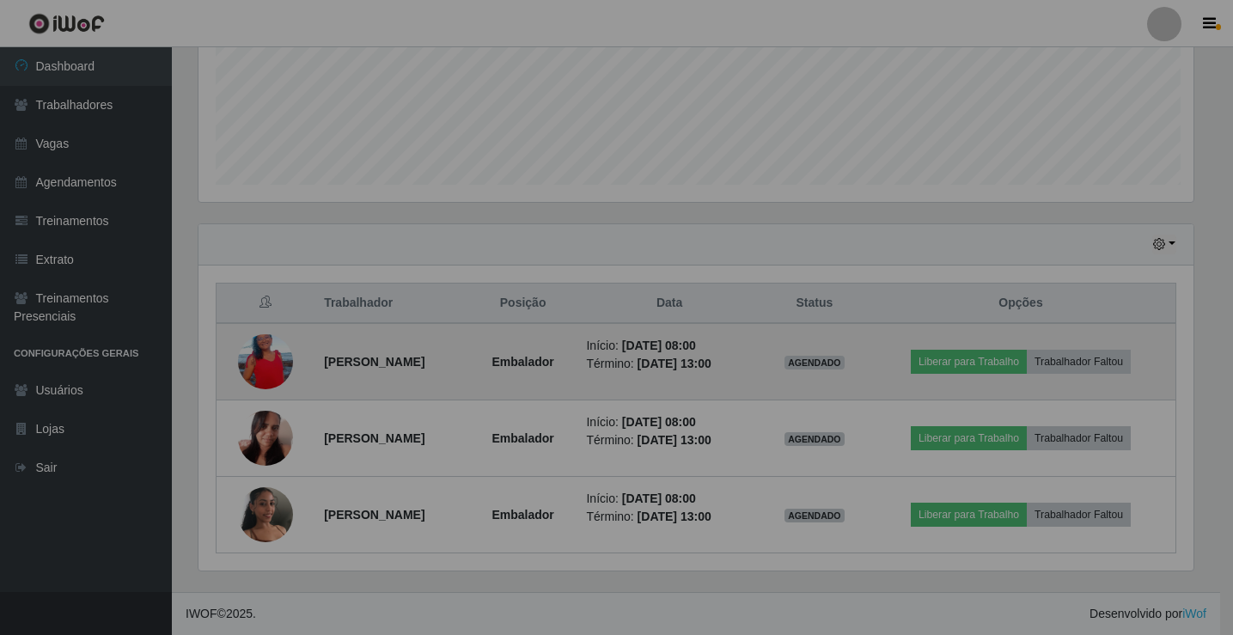
scroll to position [357, 1008]
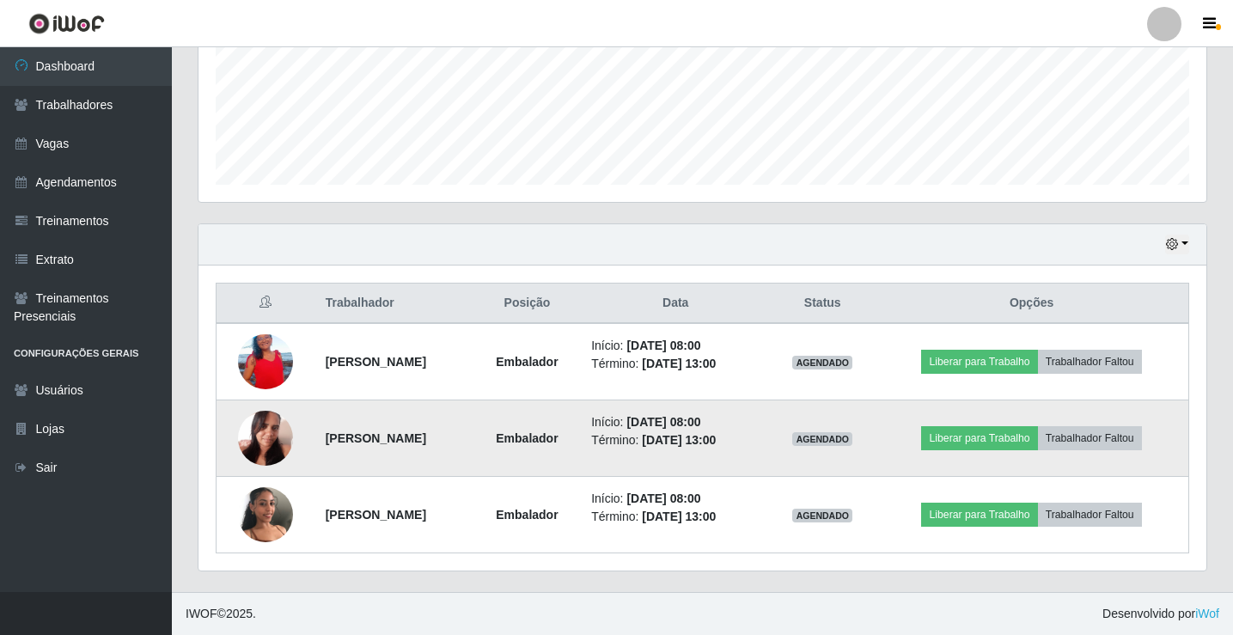
click at [279, 435] on img at bounding box center [265, 437] width 55 height 73
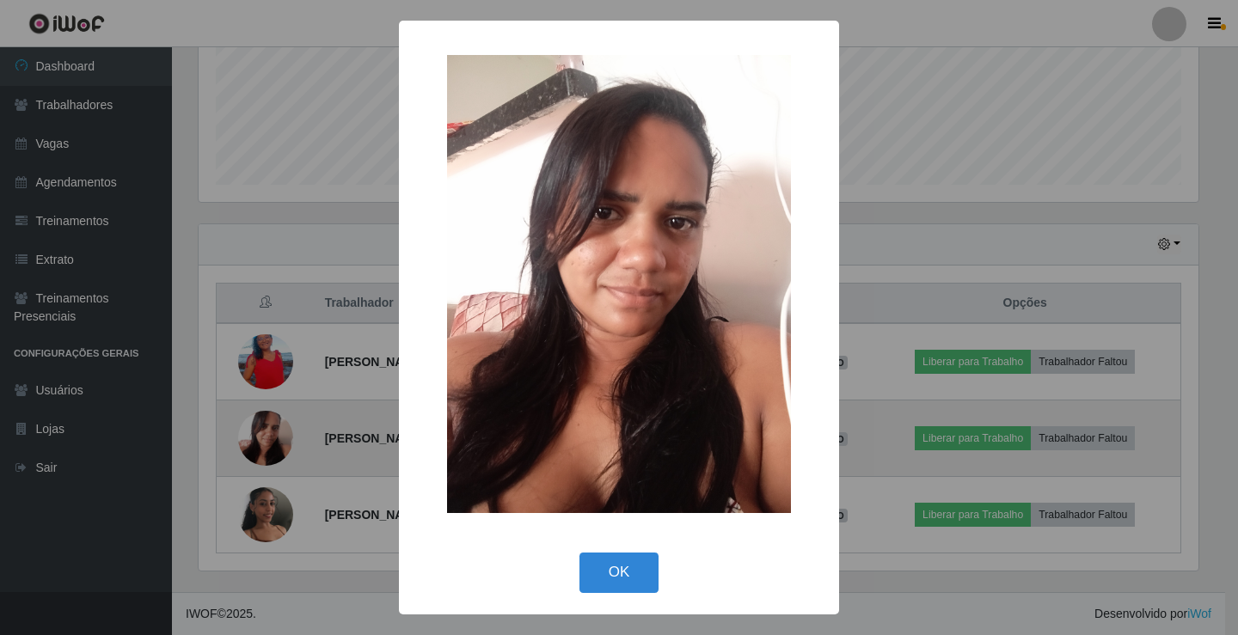
click at [279, 435] on div "× OK Cancel" at bounding box center [619, 317] width 1238 height 635
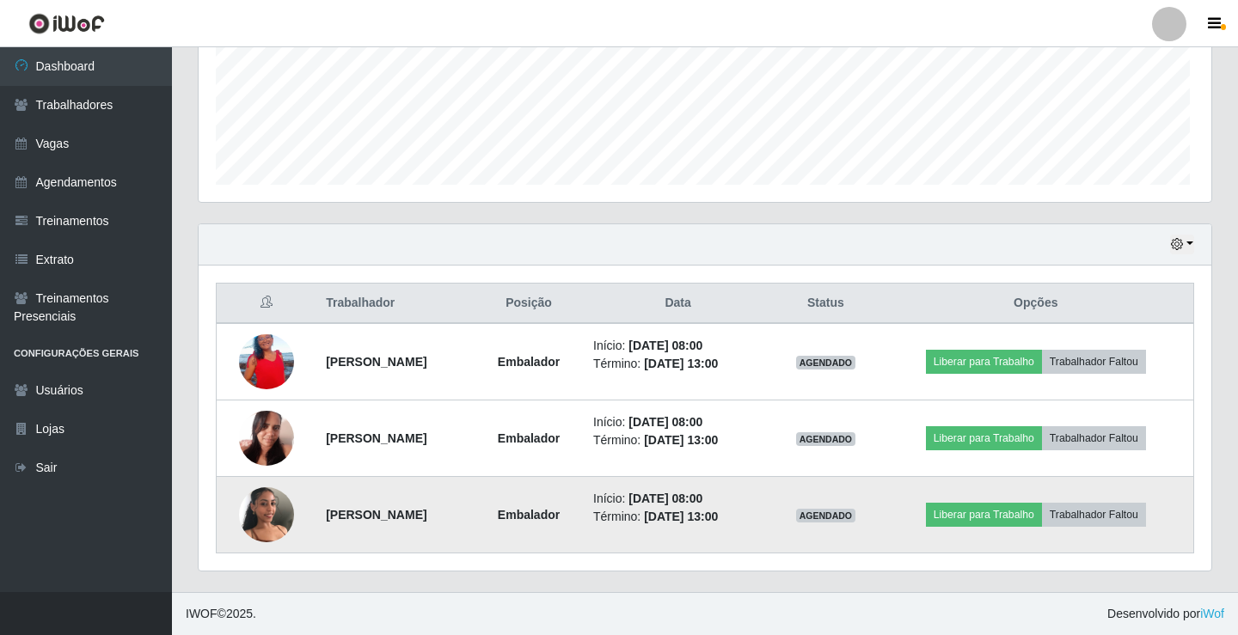
scroll to position [357, 1008]
click at [265, 520] on img at bounding box center [265, 515] width 55 height 83
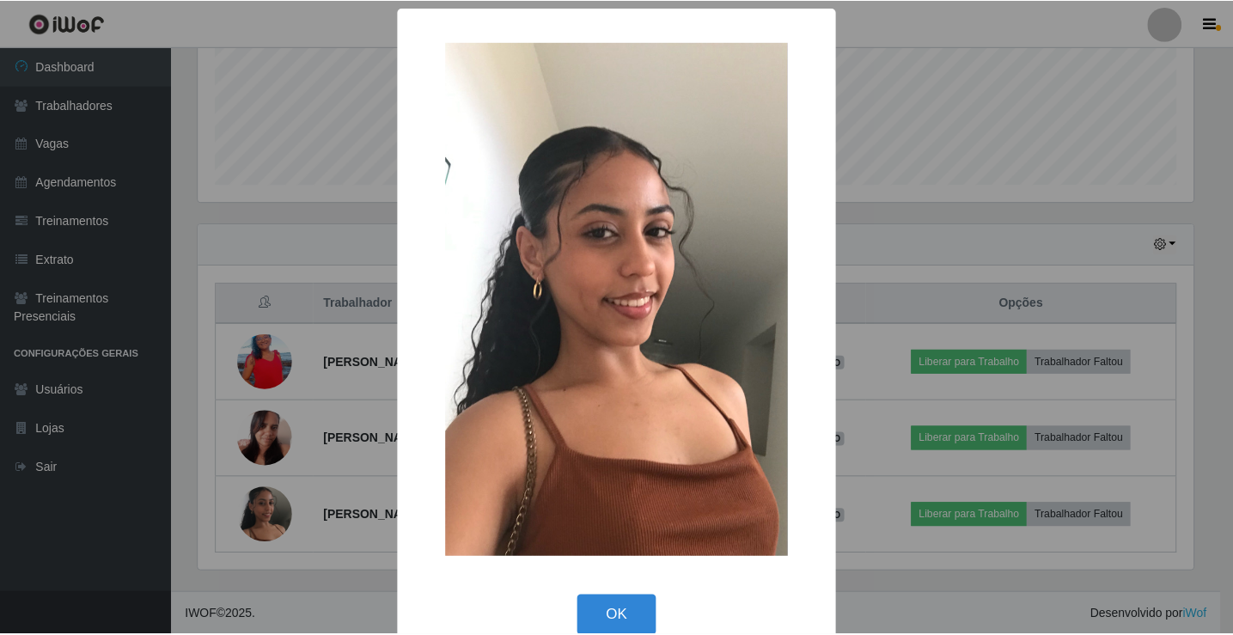
scroll to position [357, 1000]
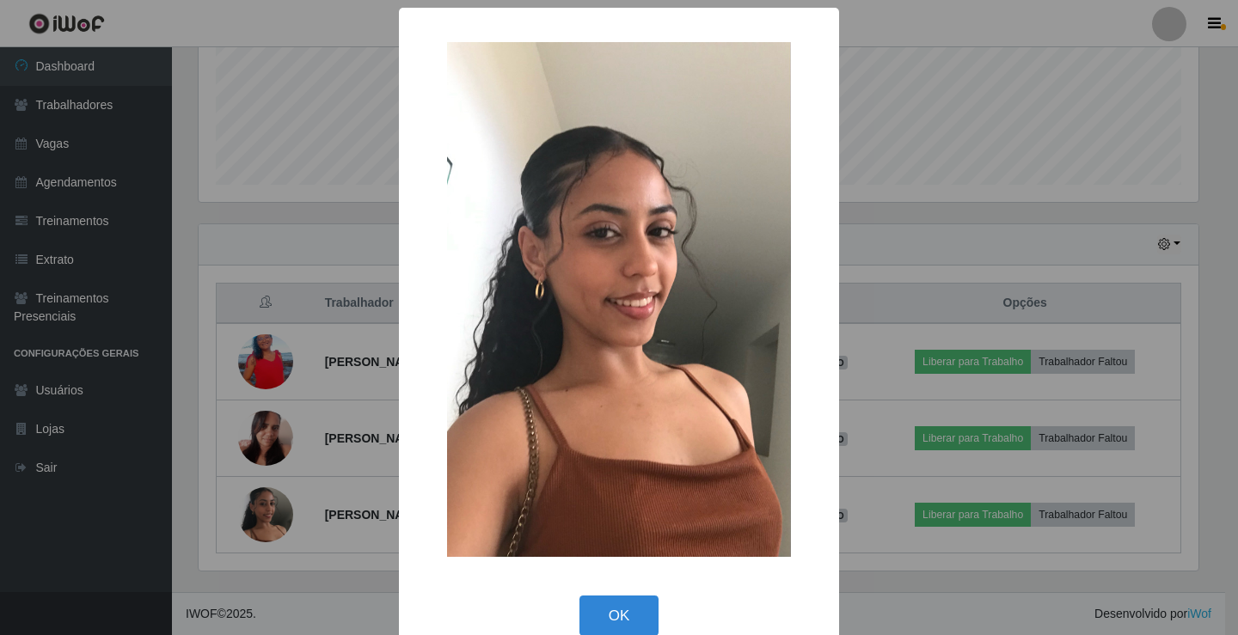
click at [265, 512] on div "× OK Cancel" at bounding box center [619, 317] width 1238 height 635
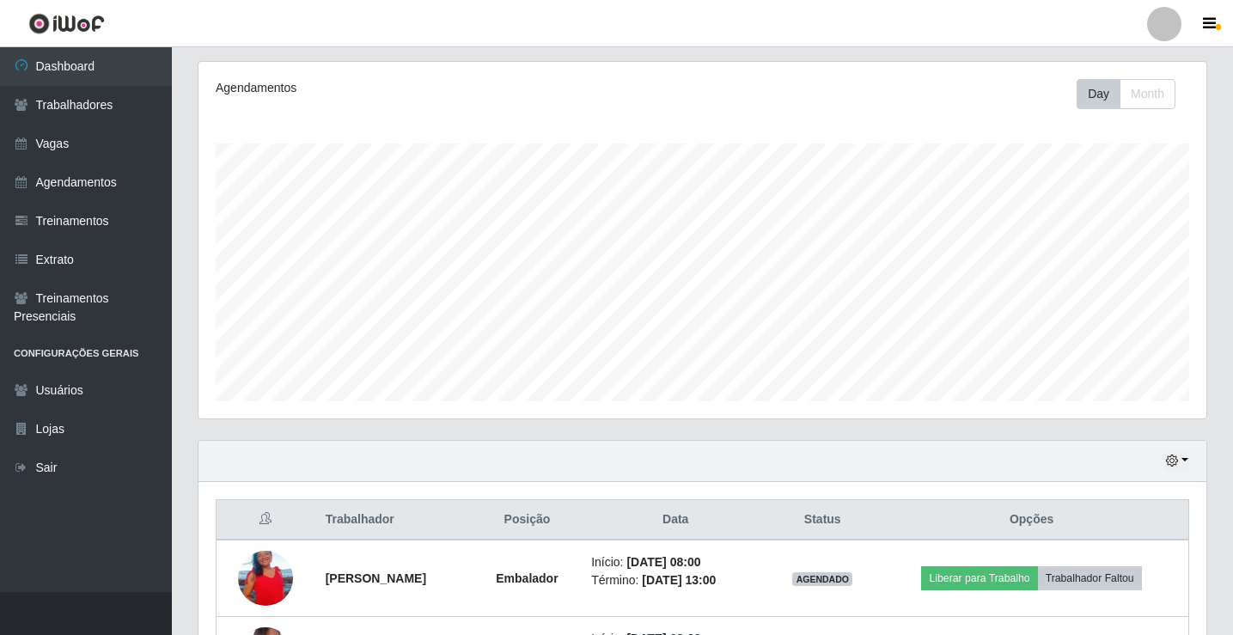
scroll to position [344, 0]
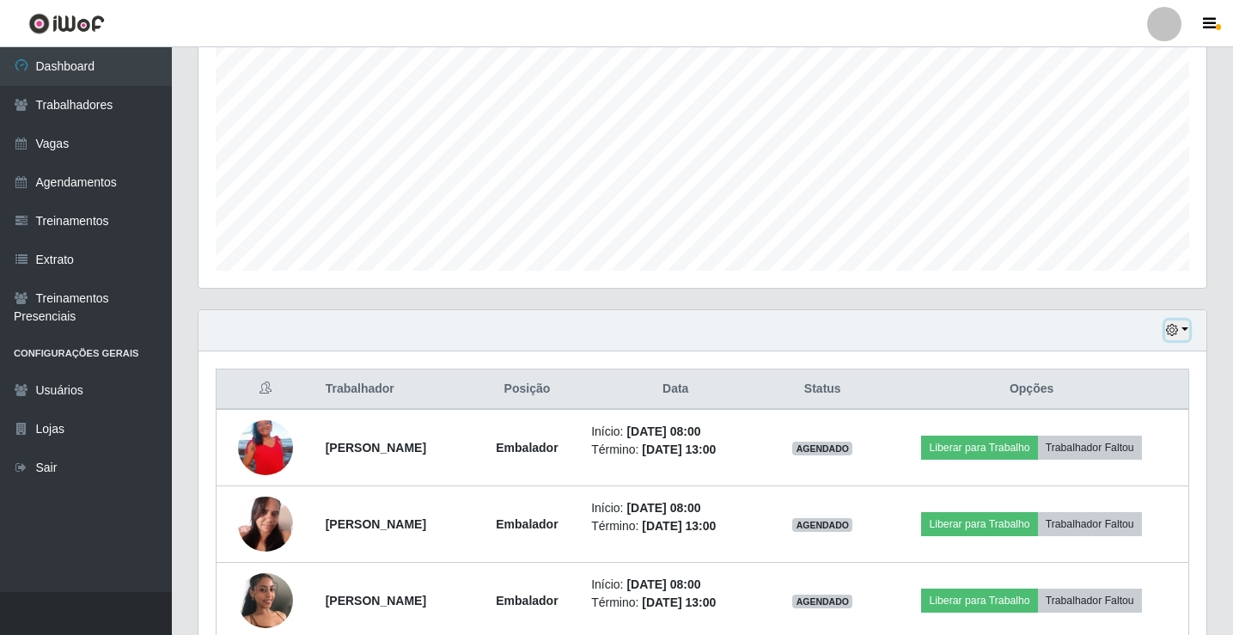
click at [1177, 327] on button "button" at bounding box center [1177, 331] width 24 height 20
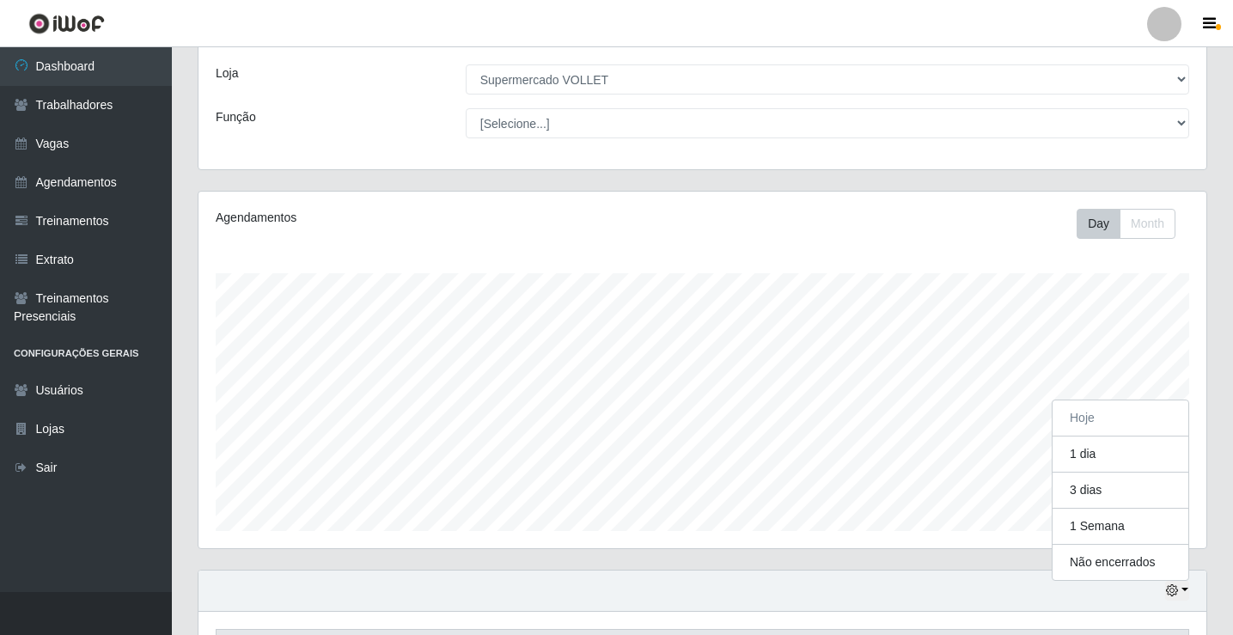
scroll to position [0, 0]
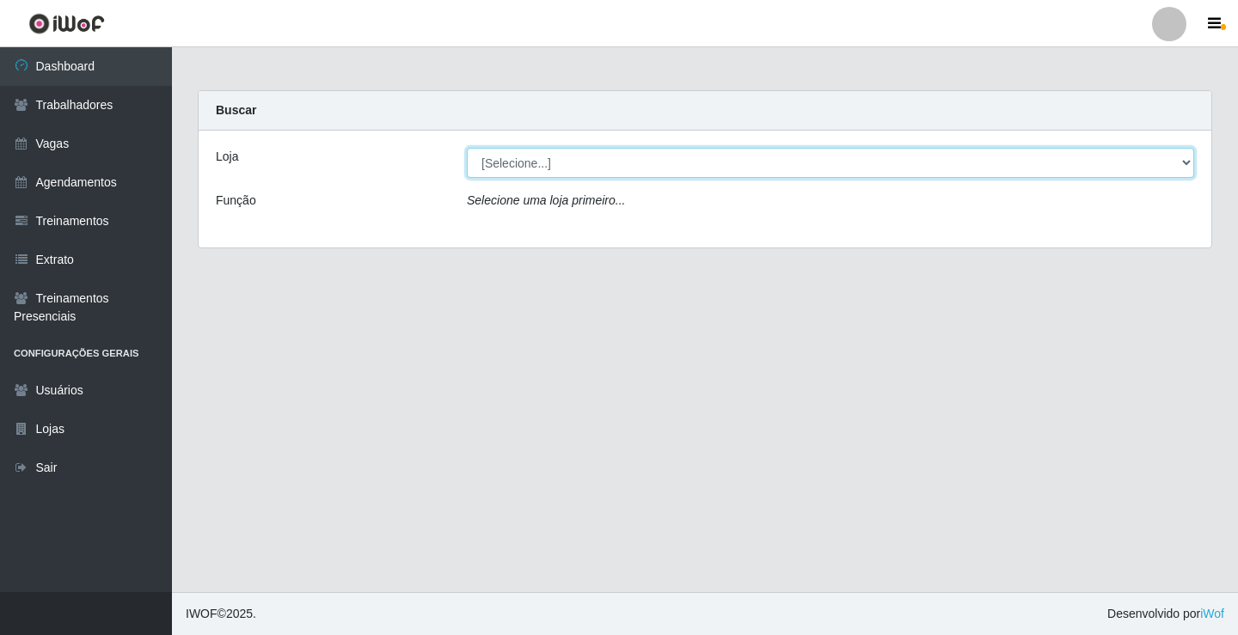
click at [512, 162] on select "[Selecione...] Supermercado VOLLET" at bounding box center [830, 163] width 727 height 30
select select "72"
click at [467, 148] on select "[Selecione...] Supermercado VOLLET" at bounding box center [830, 163] width 727 height 30
